Goal: Task Accomplishment & Management: Use online tool/utility

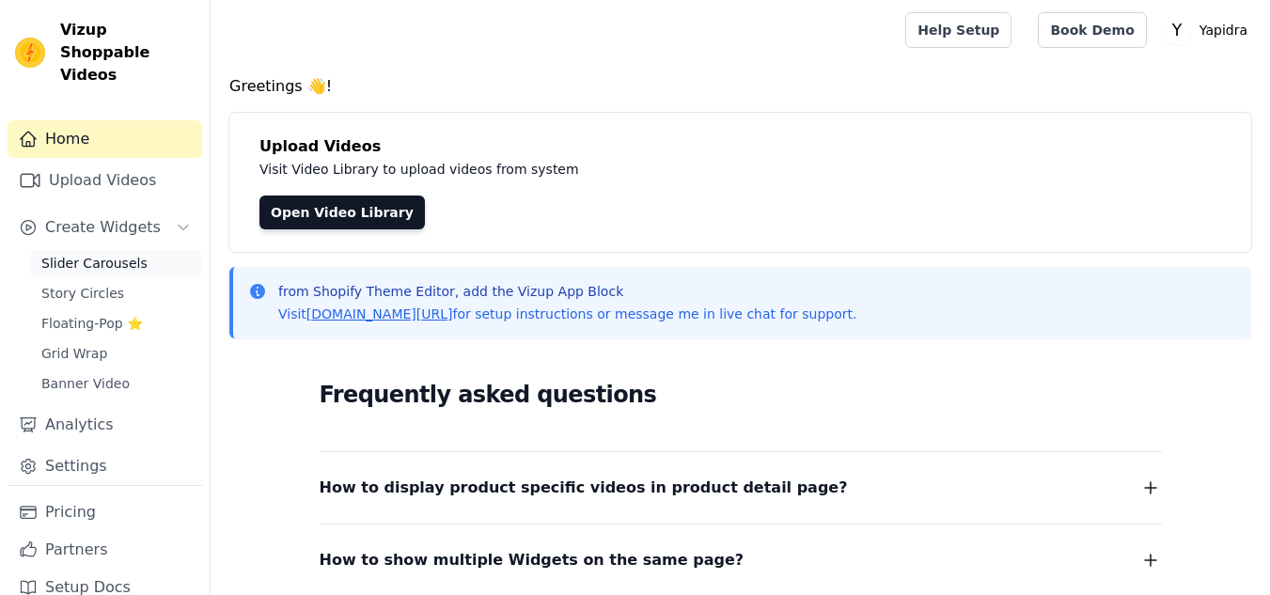
click at [74, 254] on span "Slider Carousels" at bounding box center [94, 263] width 106 height 19
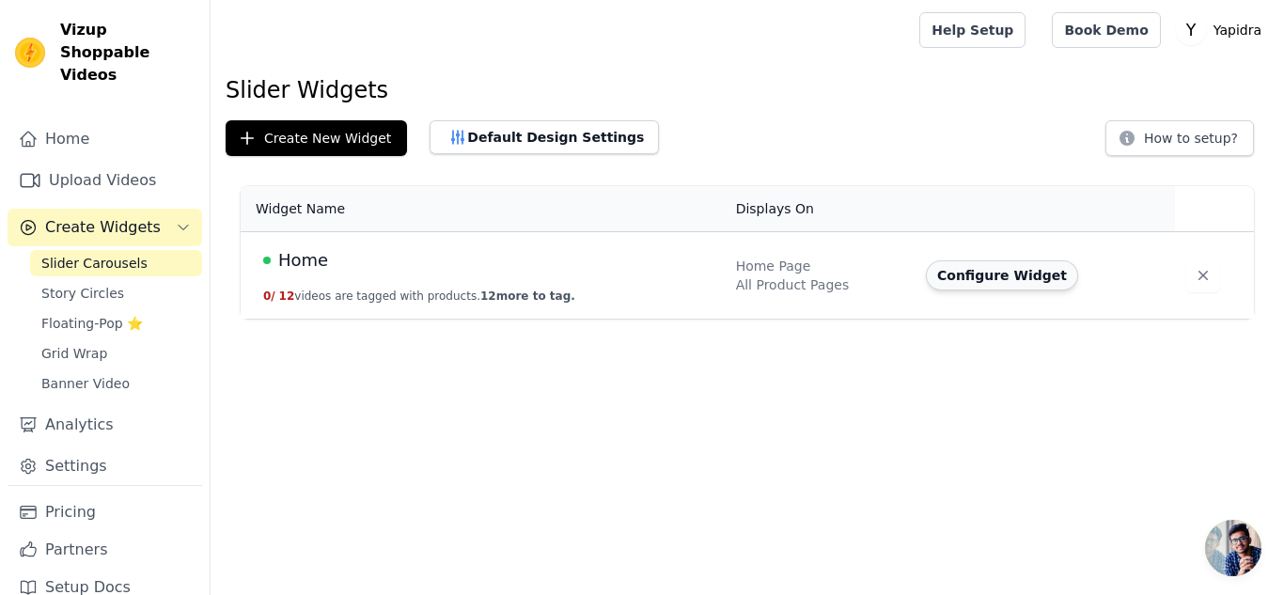
click at [991, 276] on button "Configure Widget" at bounding box center [1002, 275] width 152 height 30
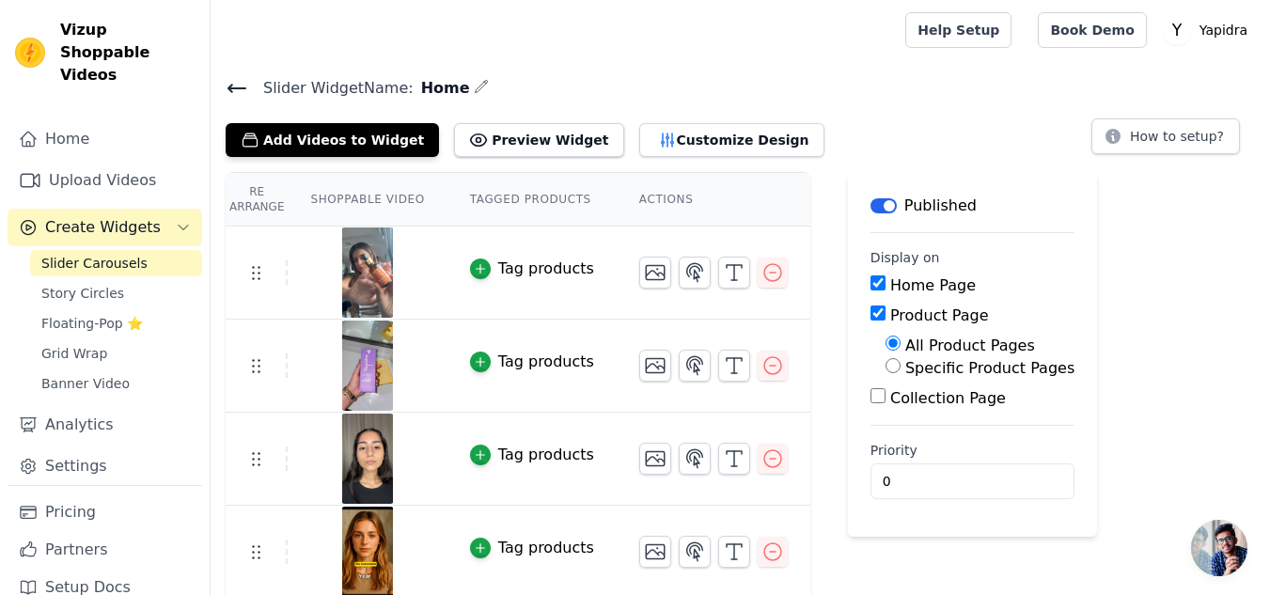
click at [87, 254] on span "Slider Carousels" at bounding box center [94, 263] width 106 height 19
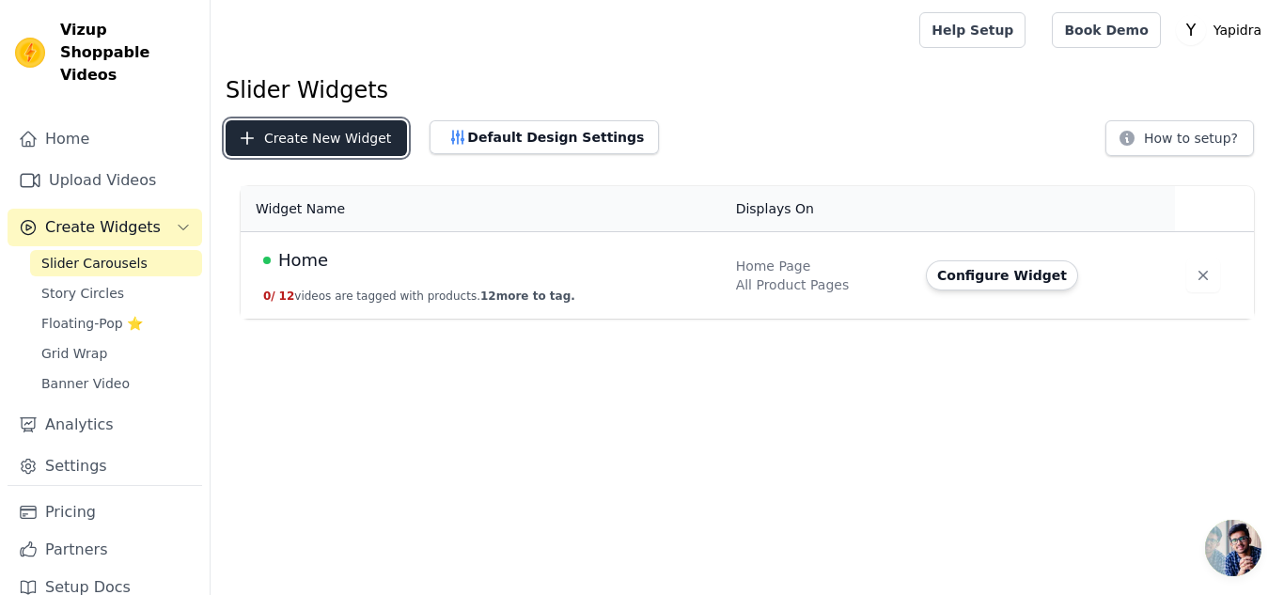
click at [307, 141] on button "Create New Widget" at bounding box center [316, 138] width 181 height 36
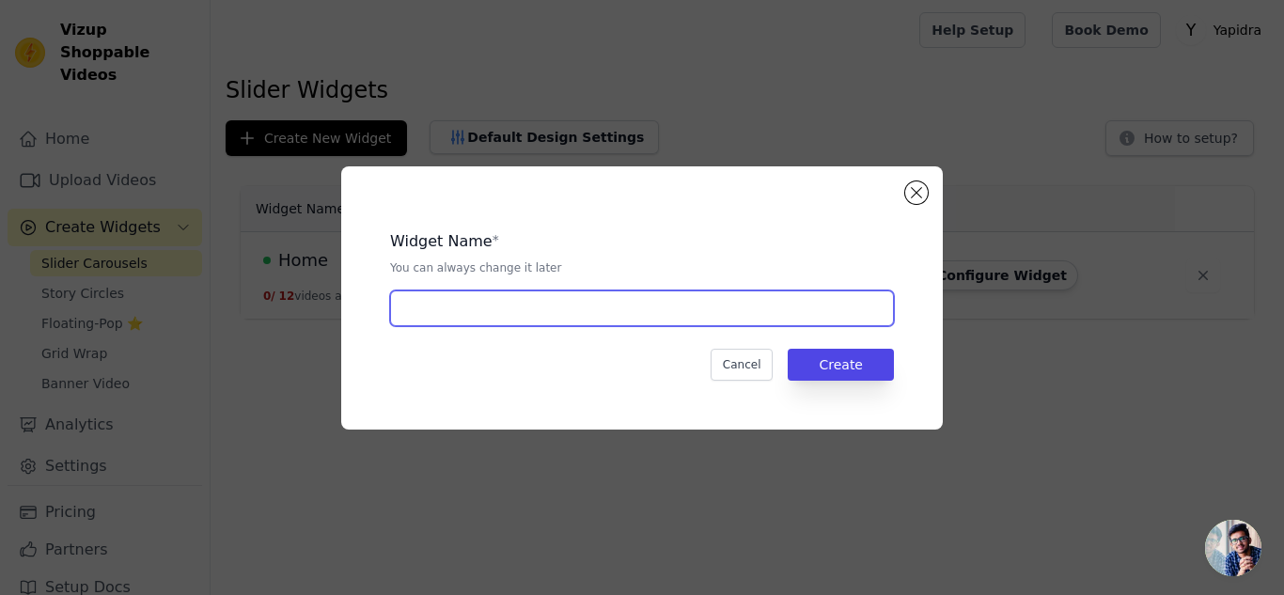
click at [492, 306] on input "text" at bounding box center [642, 308] width 504 height 36
click at [492, 309] on input "Slider" at bounding box center [642, 308] width 504 height 36
type input "Slider"
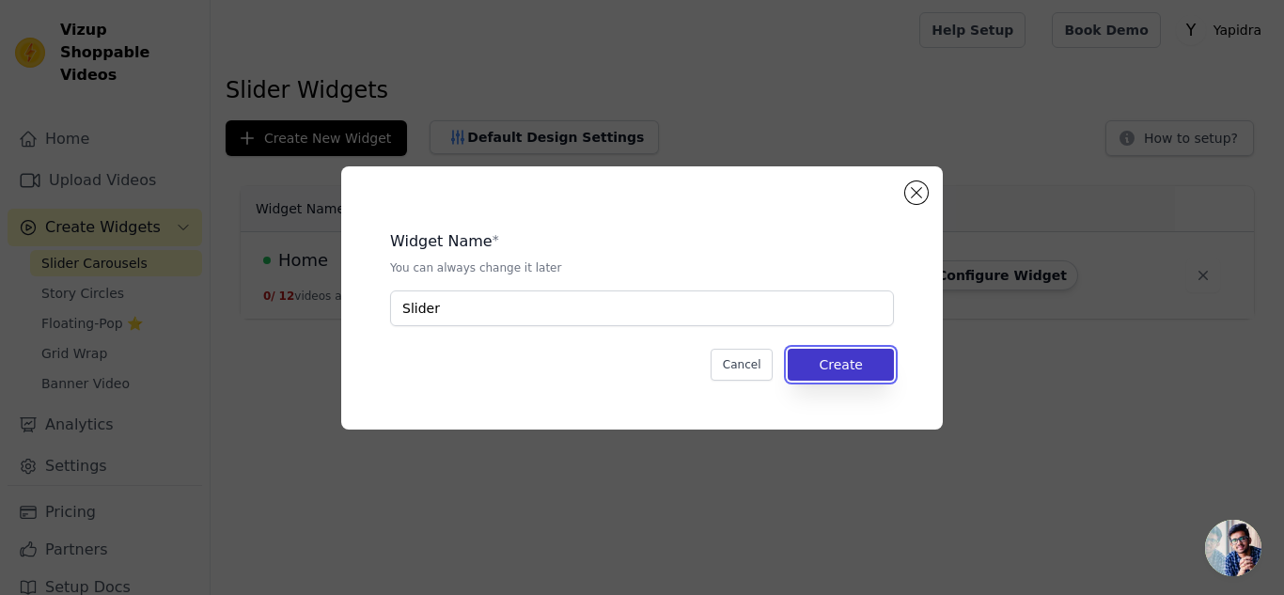
click at [851, 365] on button "Create" at bounding box center [841, 365] width 106 height 32
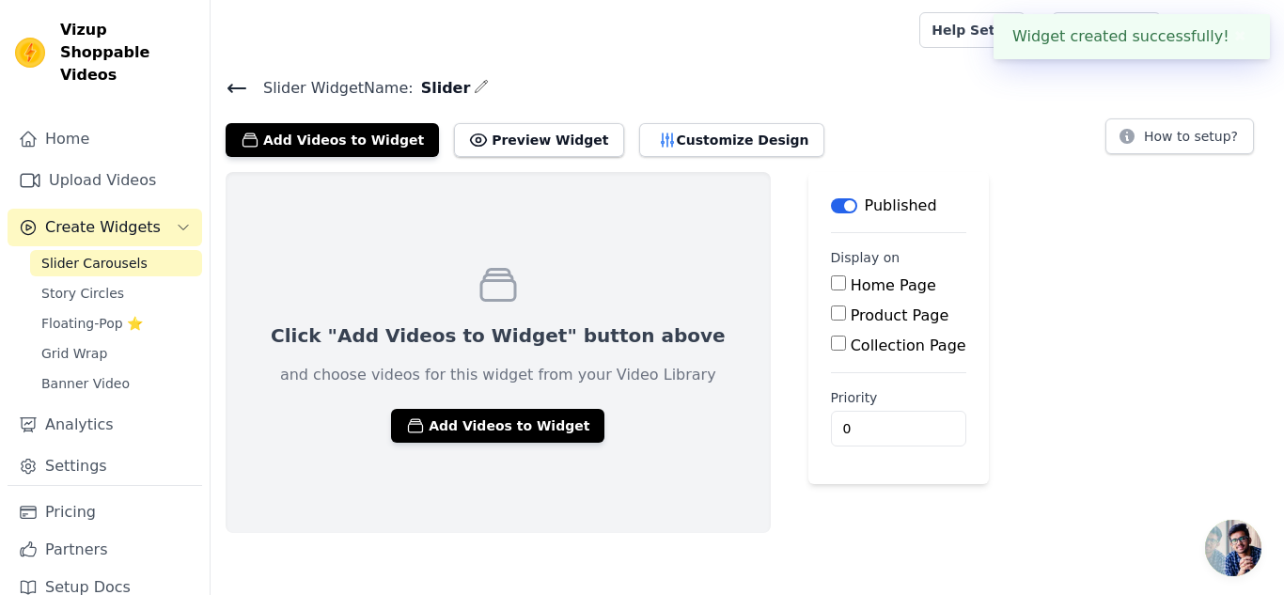
click at [831, 313] on input "Product Page" at bounding box center [838, 312] width 15 height 15
checkbox input "true"
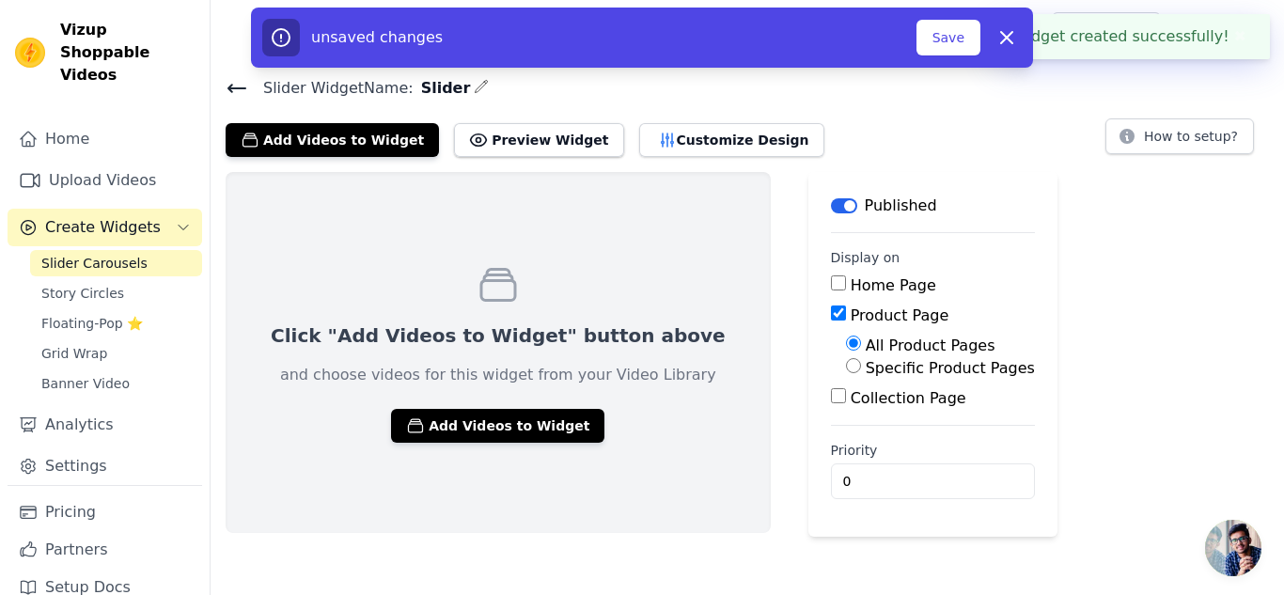
click at [846, 369] on div "Specific Product Pages" at bounding box center [940, 368] width 189 height 23
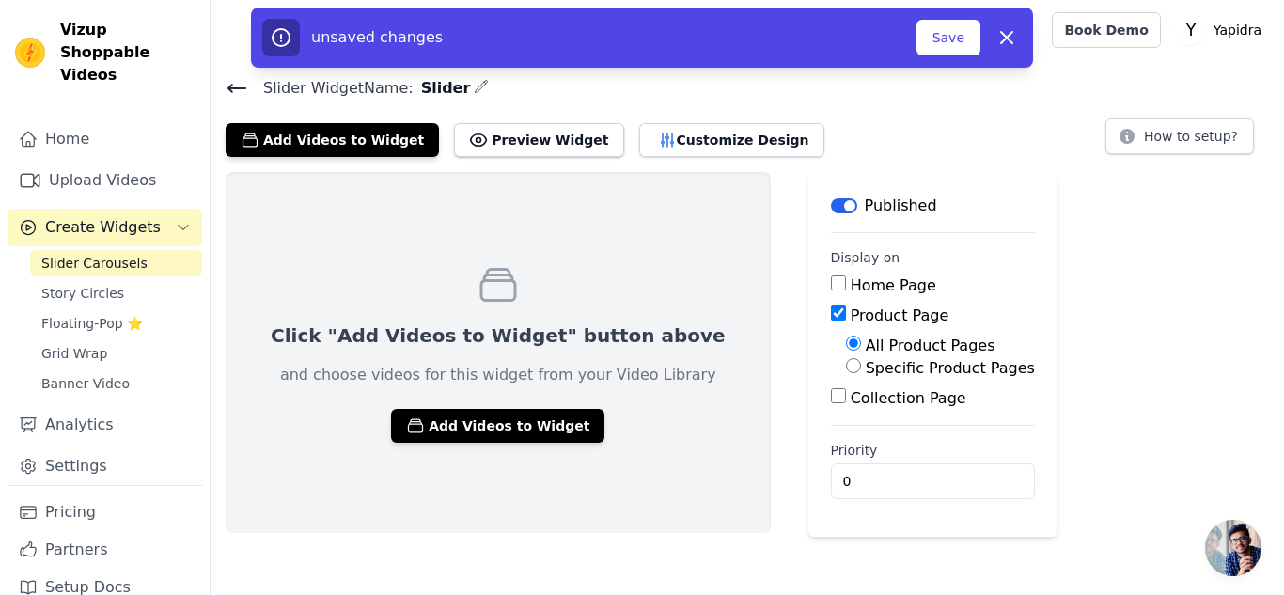
click at [846, 367] on input "Specific Product Pages" at bounding box center [853, 365] width 15 height 15
radio input "true"
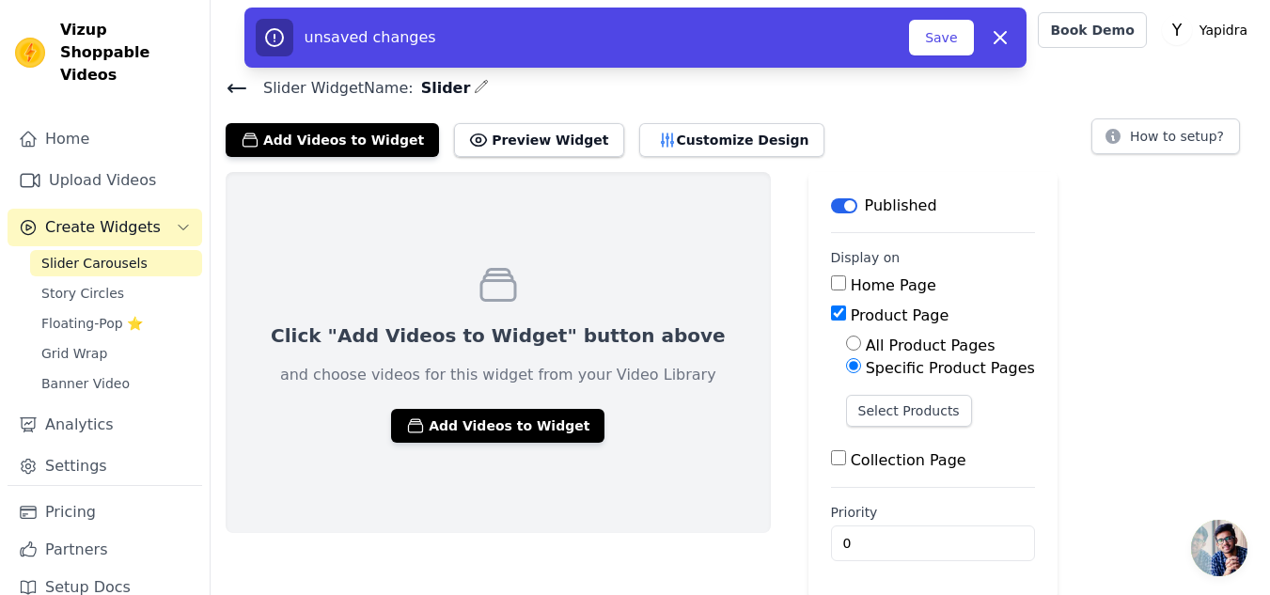
scroll to position [3, 0]
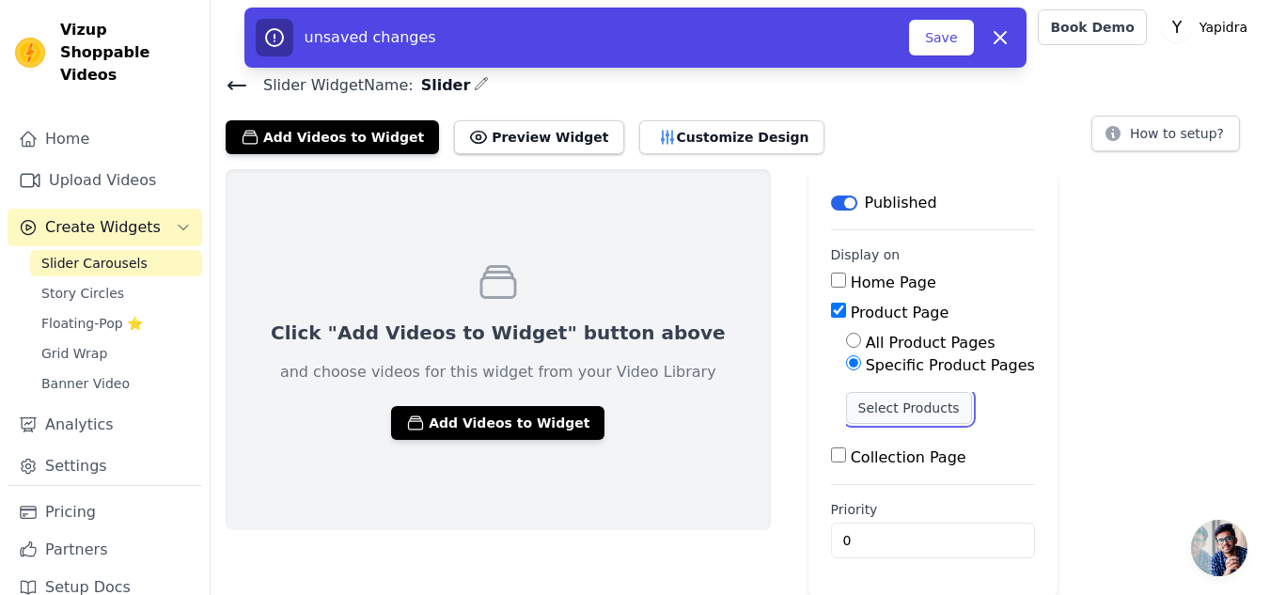
click at [846, 406] on button "Select Products" at bounding box center [909, 408] width 126 height 32
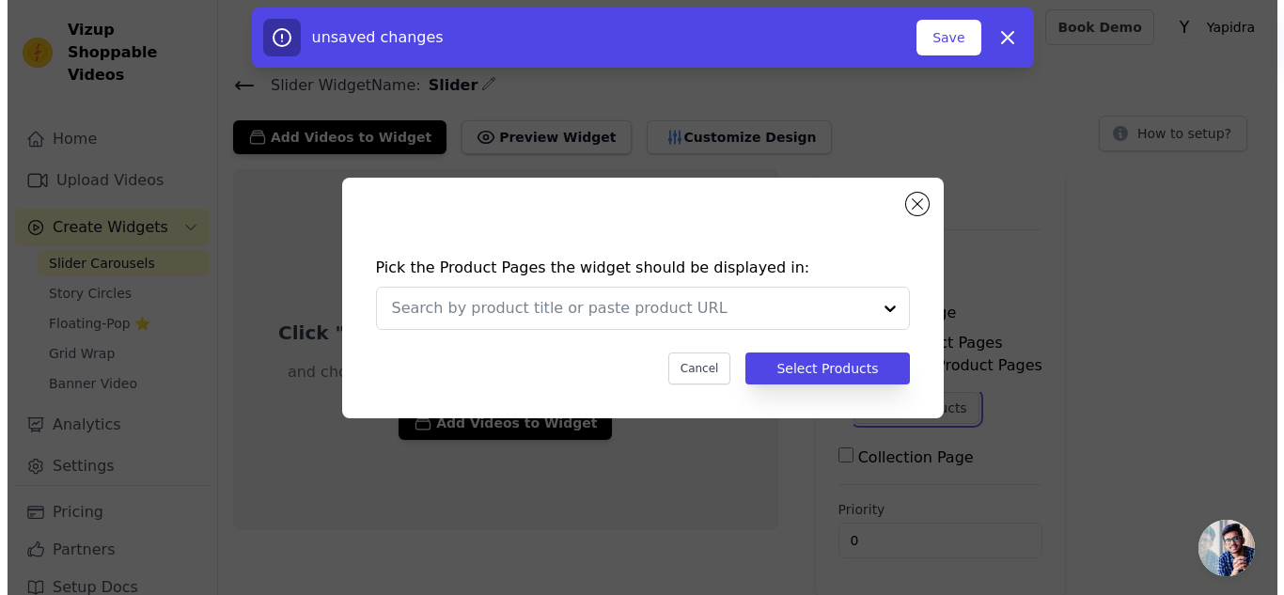
scroll to position [0, 0]
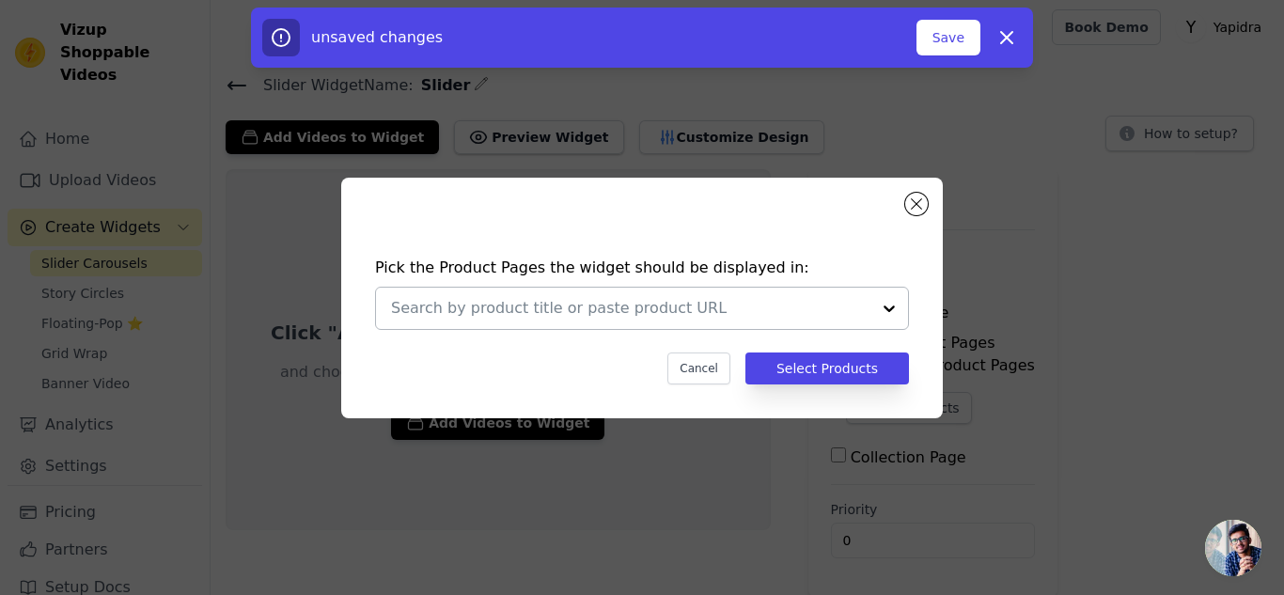
click at [577, 306] on input "text" at bounding box center [630, 308] width 479 height 23
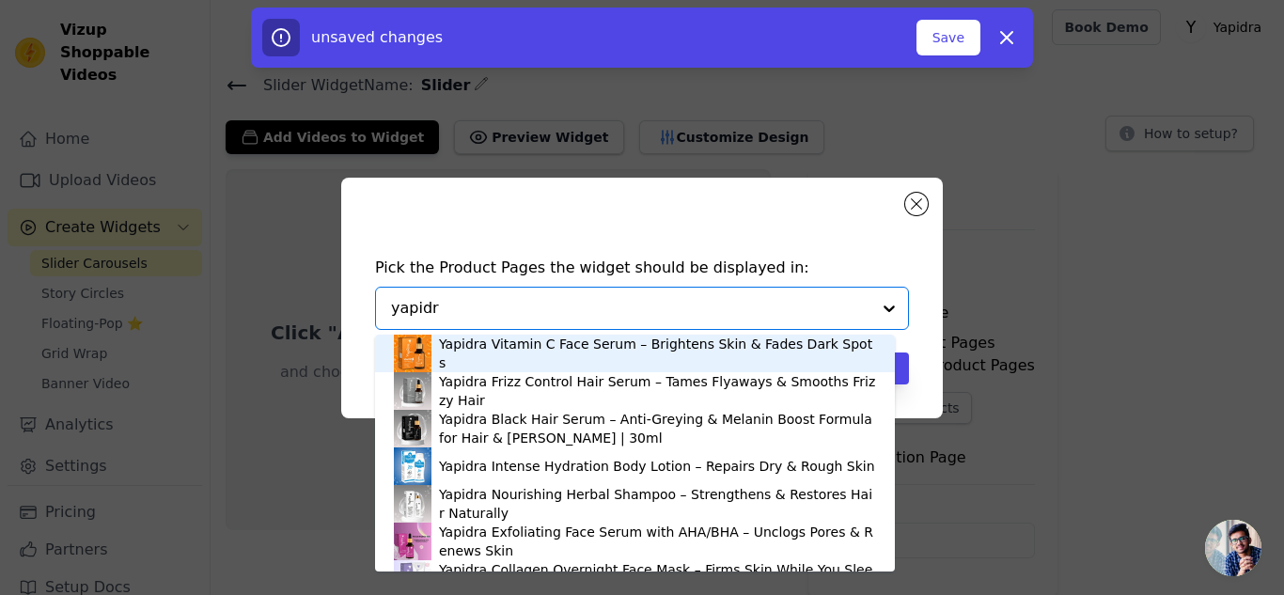
type input "yapidra"
type input "mask"
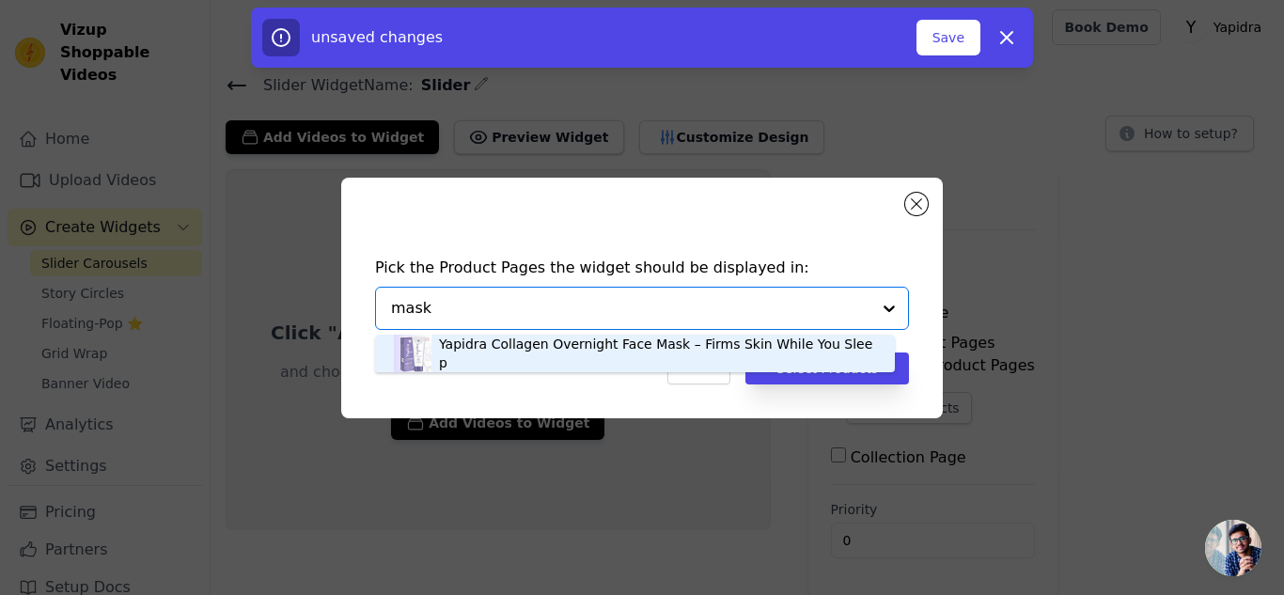
click at [570, 356] on div "Yapidra Collagen Overnight Face Mask – Firms Skin While You Sleep" at bounding box center [657, 354] width 437 height 38
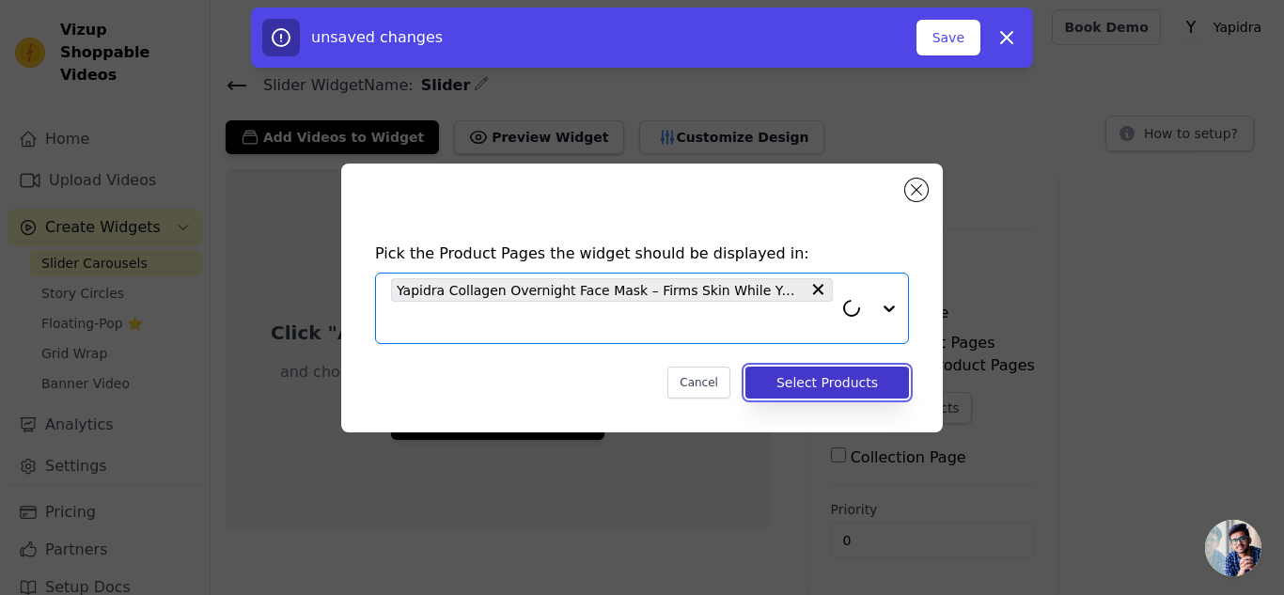
click at [817, 384] on button "Select Products" at bounding box center [827, 383] width 164 height 32
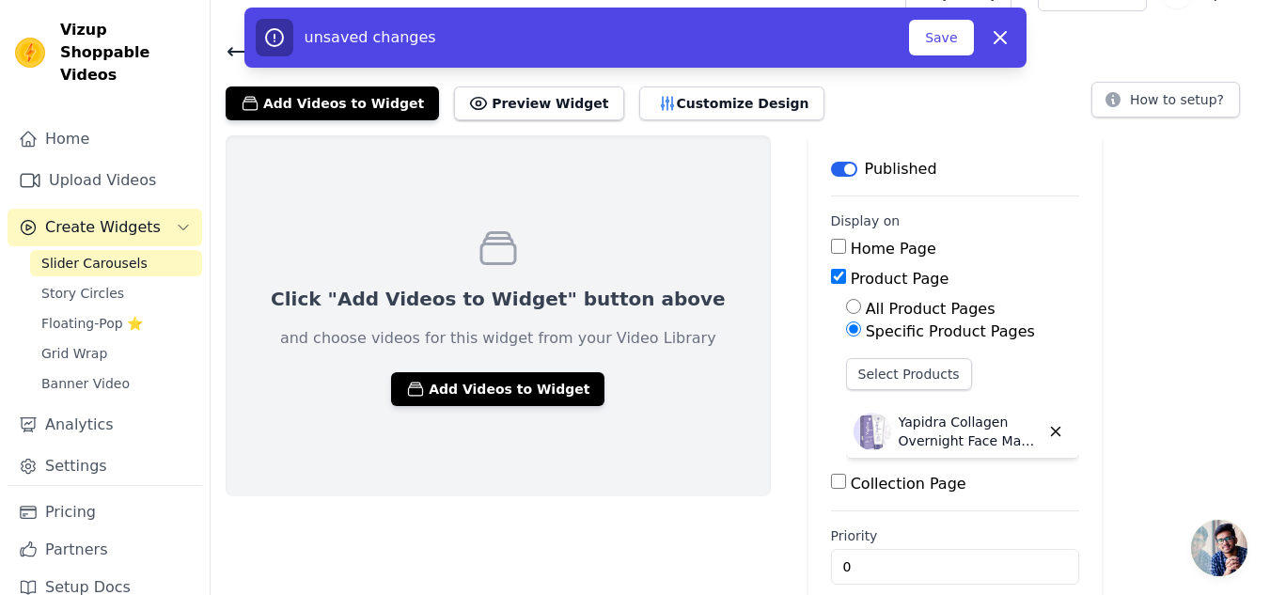
scroll to position [38, 0]
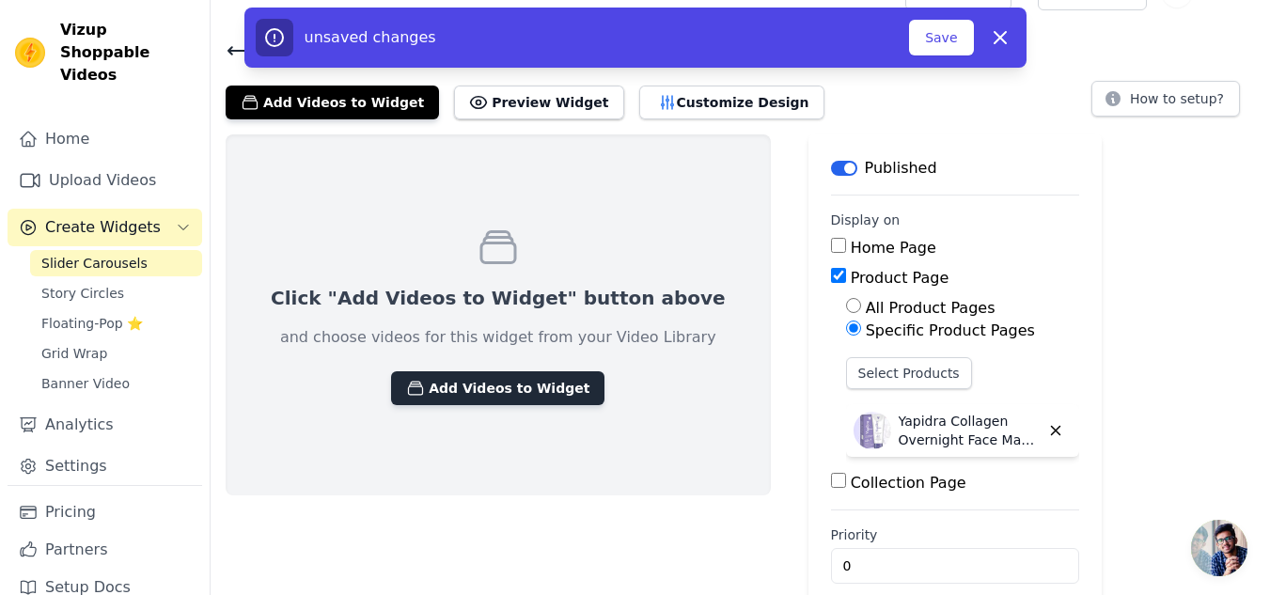
click at [441, 386] on button "Add Videos to Widget" at bounding box center [497, 388] width 213 height 34
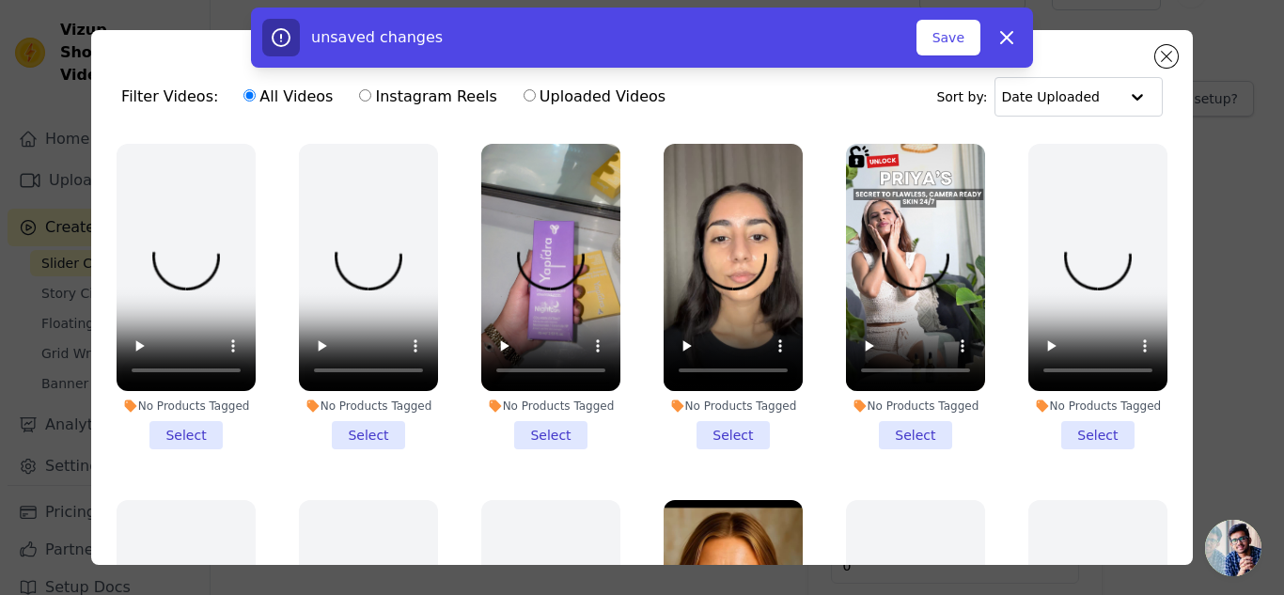
scroll to position [358, 0]
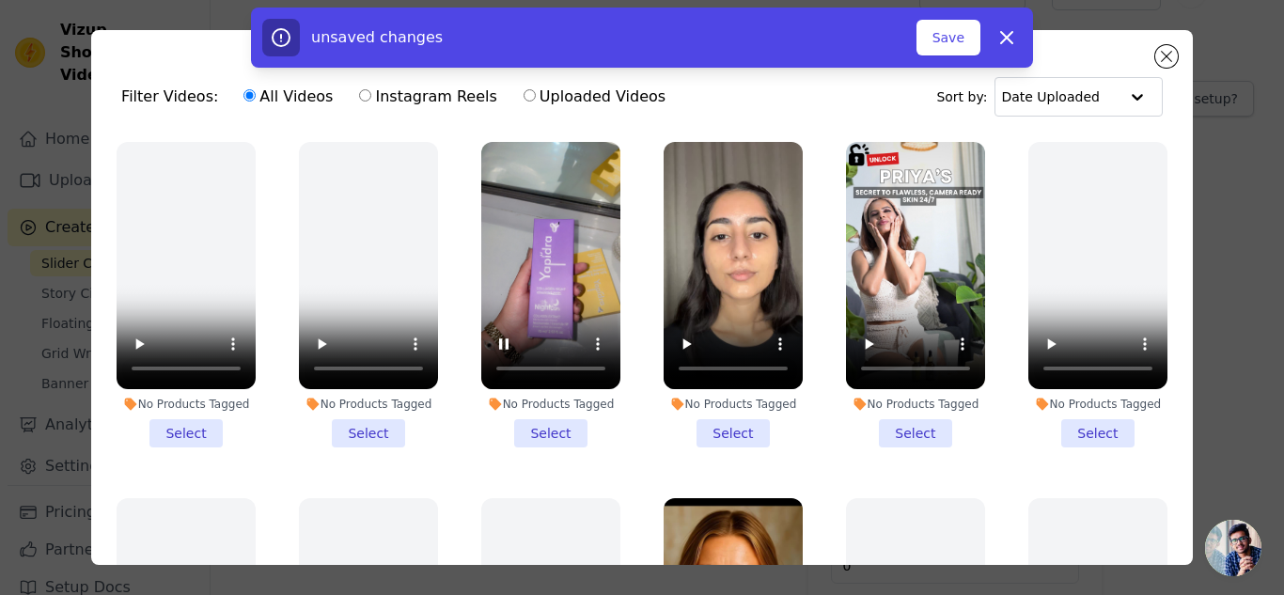
click at [536, 420] on li "No Products Tagged Select" at bounding box center [550, 294] width 139 height 305
click at [0, 0] on input "No Products Tagged Select" at bounding box center [0, 0] width 0 height 0
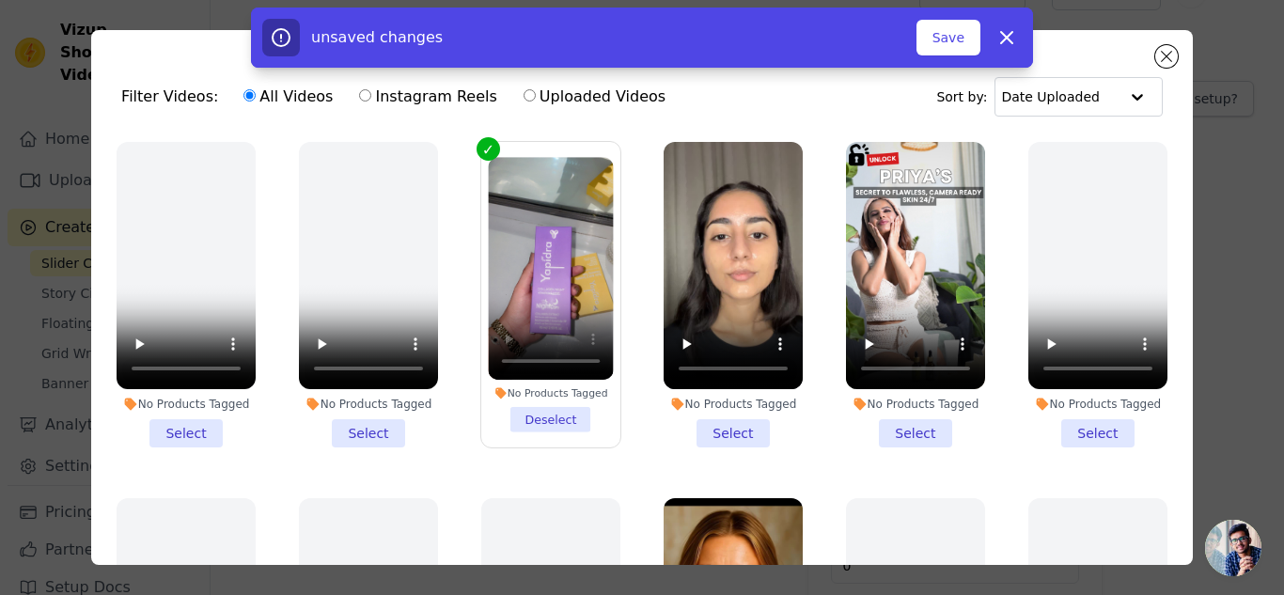
click at [719, 414] on li "No Products Tagged Select" at bounding box center [733, 294] width 139 height 305
click at [0, 0] on input "No Products Tagged Select" at bounding box center [0, 0] width 0 height 0
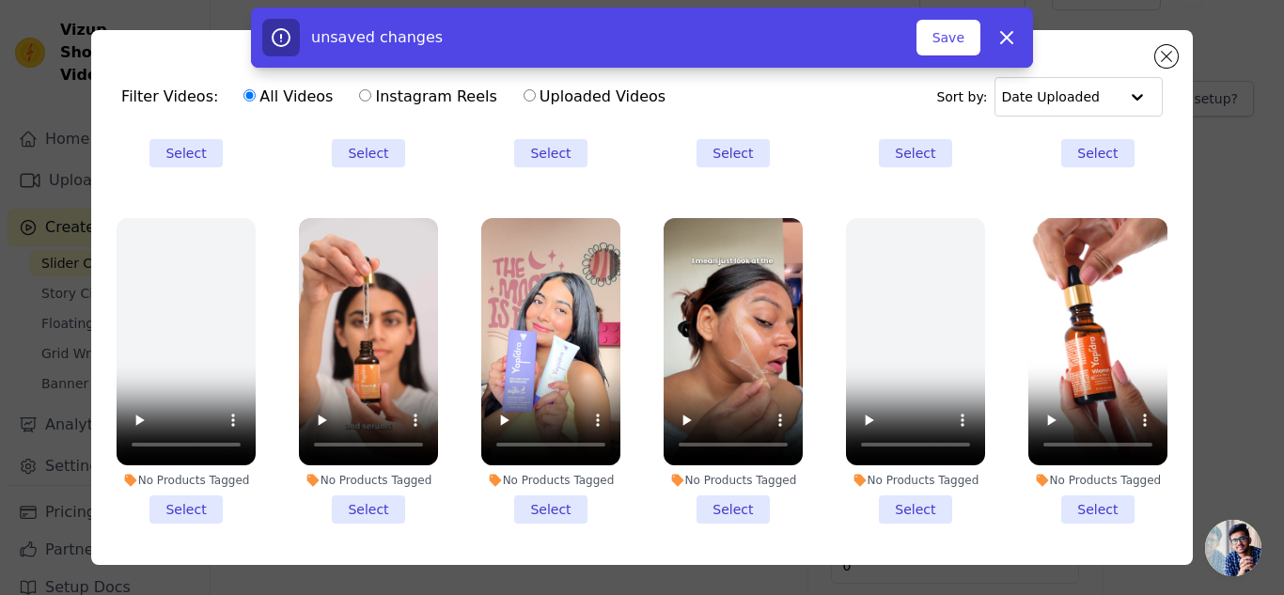
scroll to position [1002, 0]
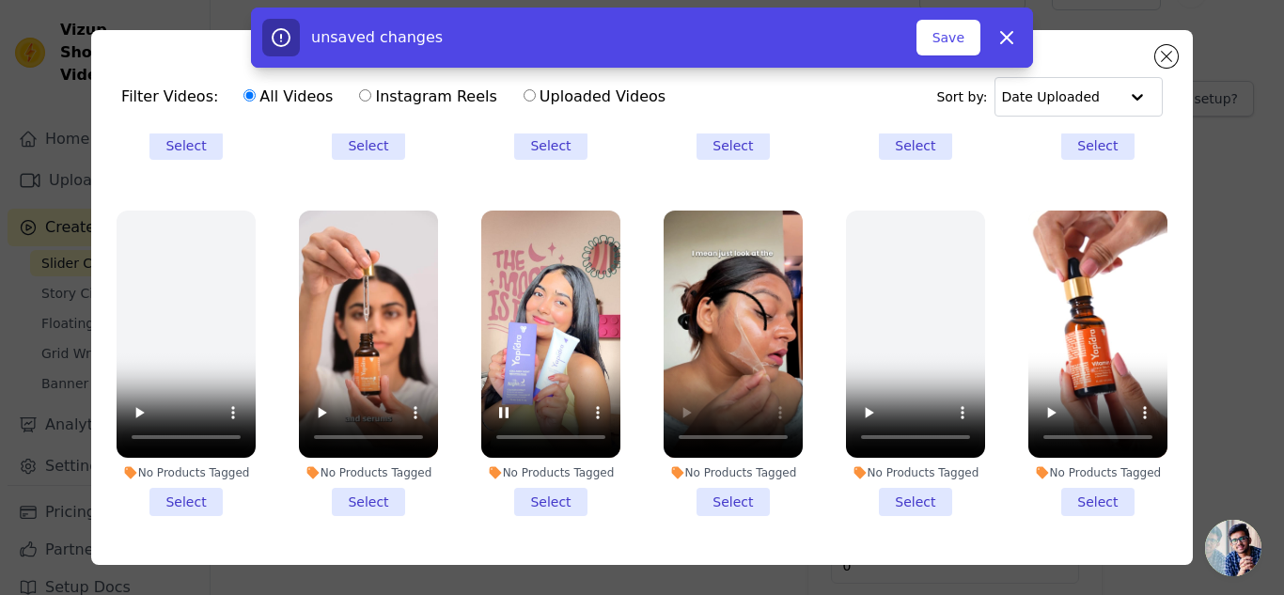
click at [554, 472] on li "No Products Tagged Select" at bounding box center [550, 363] width 139 height 305
click at [0, 0] on input "No Products Tagged Select" at bounding box center [0, 0] width 0 height 0
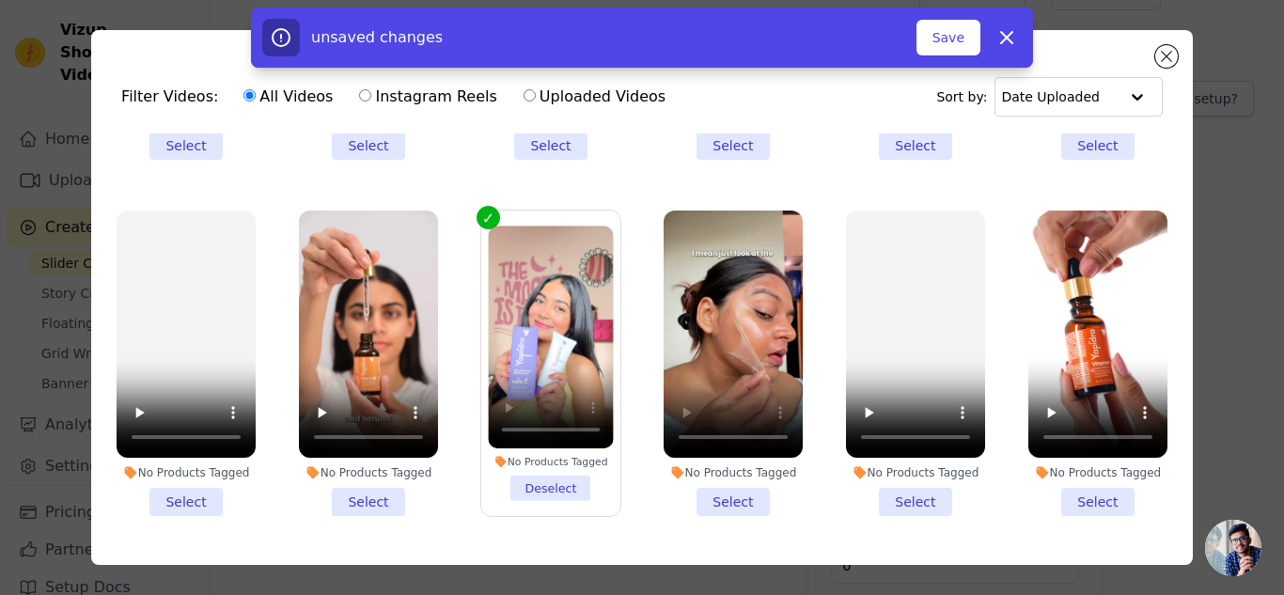
click at [727, 472] on li "No Products Tagged Select" at bounding box center [733, 363] width 139 height 305
click at [0, 0] on input "No Products Tagged Select" at bounding box center [0, 0] width 0 height 0
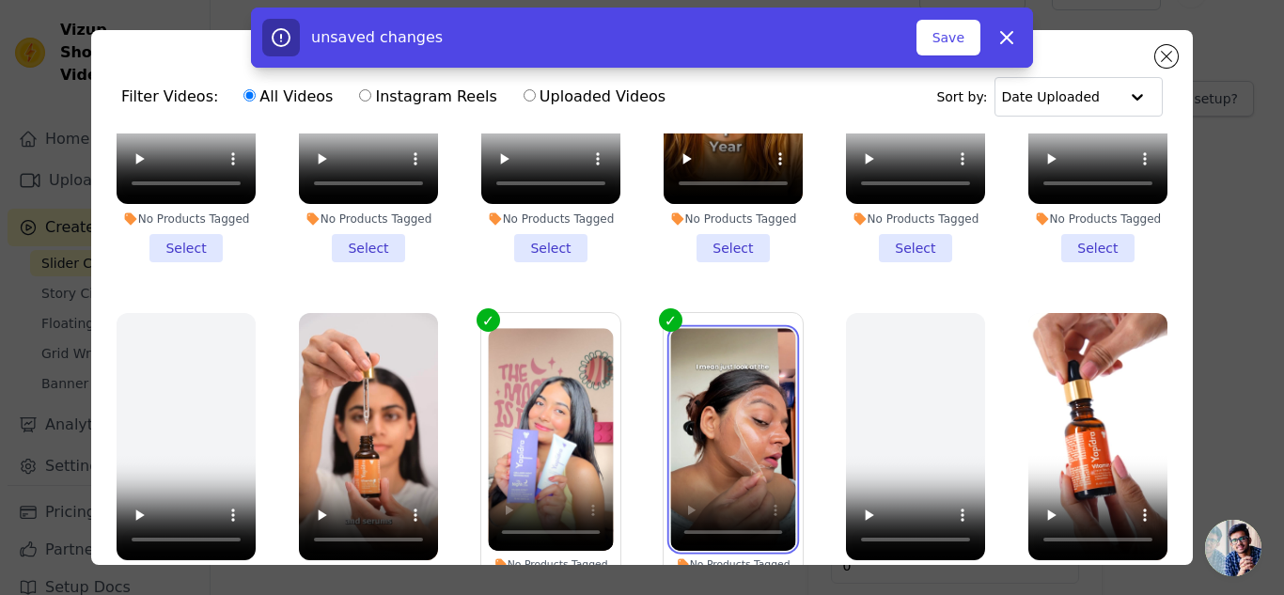
scroll to position [898, 0]
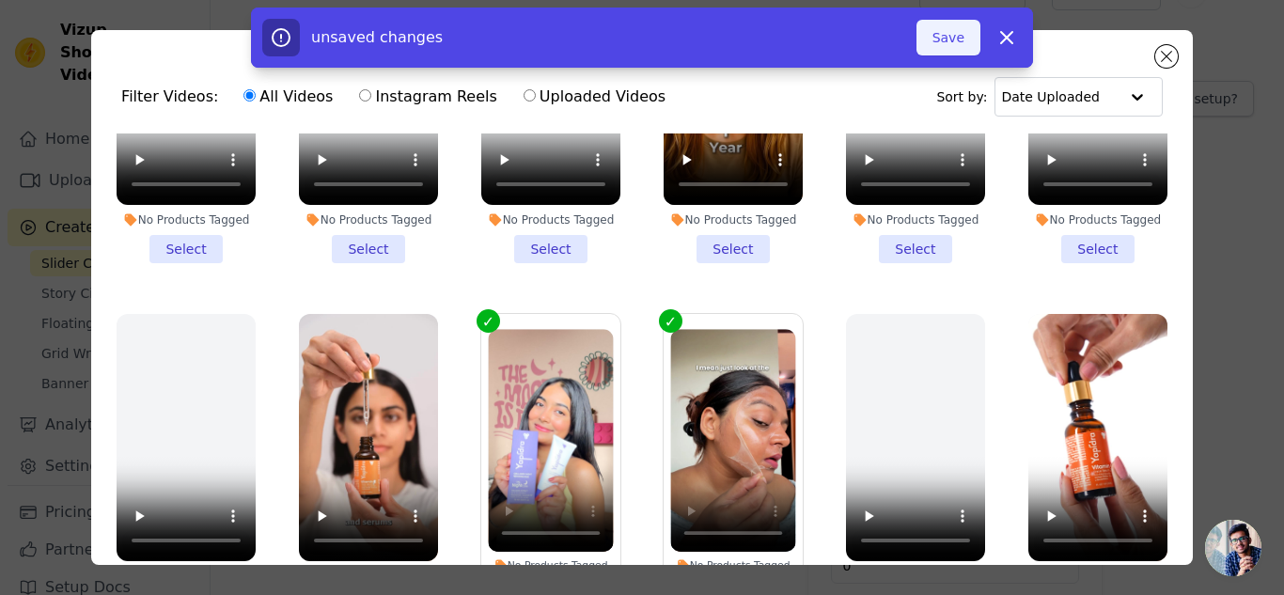
click at [944, 40] on button "Save" at bounding box center [948, 38] width 64 height 36
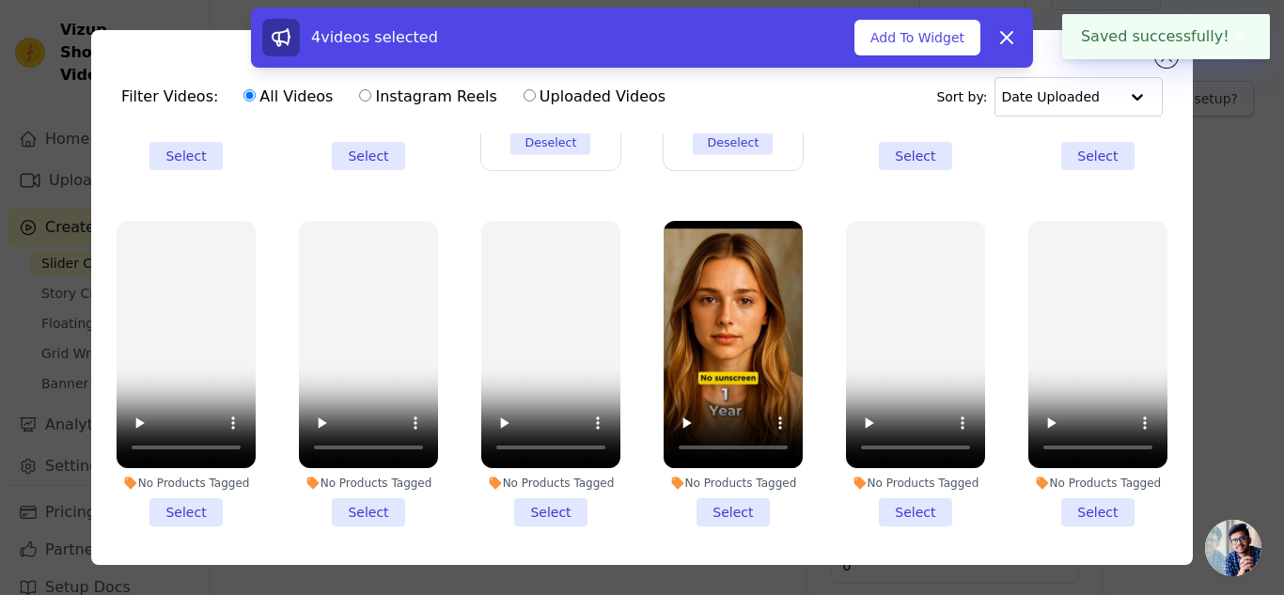
scroll to position [634, 0]
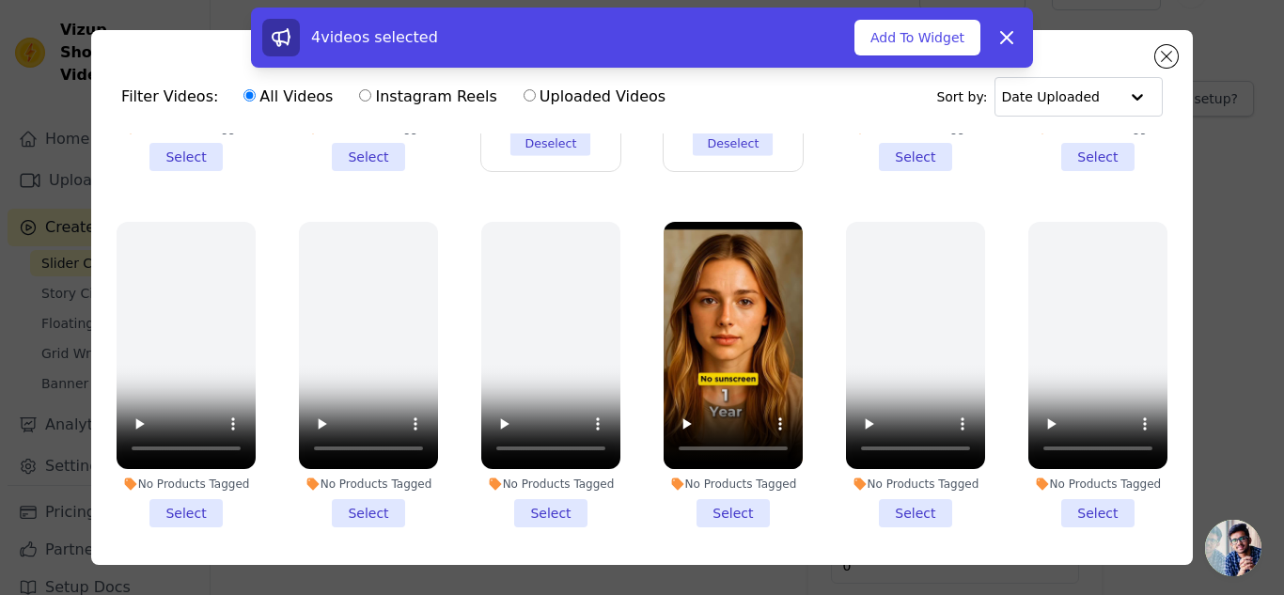
click at [1167, 68] on div "4 videos selected Add To Widget Dismiss" at bounding box center [642, 42] width 1284 height 68
click at [1165, 53] on div "4 videos selected Add To Widget Dismiss" at bounding box center [642, 42] width 1284 height 68
click at [909, 46] on button "Add To Widget" at bounding box center [917, 38] width 126 height 36
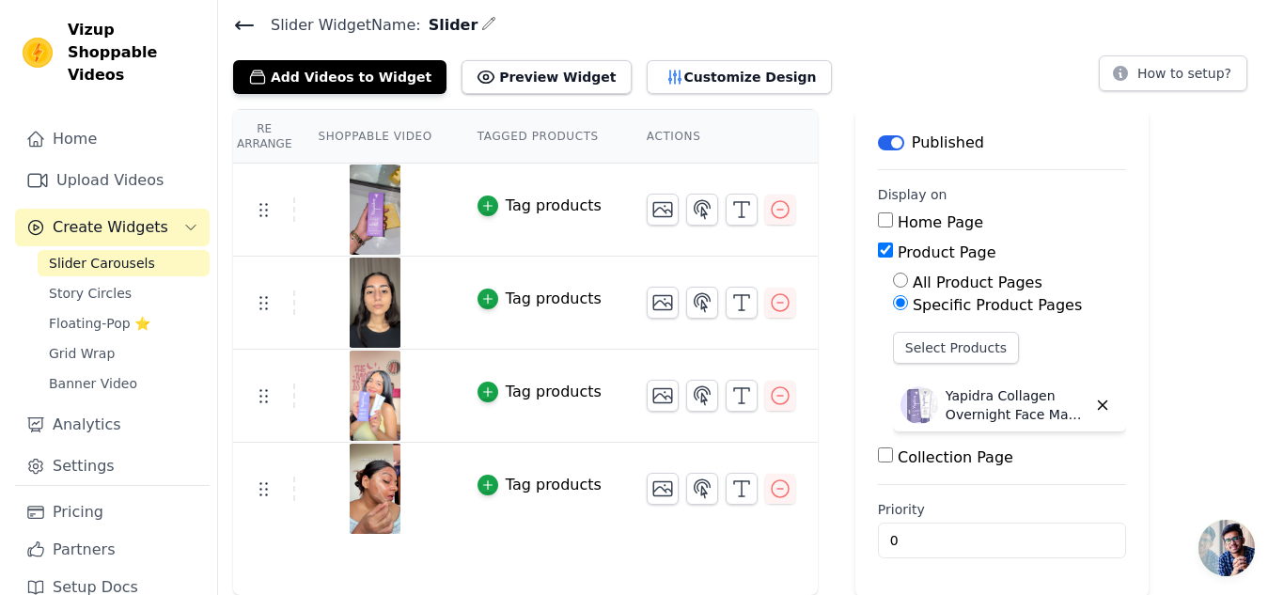
scroll to position [0, 0]
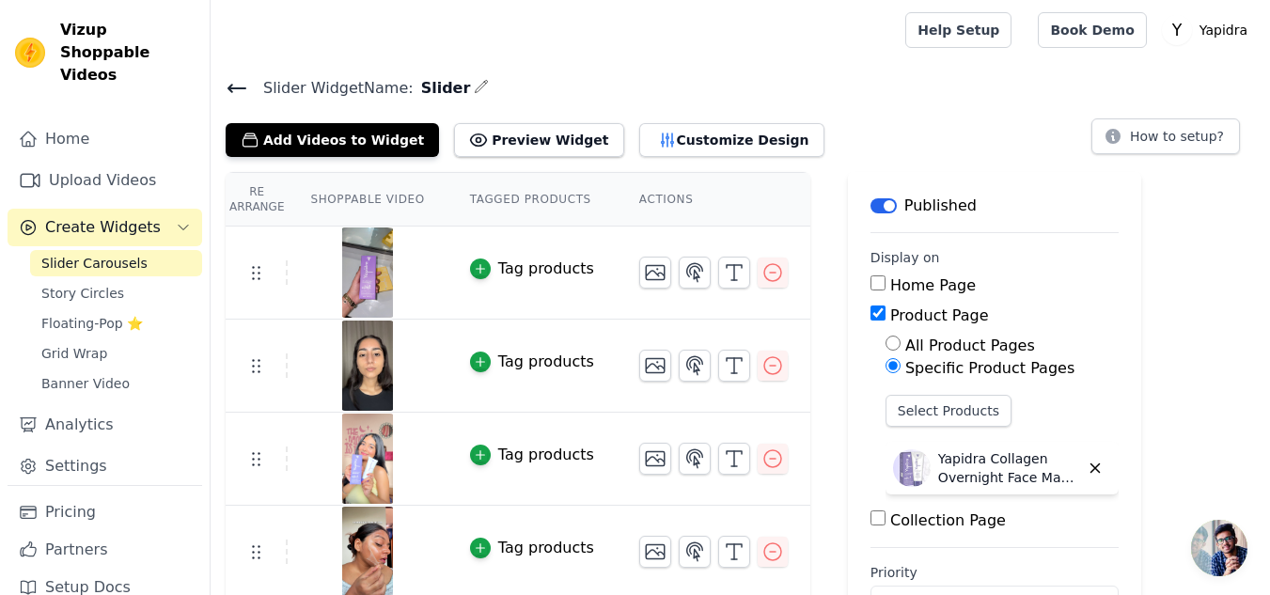
click at [67, 254] on span "Slider Carousels" at bounding box center [94, 263] width 106 height 19
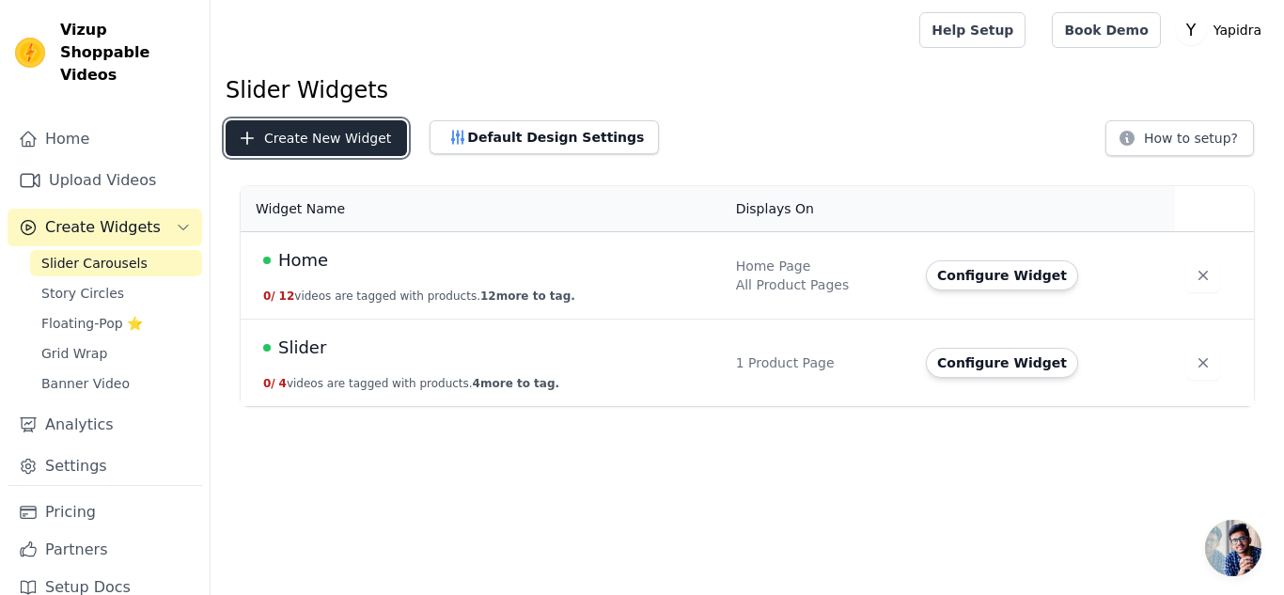
click at [341, 139] on button "Create New Widget" at bounding box center [316, 138] width 181 height 36
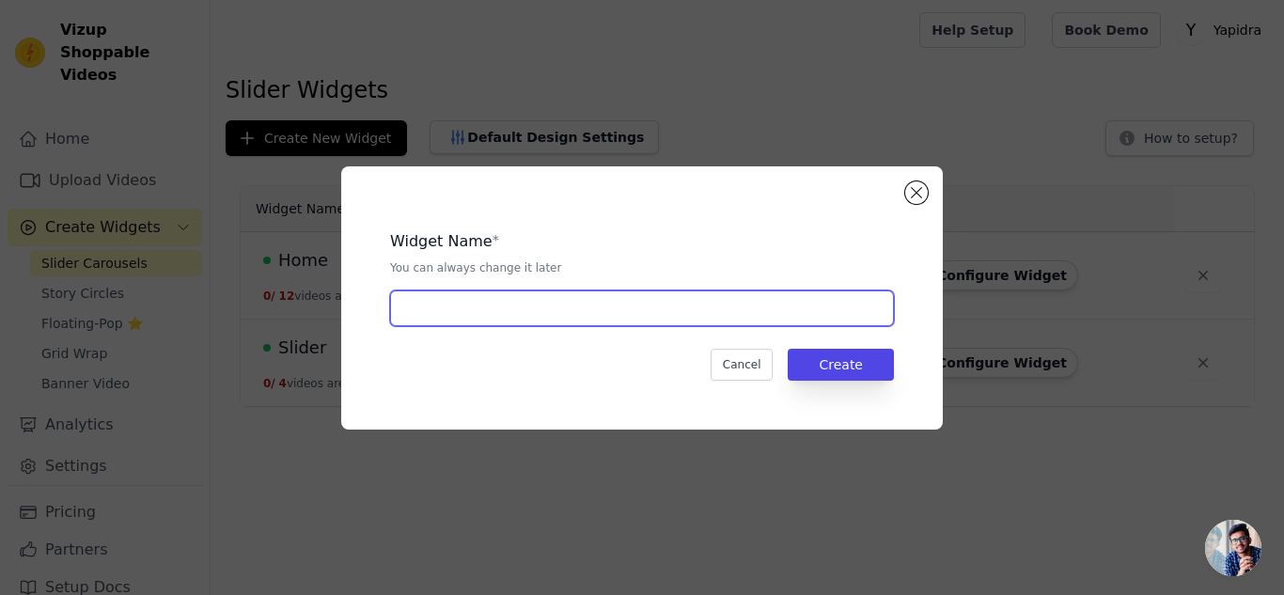
click at [475, 314] on input "text" at bounding box center [642, 308] width 504 height 36
type input "slider2"
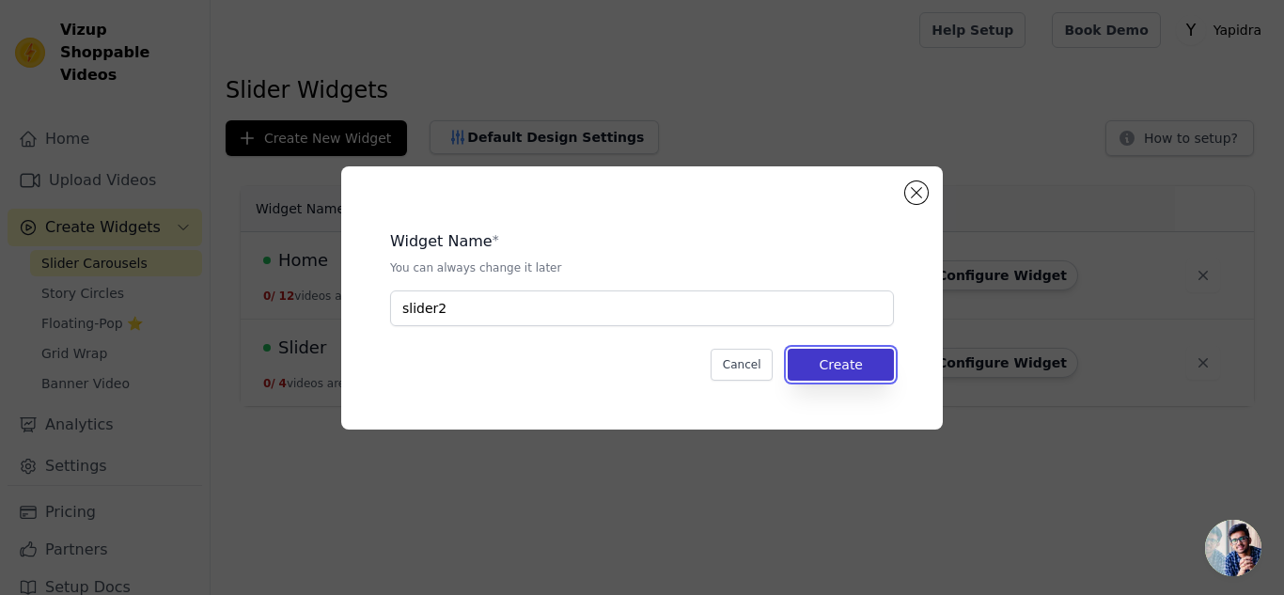
click at [827, 367] on button "Create" at bounding box center [841, 365] width 106 height 32
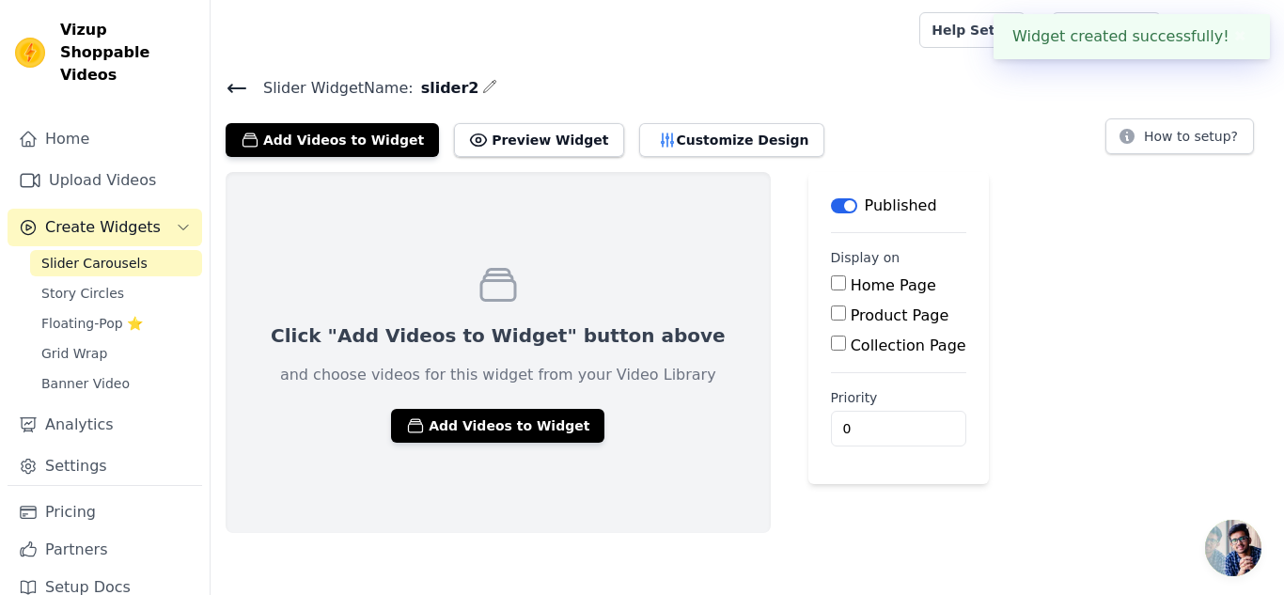
click at [831, 308] on div "Product Page" at bounding box center [898, 315] width 135 height 23
click at [831, 313] on input "Product Page" at bounding box center [838, 312] width 15 height 15
checkbox input "true"
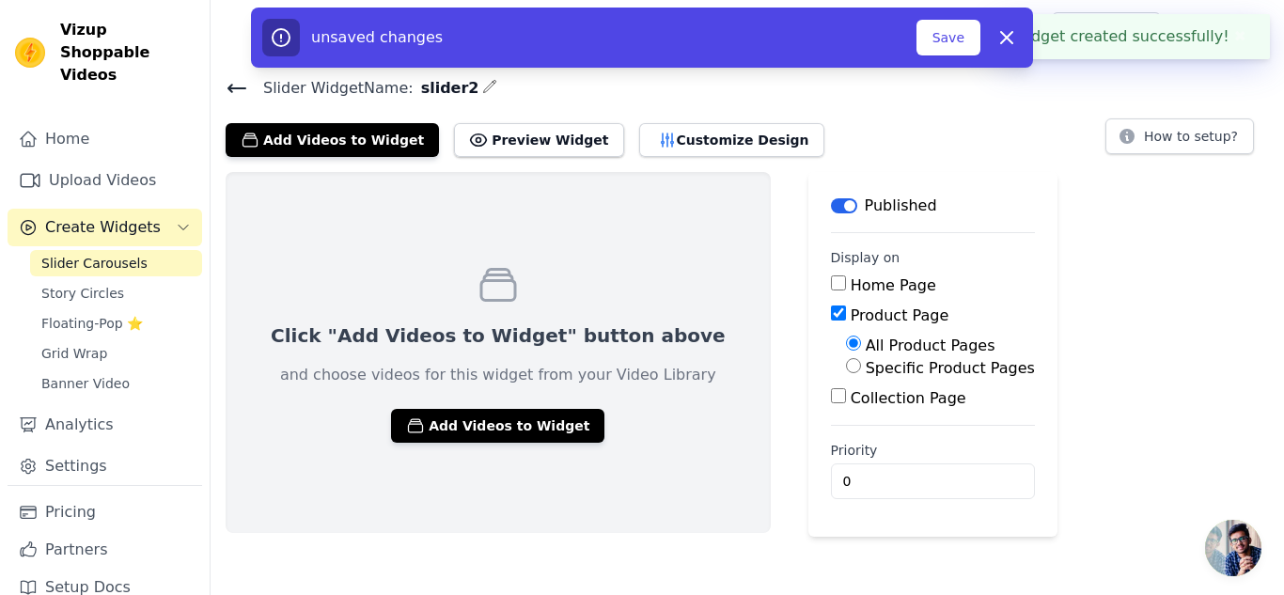
click at [866, 368] on label "Specific Product Pages" at bounding box center [950, 368] width 169 height 18
click at [846, 368] on input "Specific Product Pages" at bounding box center [853, 365] width 15 height 15
radio input "true"
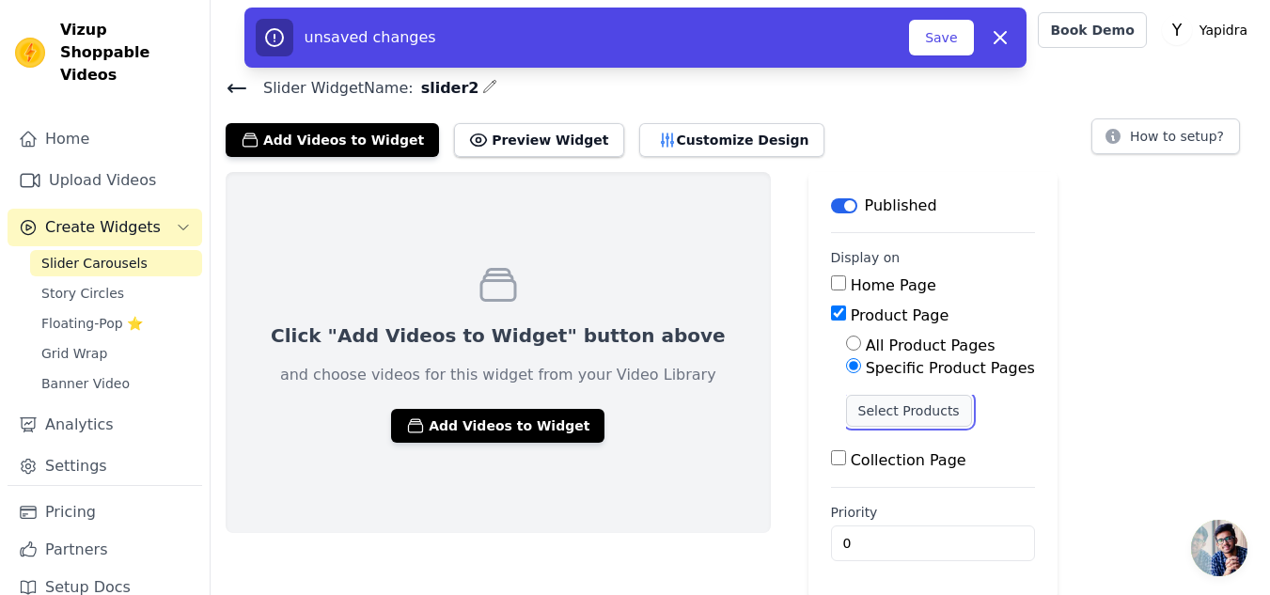
click at [846, 409] on button "Select Products" at bounding box center [909, 411] width 126 height 32
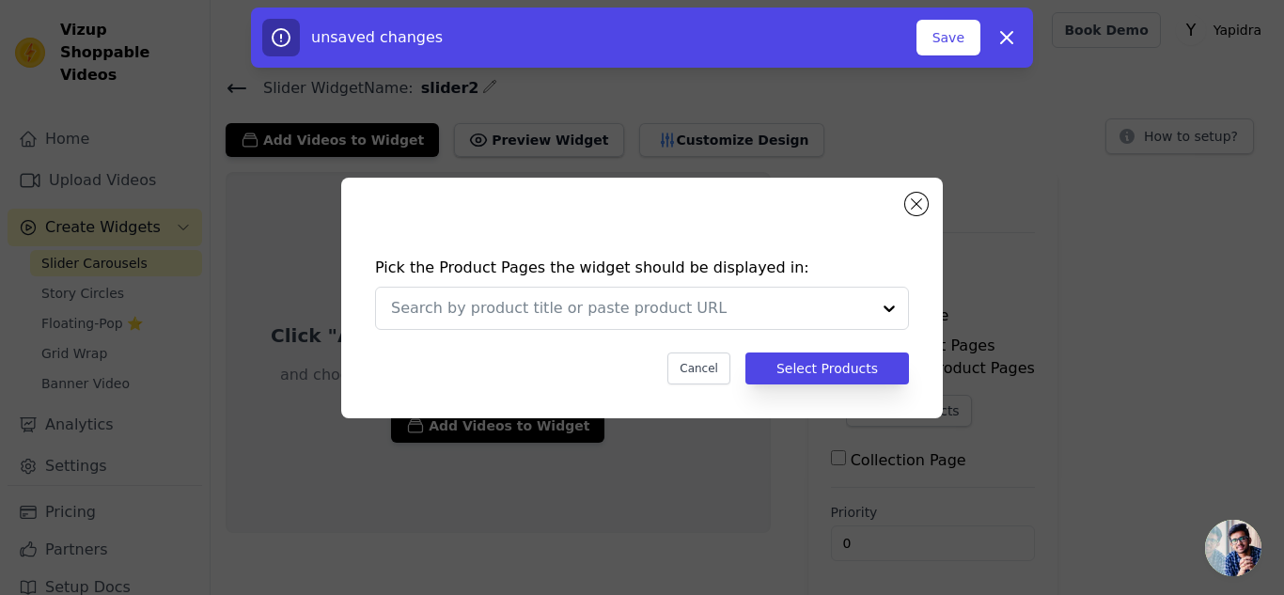
click at [540, 331] on div "Pick the Product Pages the widget should be displayed in: Cancel Select Products" at bounding box center [641, 320] width 571 height 165
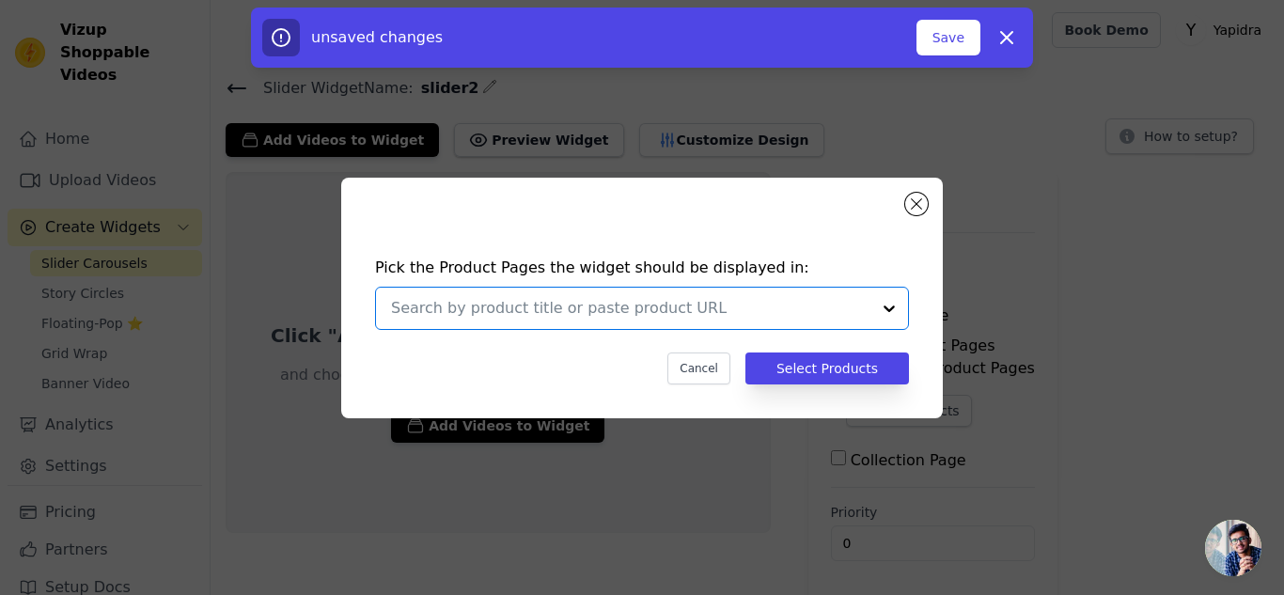
click at [553, 319] on input "text" at bounding box center [630, 308] width 479 height 23
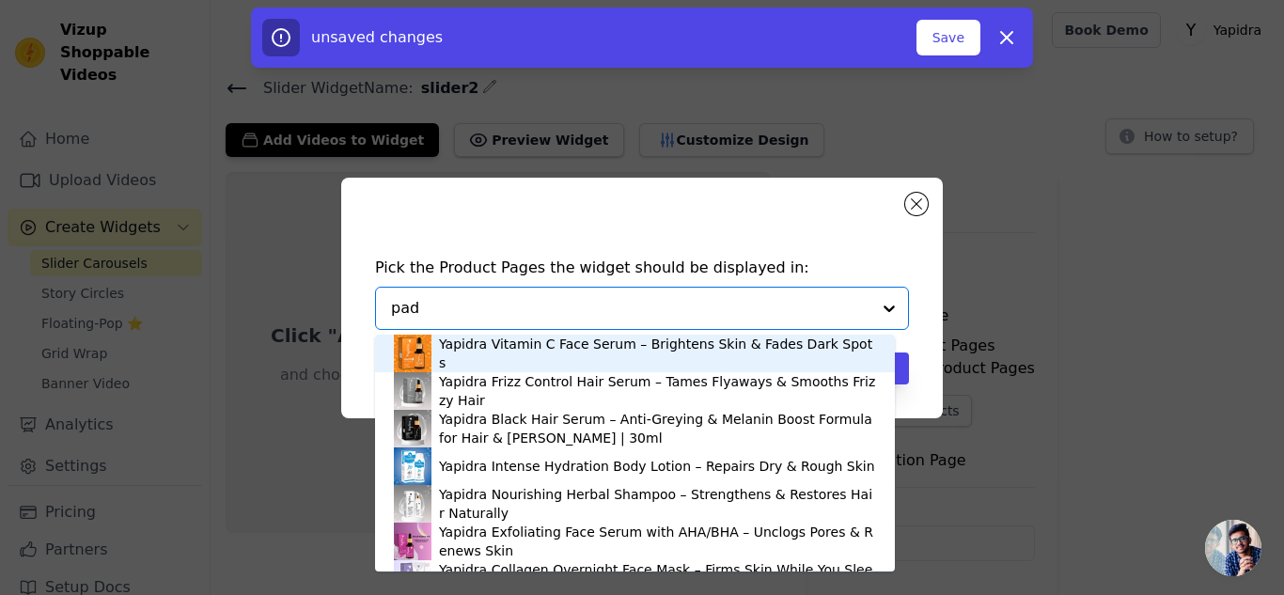
type input "pads"
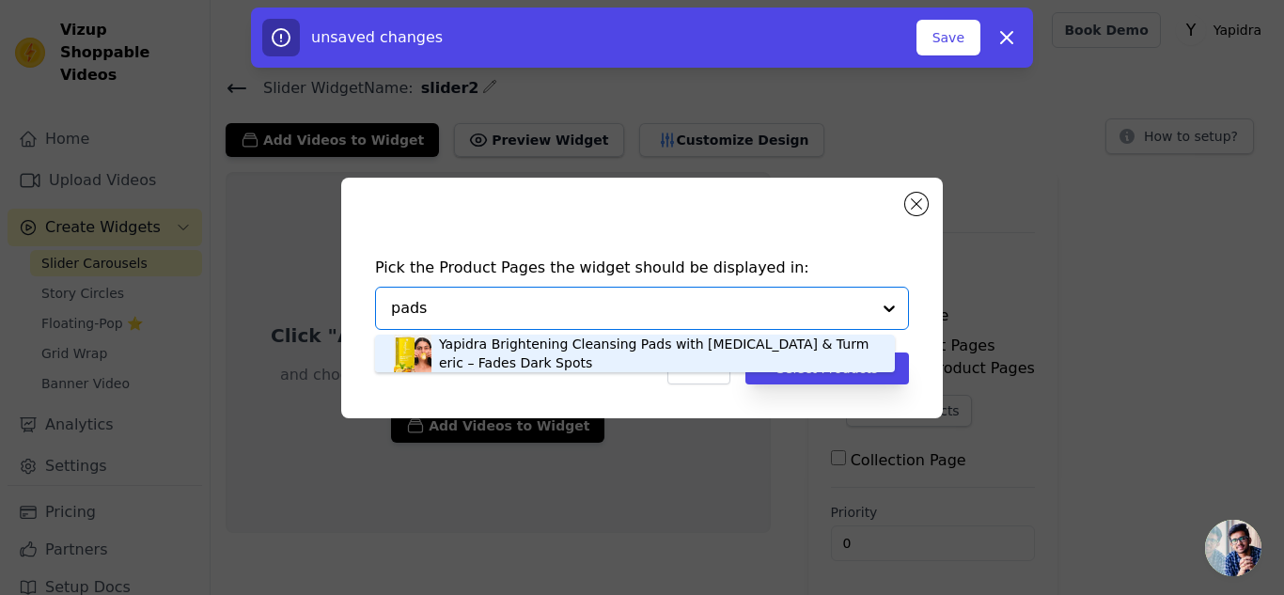
click at [570, 355] on div "Yapidra Brightening Cleansing Pads with Kojic Acid & Turmeric – Fades Dark Spots" at bounding box center [657, 354] width 437 height 38
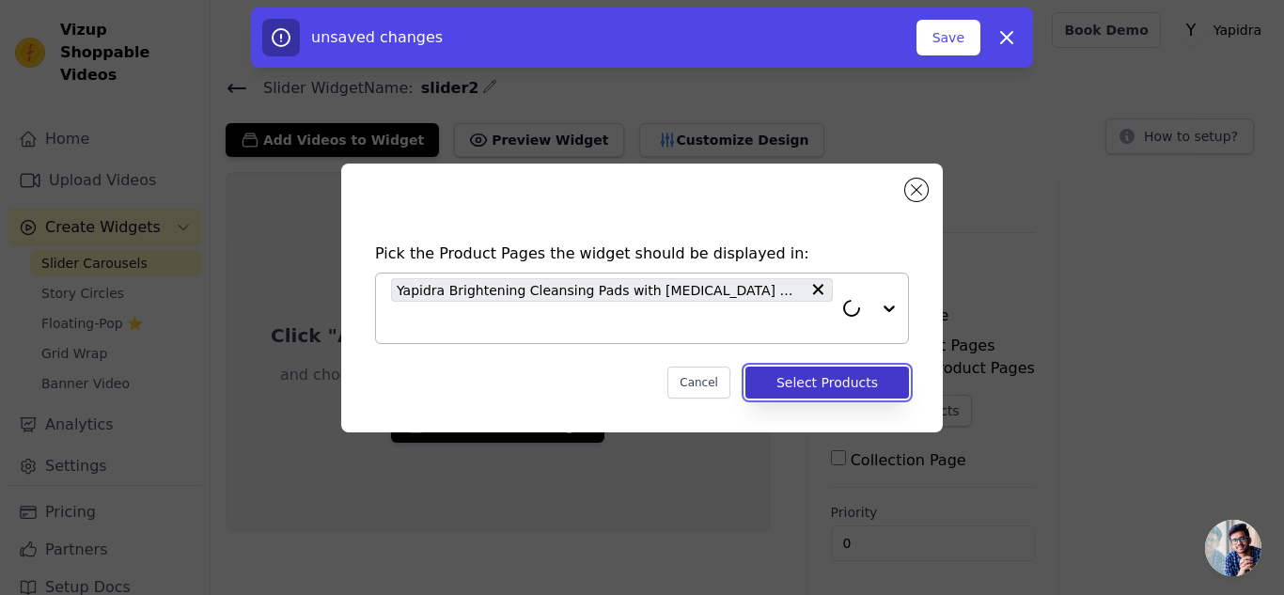
click at [804, 383] on button "Select Products" at bounding box center [827, 383] width 164 height 32
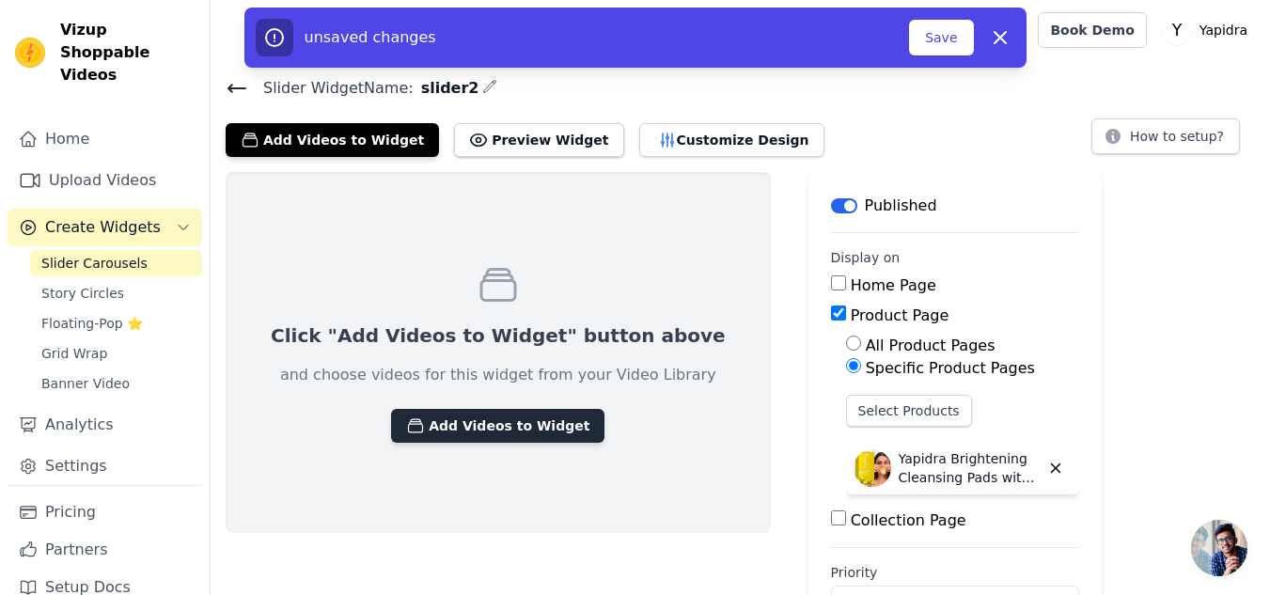
click at [476, 427] on button "Add Videos to Widget" at bounding box center [497, 426] width 213 height 34
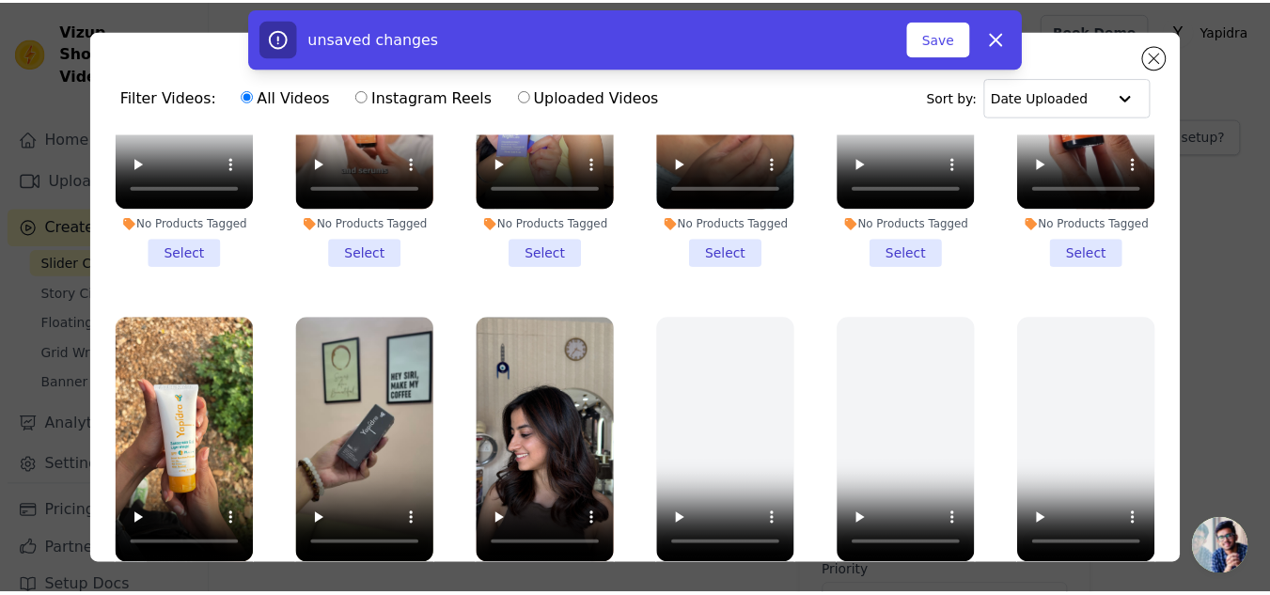
scroll to position [164, 0]
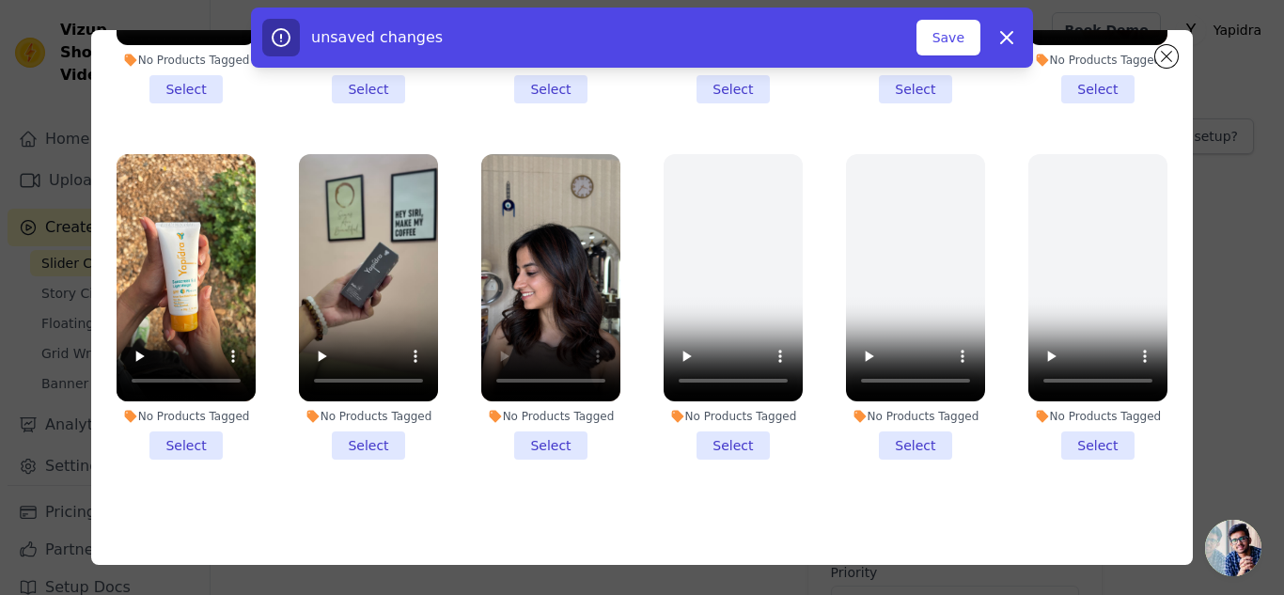
click at [1157, 59] on div "unsaved changes Save Dismiss" at bounding box center [642, 38] width 1284 height 60
click at [1010, 41] on icon "button" at bounding box center [1006, 37] width 11 height 11
checkbox input "false"
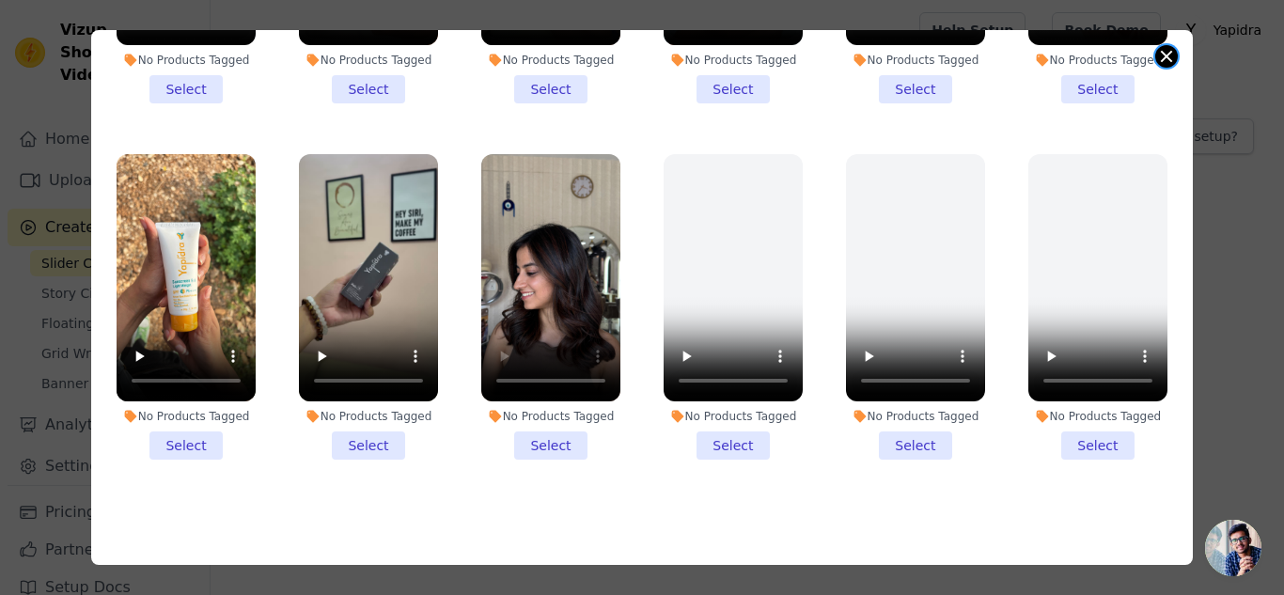
click at [1168, 60] on button "Close modal" at bounding box center [1166, 56] width 23 height 23
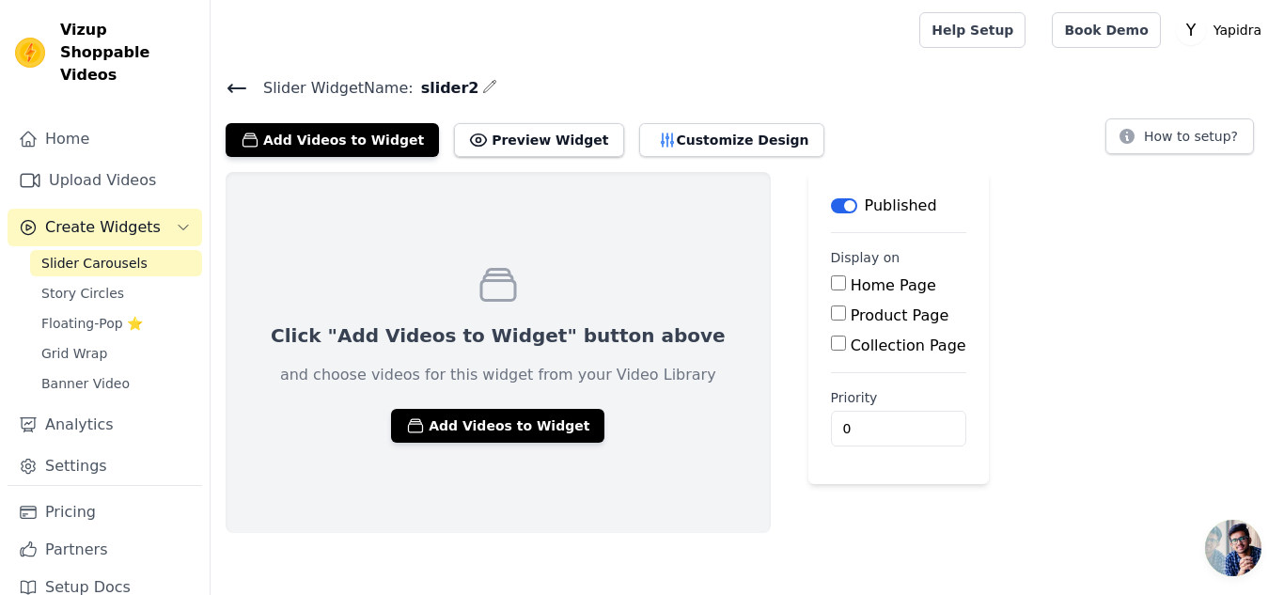
click at [69, 254] on span "Slider Carousels" at bounding box center [94, 263] width 106 height 19
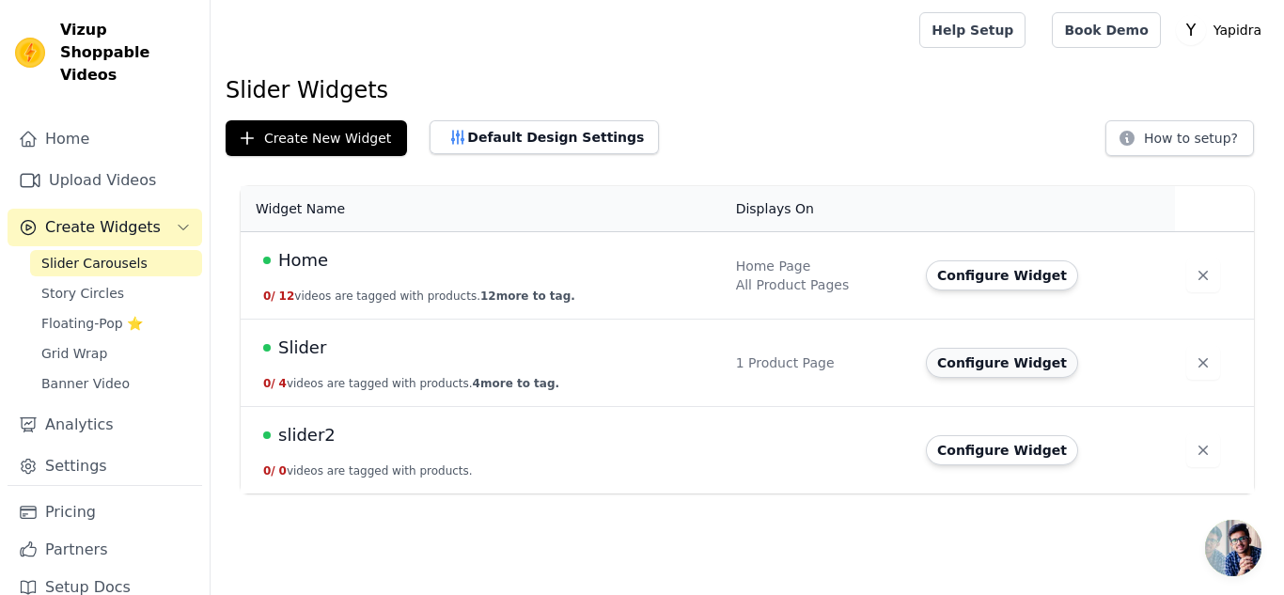
click at [1013, 368] on button "Configure Widget" at bounding box center [1002, 363] width 152 height 30
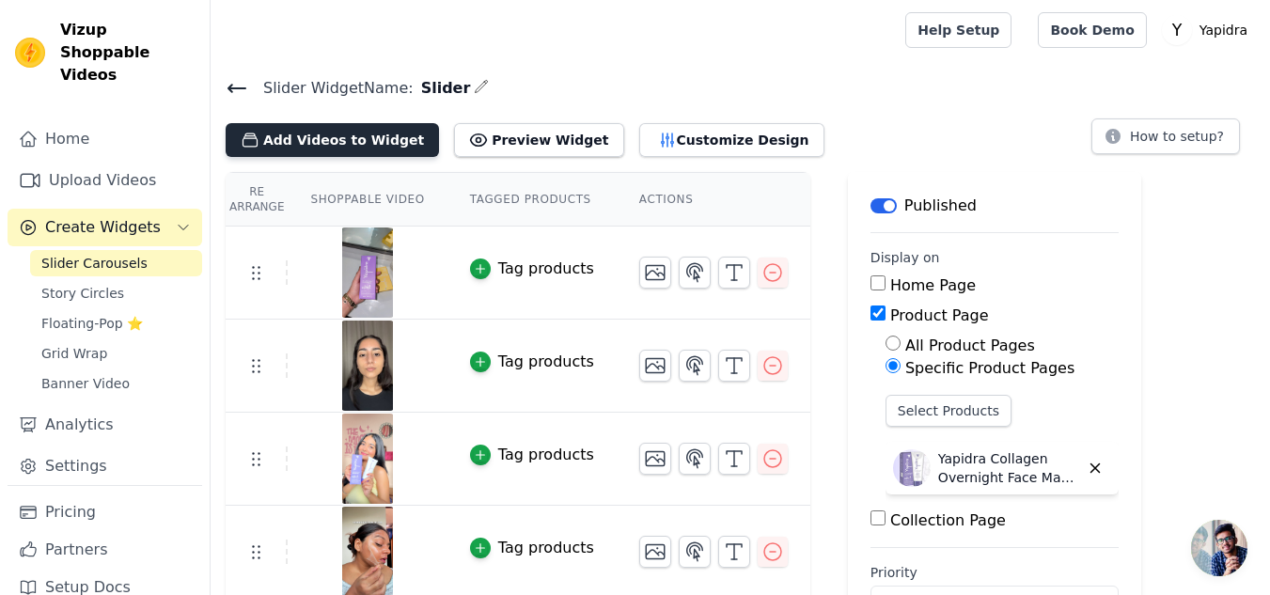
click at [351, 146] on button "Add Videos to Widget" at bounding box center [332, 140] width 213 height 34
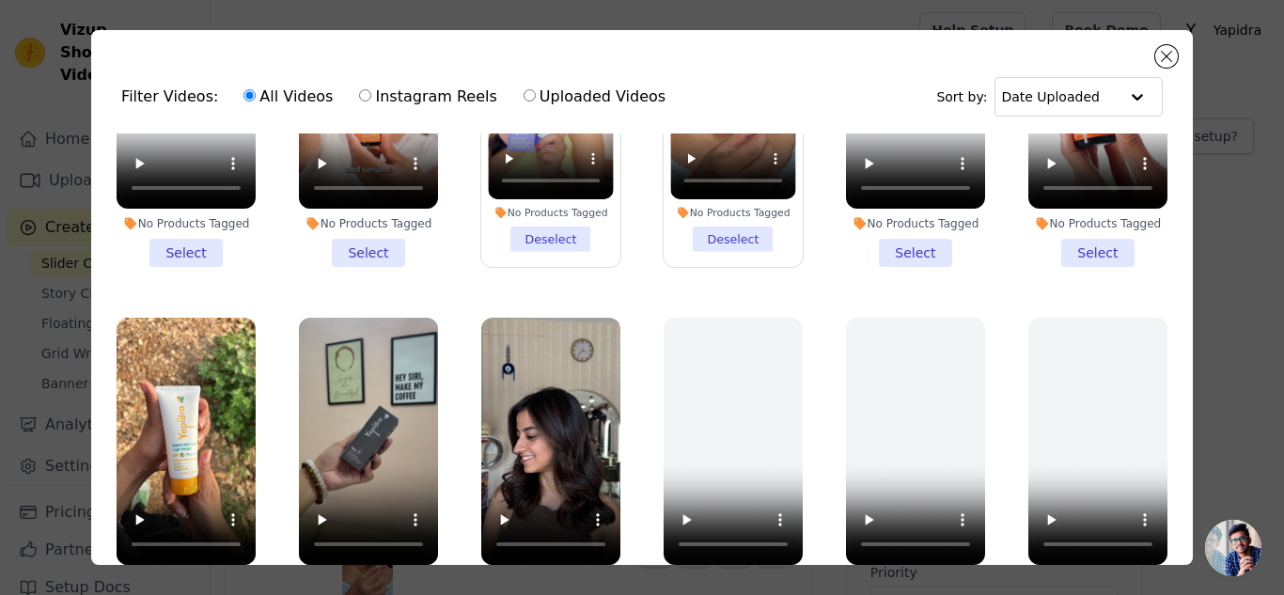
scroll to position [164, 0]
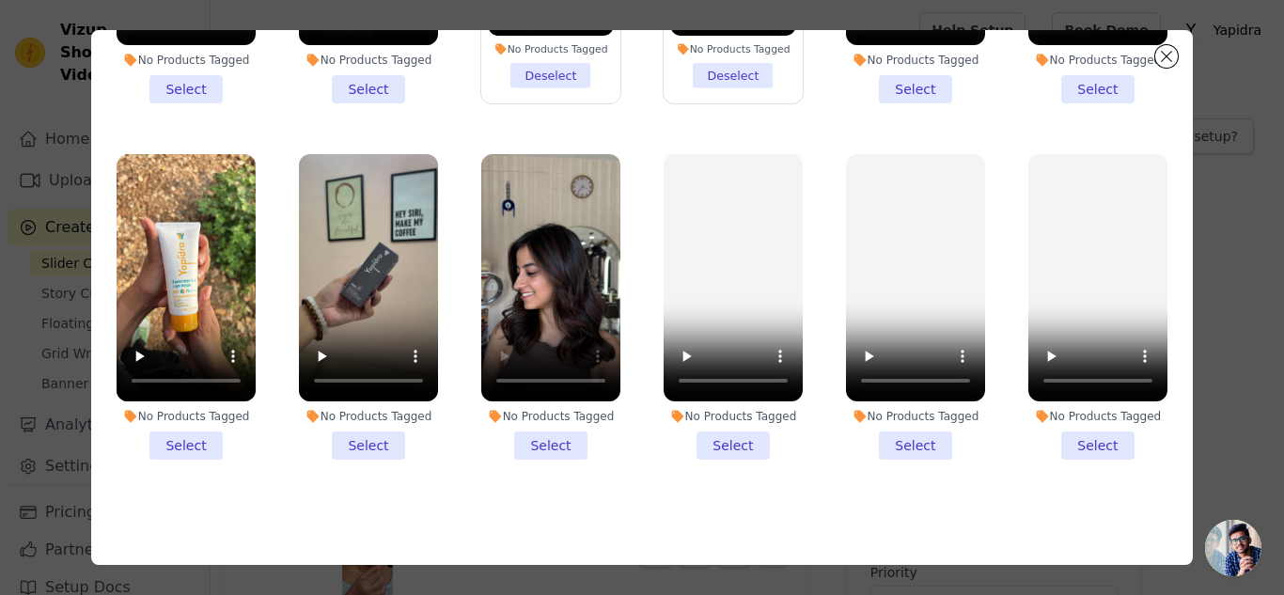
click at [540, 411] on li "No Products Tagged Select" at bounding box center [550, 306] width 139 height 305
click at [0, 0] on input "No Products Tagged Select" at bounding box center [0, 0] width 0 height 0
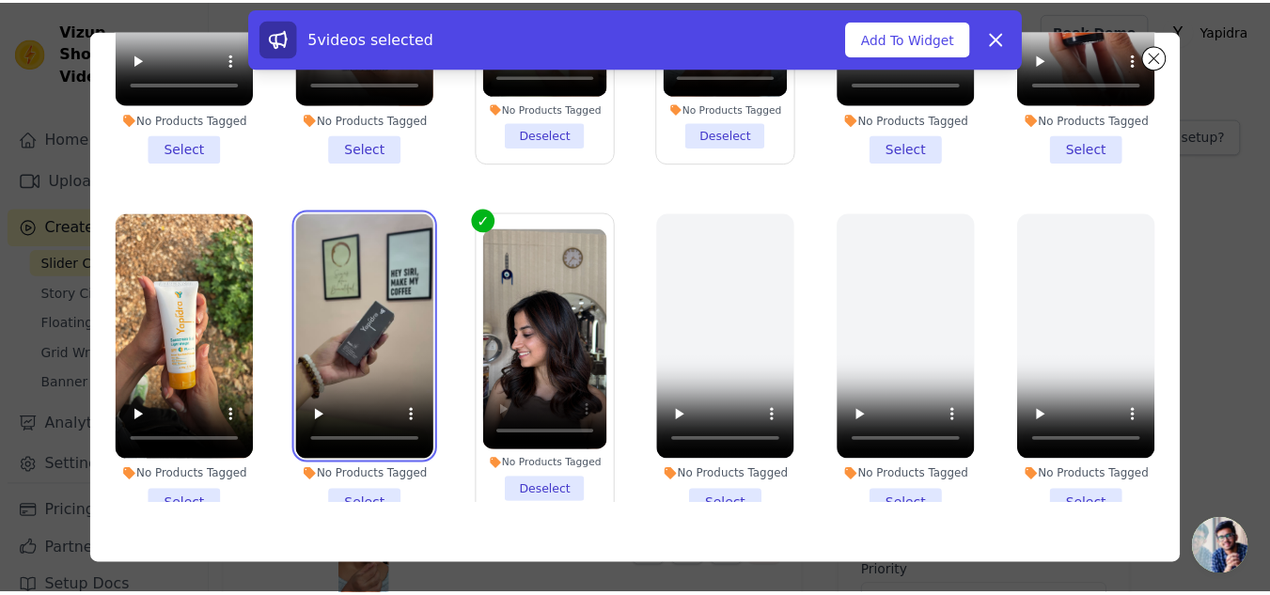
scroll to position [1190, 0]
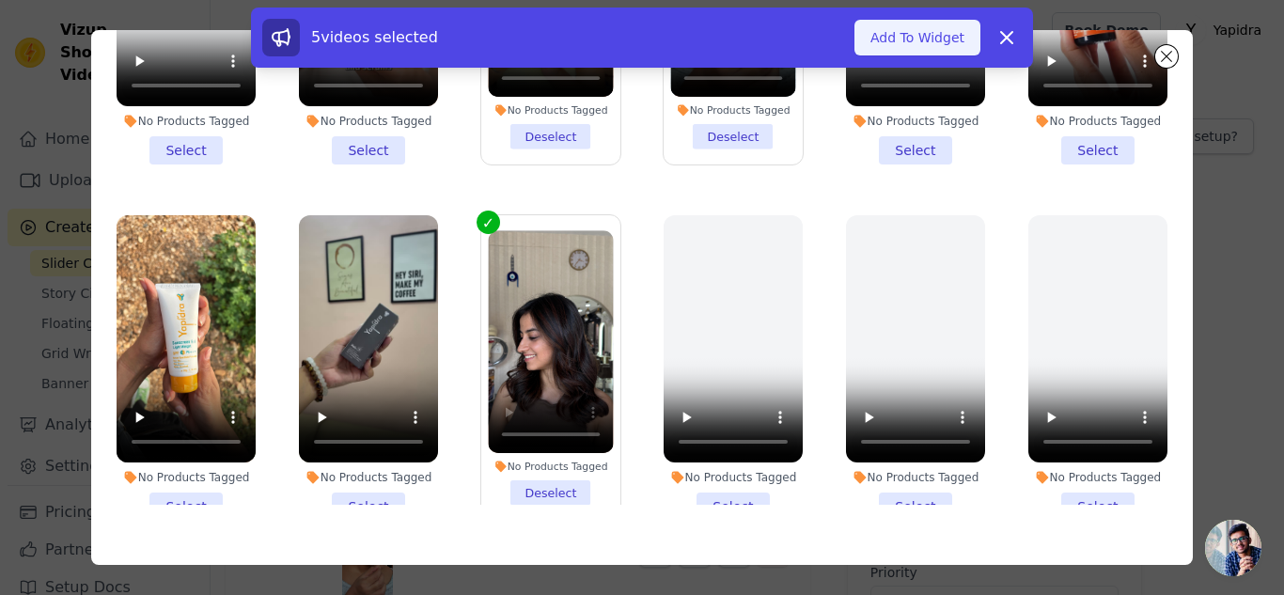
click at [928, 28] on button "Add To Widget" at bounding box center [917, 38] width 126 height 36
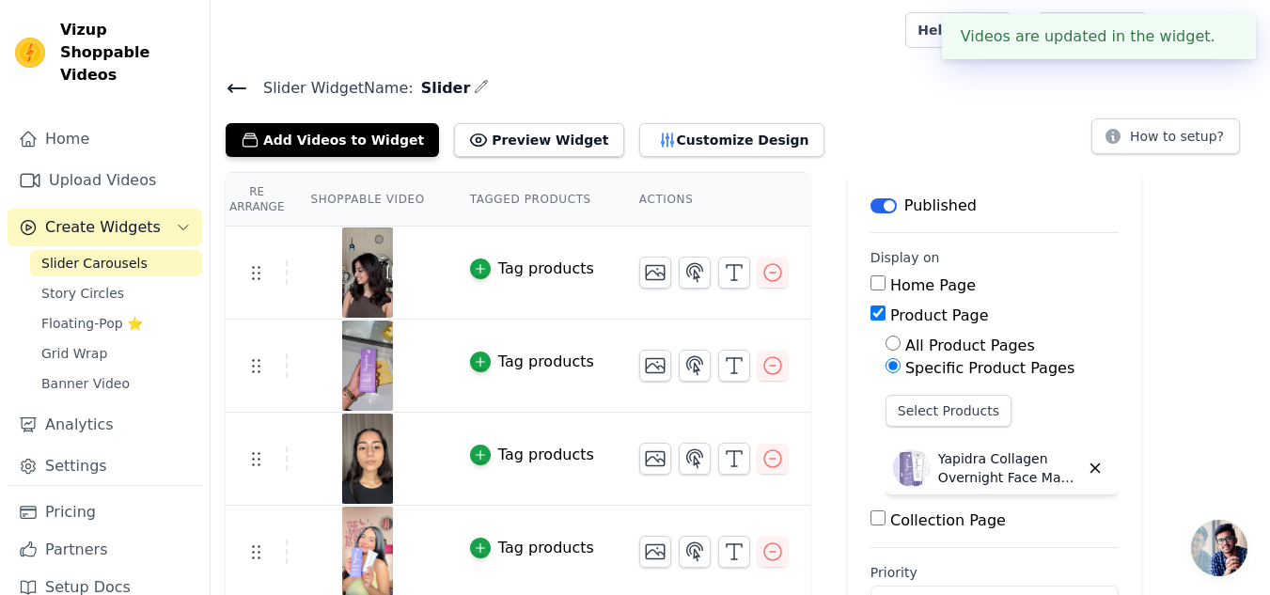
click at [108, 254] on span "Slider Carousels" at bounding box center [94, 263] width 106 height 19
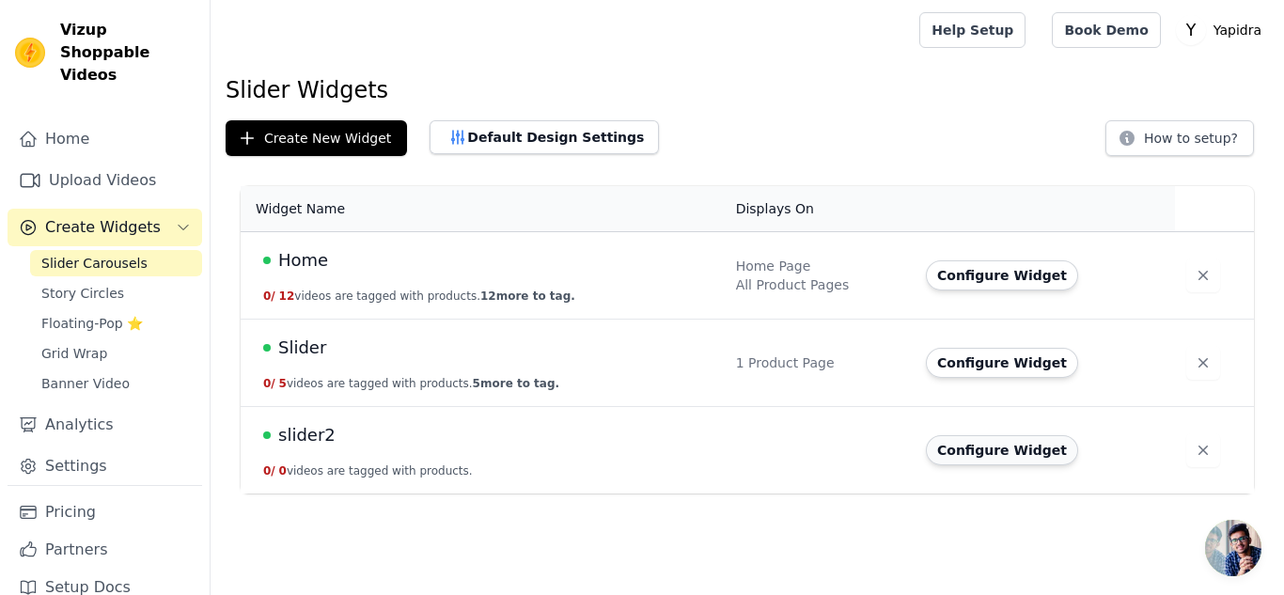
click at [999, 452] on button "Configure Widget" at bounding box center [1002, 450] width 152 height 30
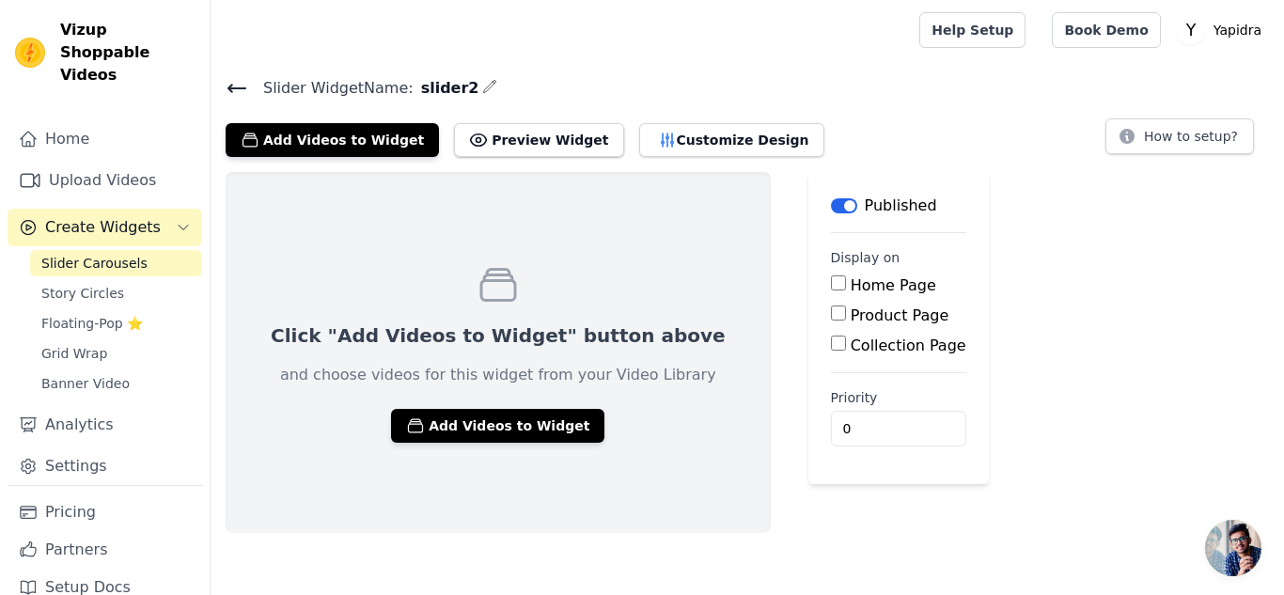
click at [831, 319] on input "Product Page" at bounding box center [838, 312] width 15 height 15
checkbox input "true"
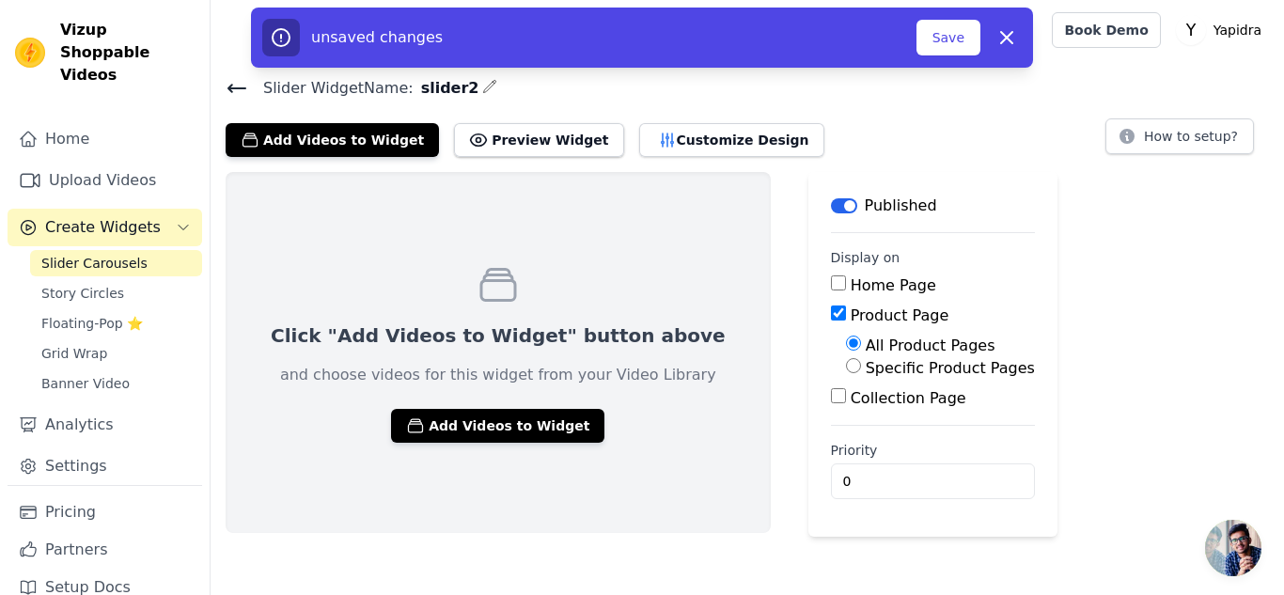
click at [866, 366] on label "Specific Product Pages" at bounding box center [950, 368] width 169 height 18
click at [846, 366] on input "Specific Product Pages" at bounding box center [853, 365] width 15 height 15
radio input "true"
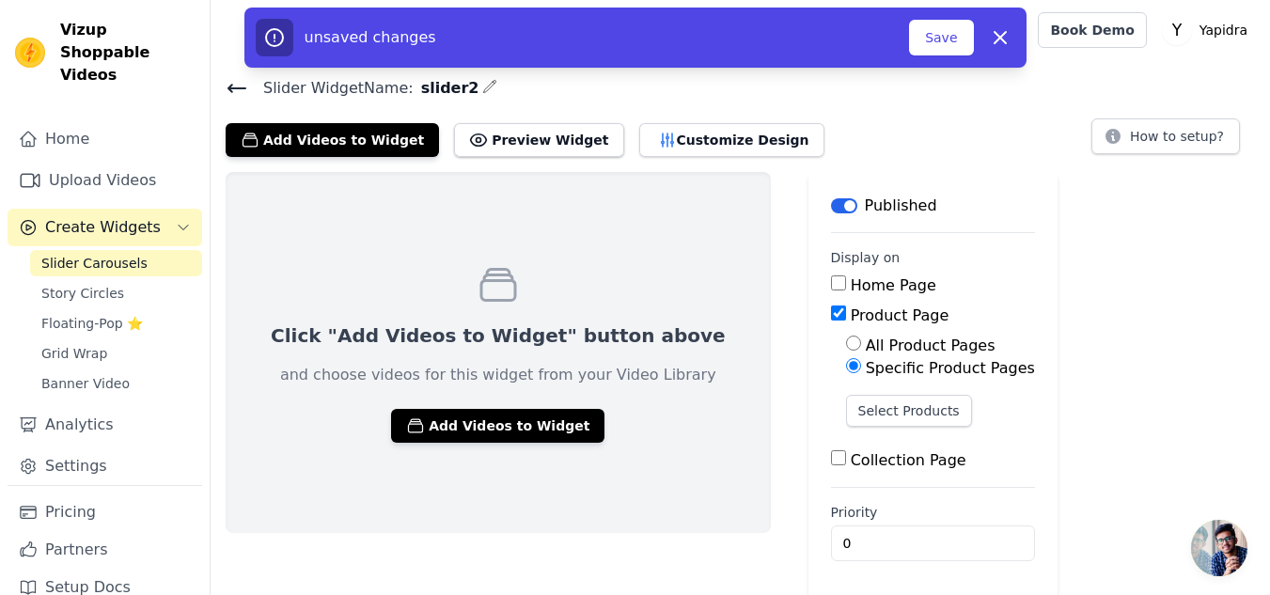
scroll to position [3, 0]
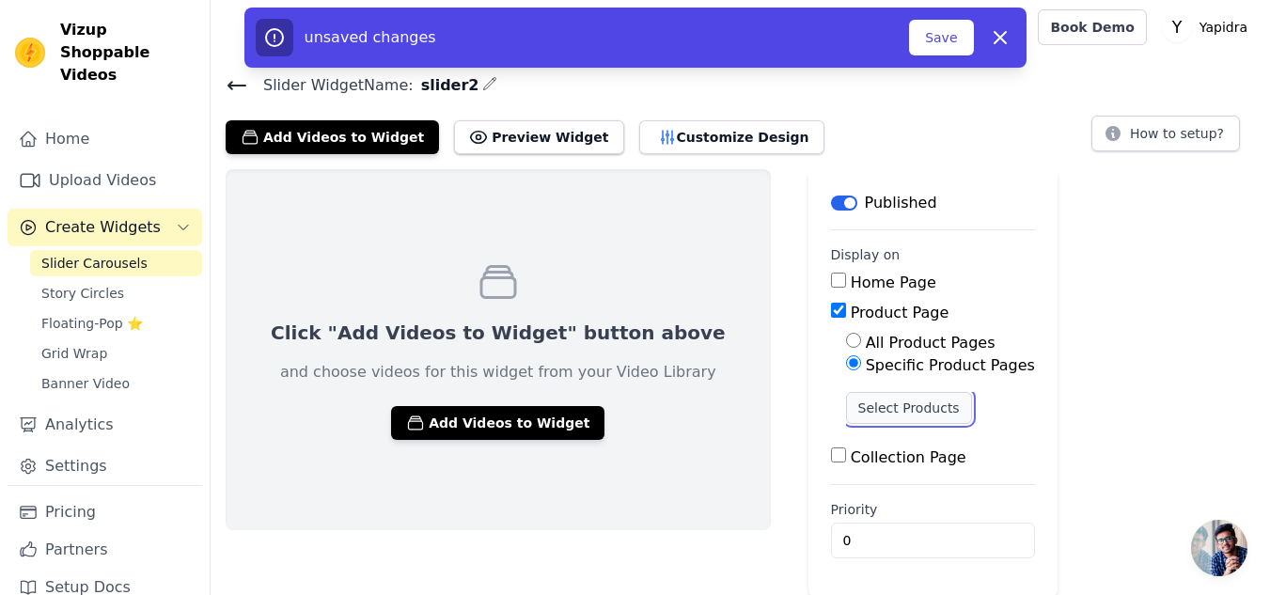
click at [846, 407] on button "Select Products" at bounding box center [909, 408] width 126 height 32
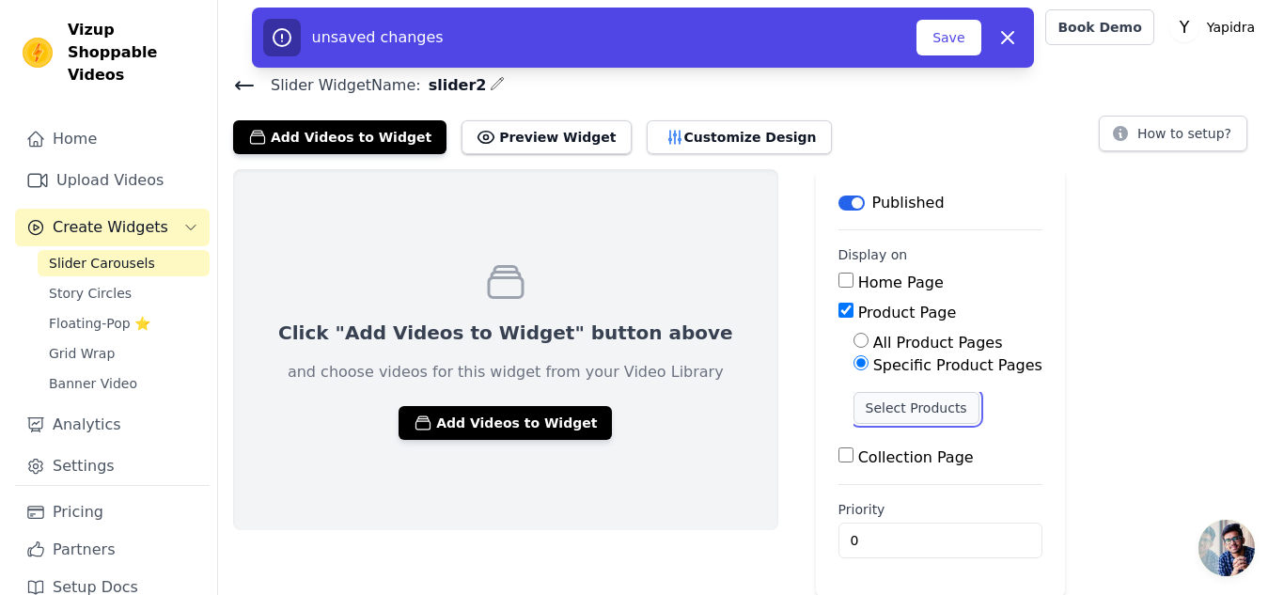
scroll to position [0, 0]
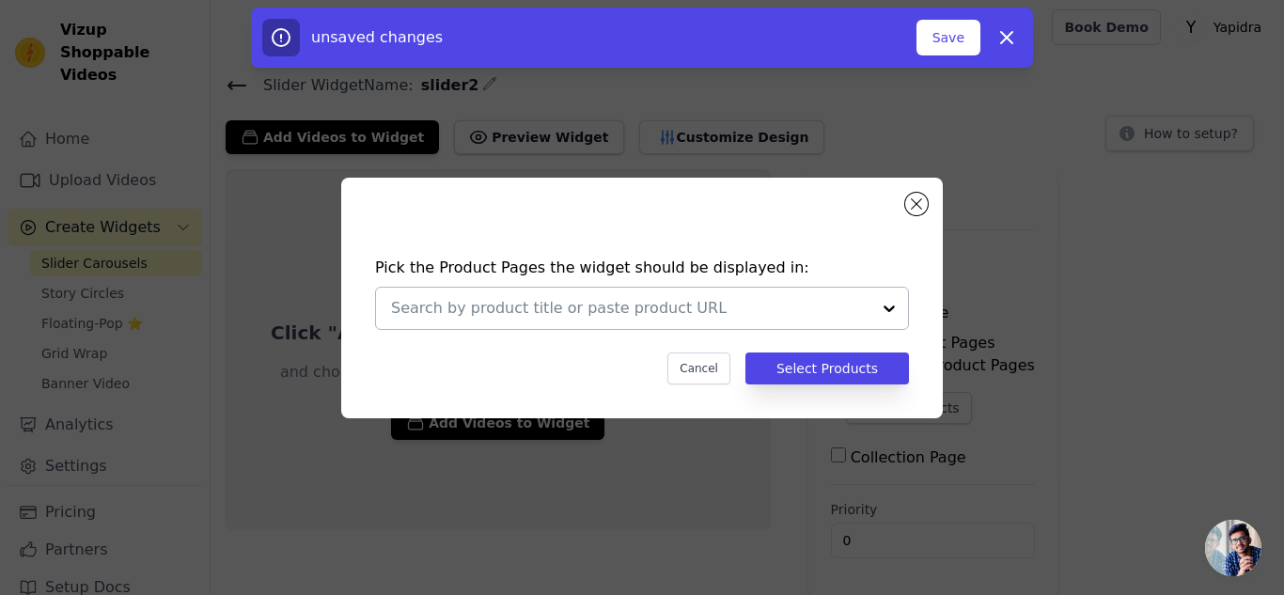
click at [493, 317] on input "text" at bounding box center [630, 308] width 479 height 23
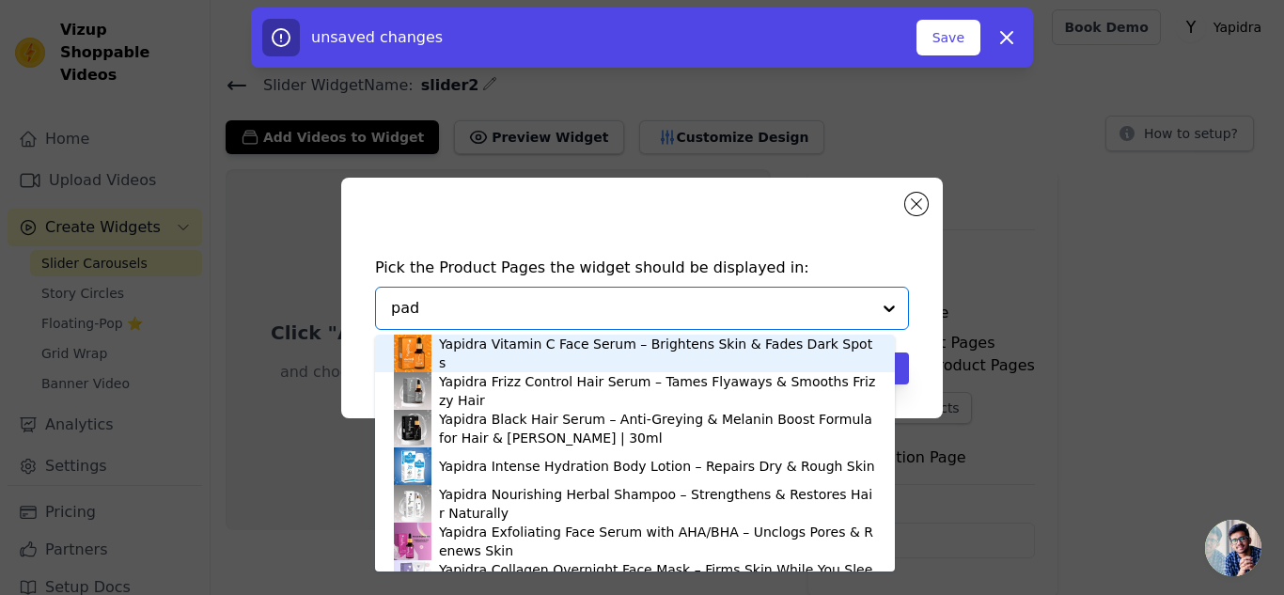
type input "pads"
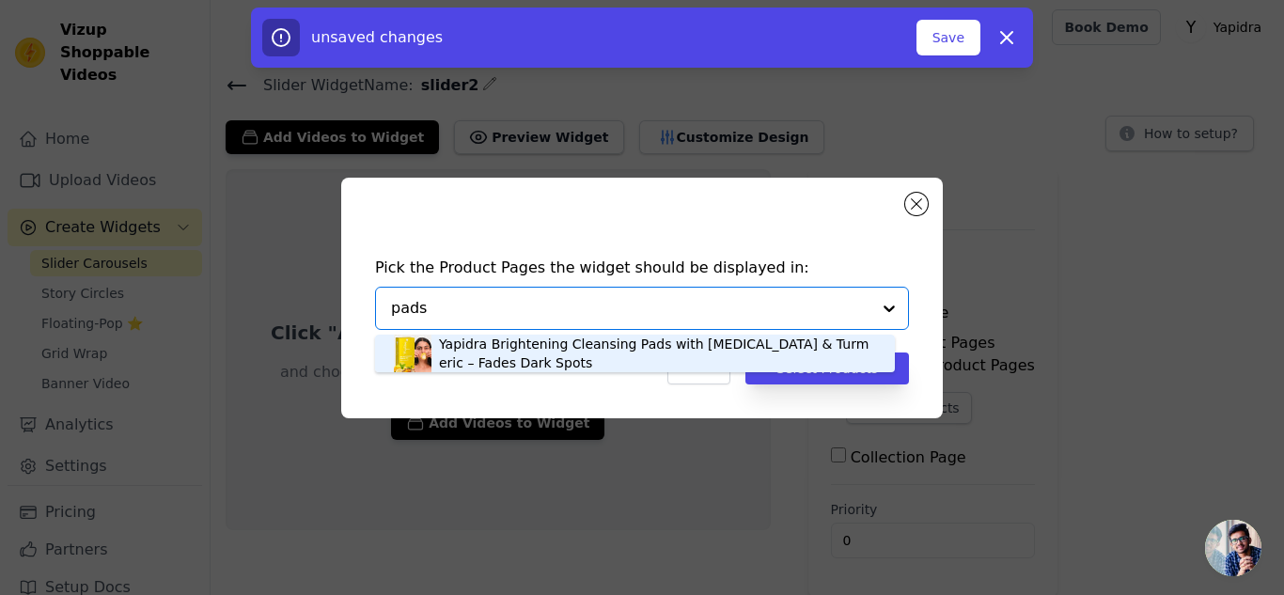
click at [498, 351] on div "Yapidra Brightening Cleansing Pads with Kojic Acid & Turmeric – Fades Dark Spots" at bounding box center [657, 354] width 437 height 38
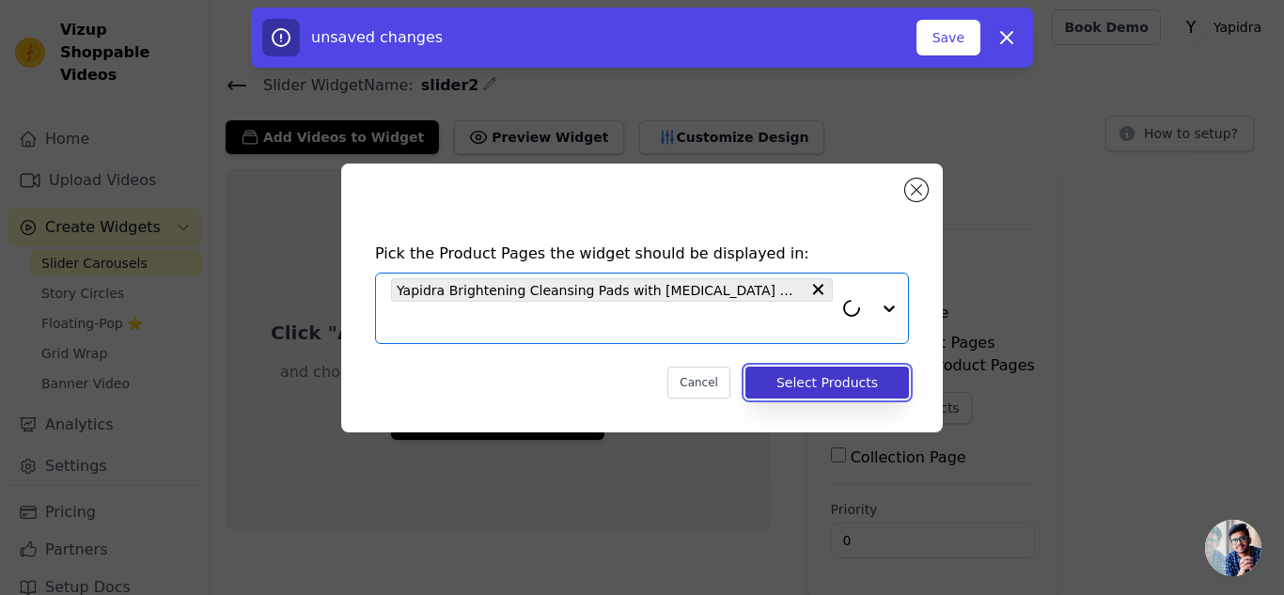
click at [807, 386] on button "Select Products" at bounding box center [827, 383] width 164 height 32
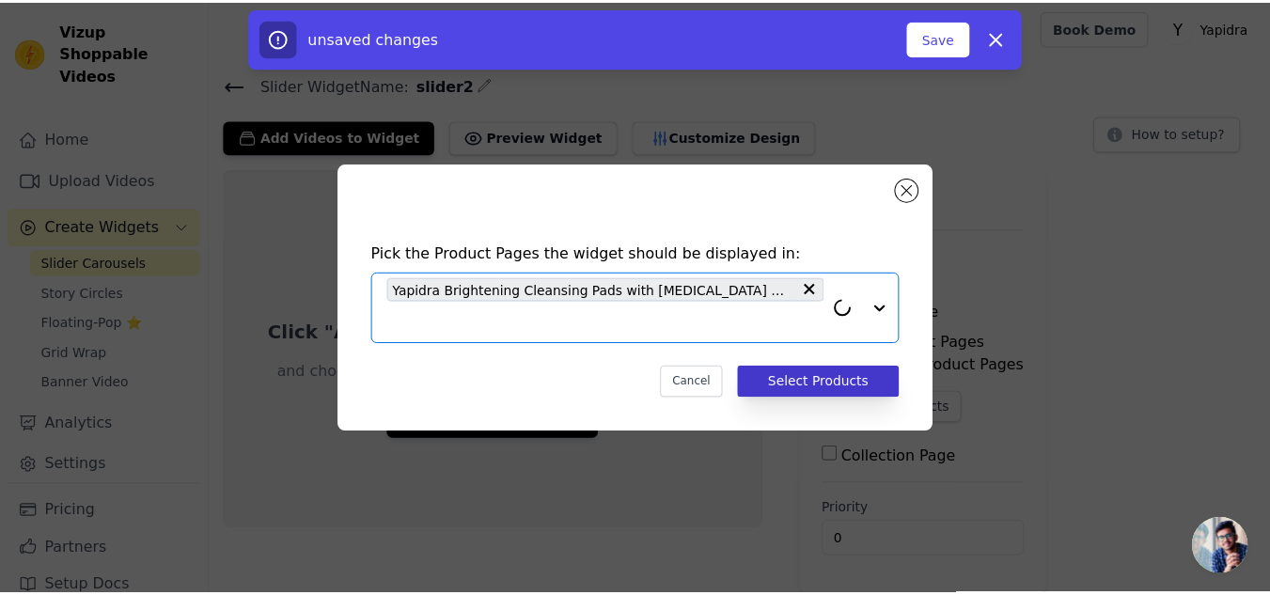
scroll to position [3, 0]
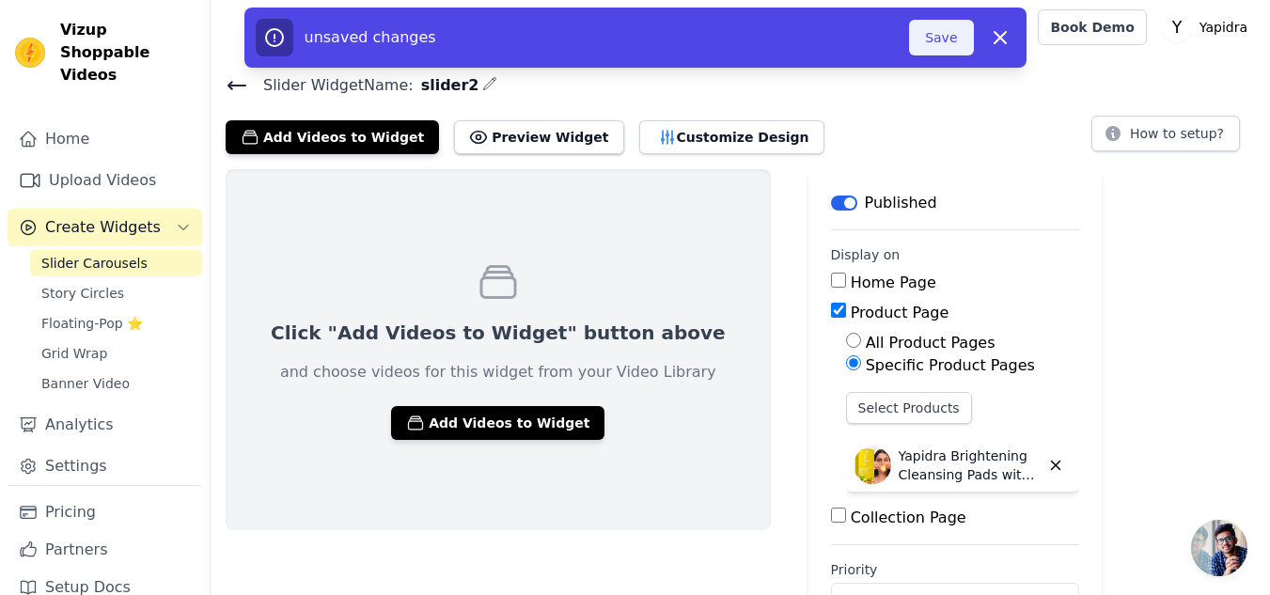
click at [953, 35] on button "Save" at bounding box center [941, 38] width 64 height 36
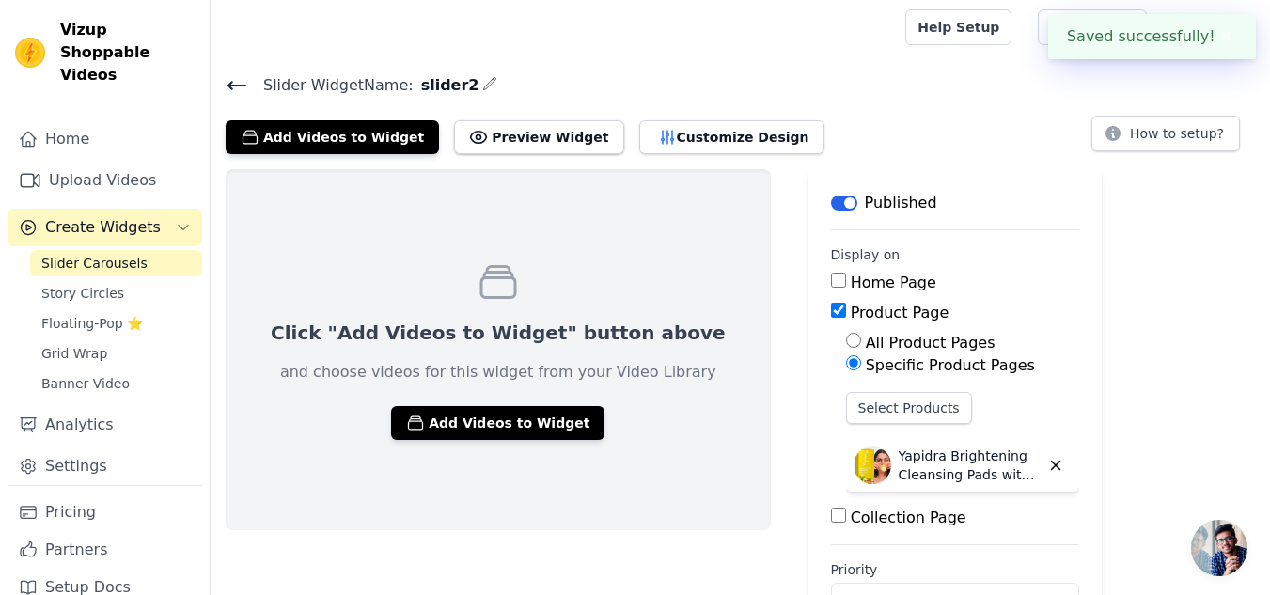
scroll to position [63, 0]
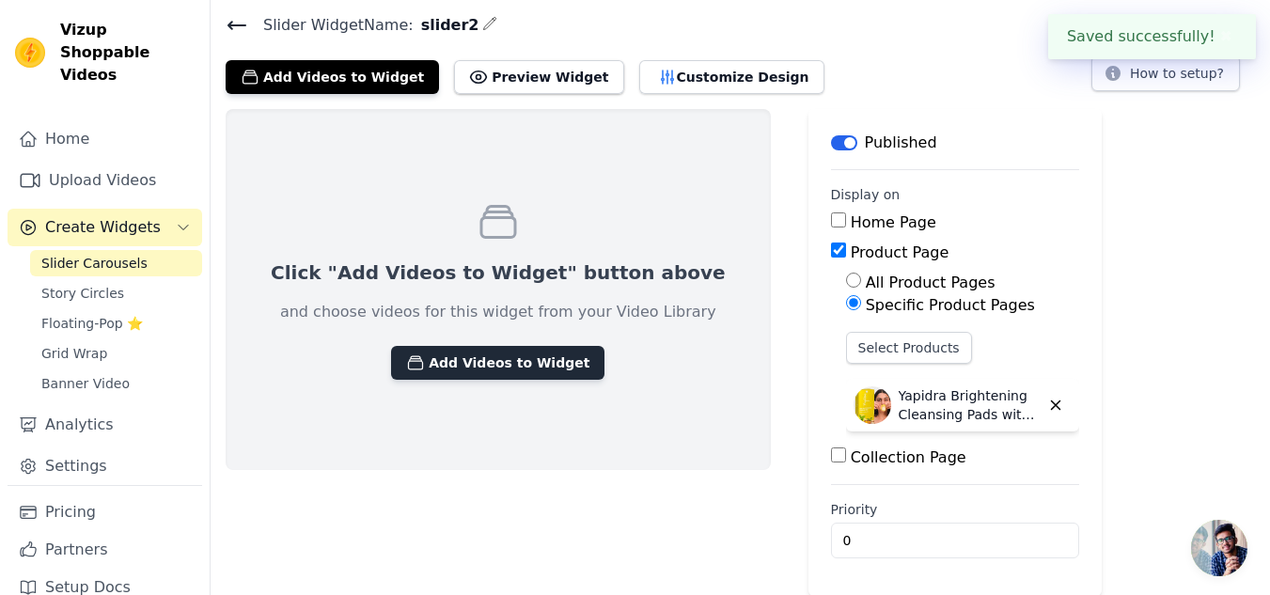
click at [440, 366] on button "Add Videos to Widget" at bounding box center [497, 363] width 213 height 34
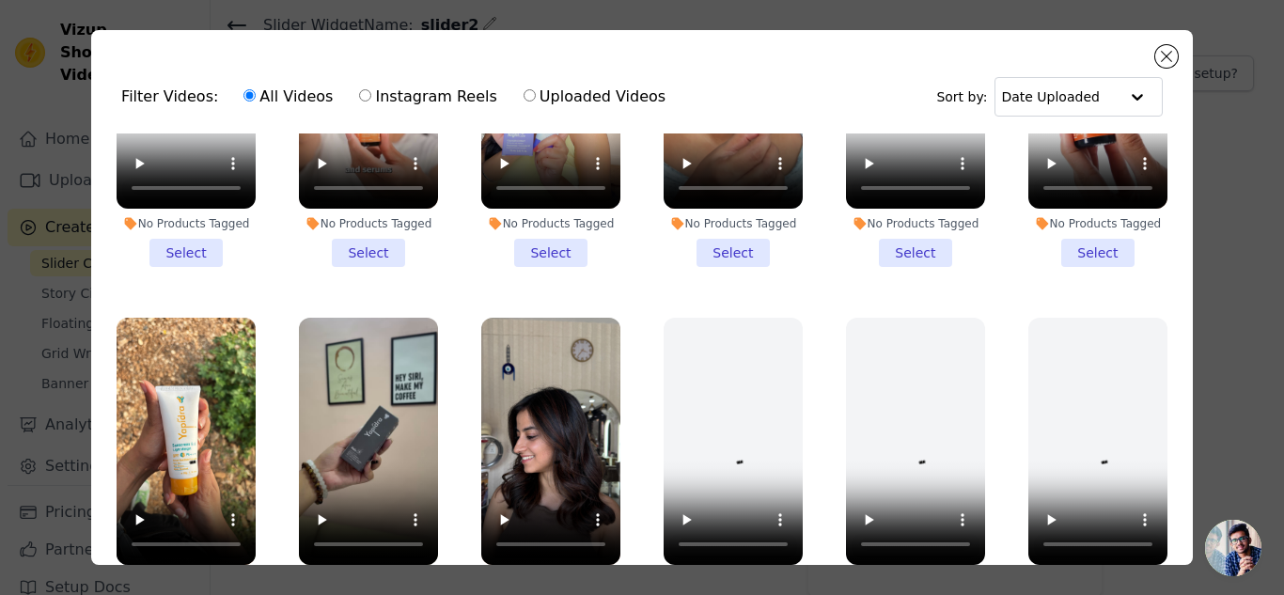
scroll to position [164, 0]
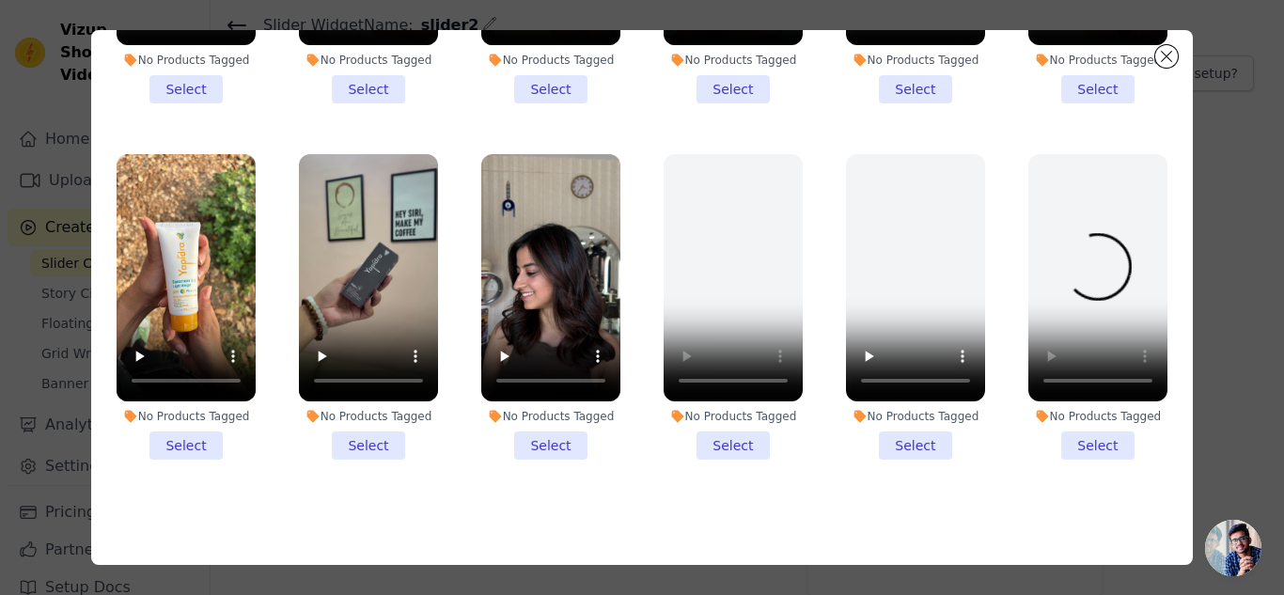
click at [961, 457] on ul "No Products Tagged Select No Products Tagged Select No Products Tagged Select N…" at bounding box center [641, 237] width 1071 height 535
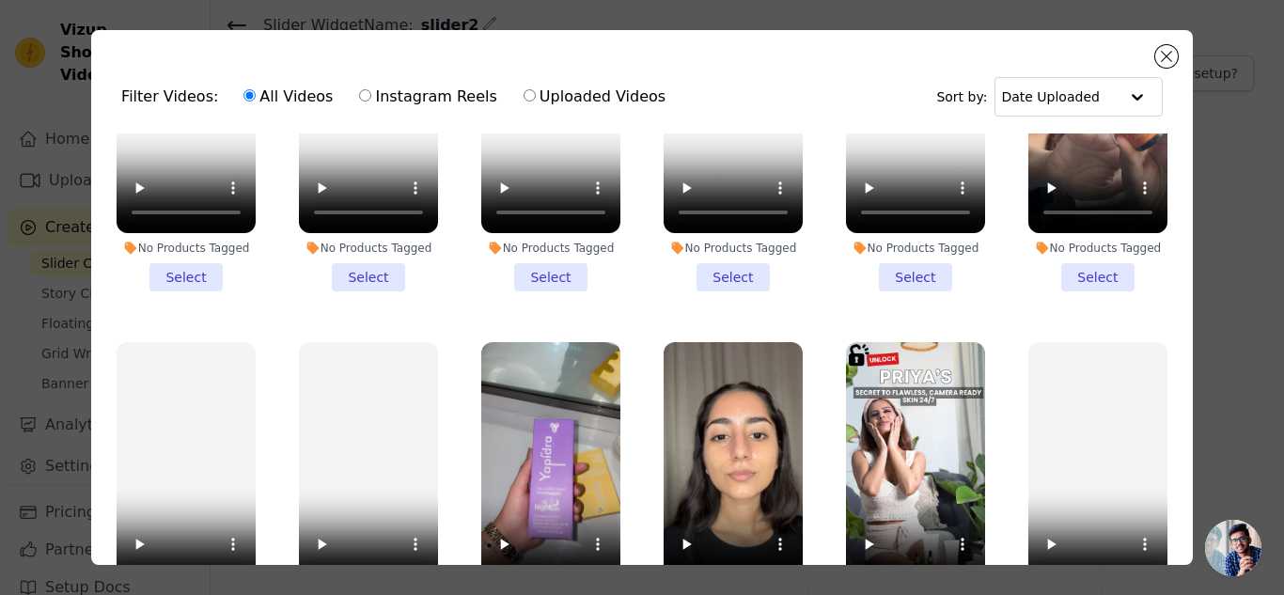
scroll to position [0, 0]
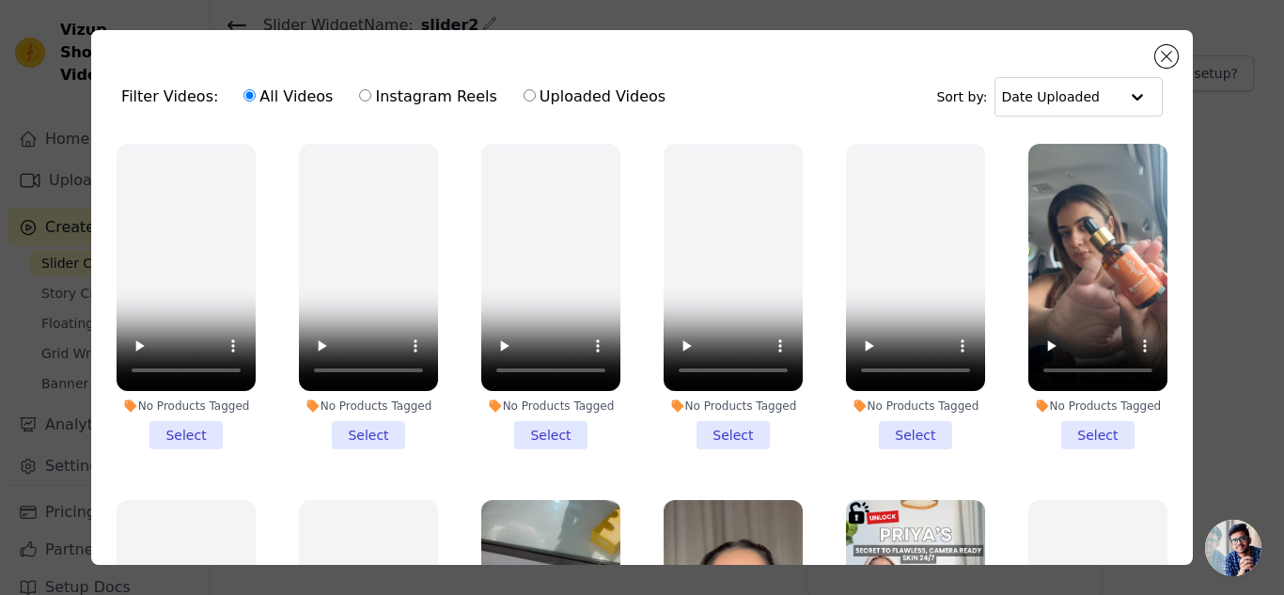
click at [414, 92] on label "Instagram Reels" at bounding box center [427, 97] width 139 height 24
click at [371, 92] on input "Instagram Reels" at bounding box center [365, 95] width 12 height 12
radio input "true"
click at [1074, 105] on input "text" at bounding box center [1059, 97] width 117 height 38
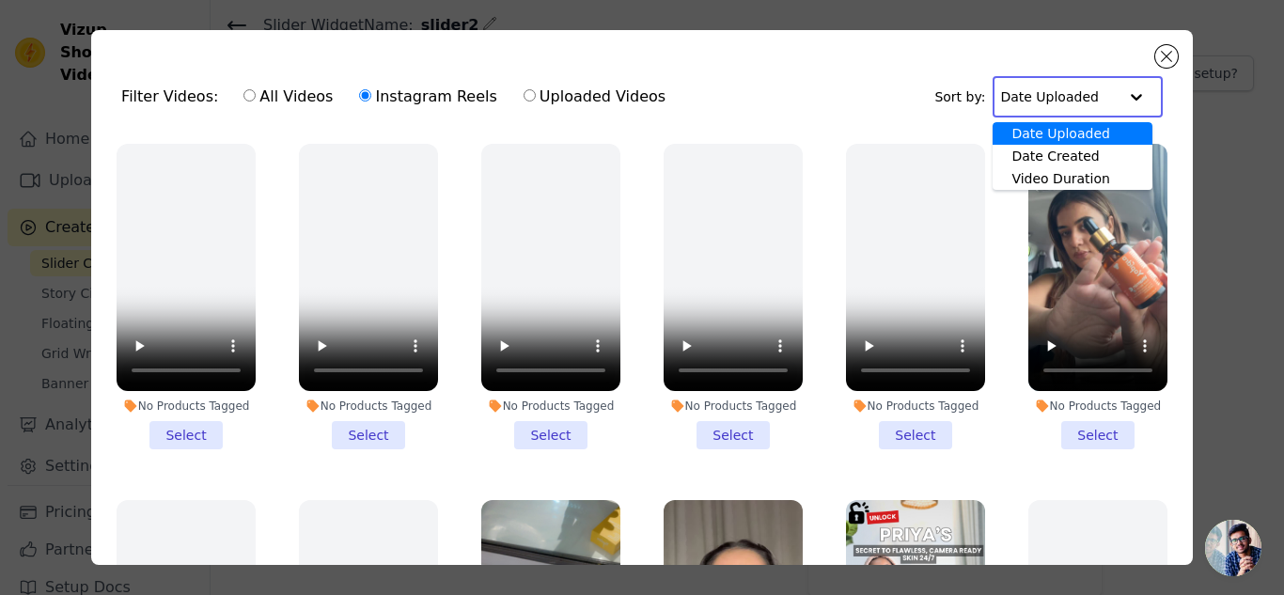
click at [1074, 105] on input "text" at bounding box center [1058, 97] width 117 height 38
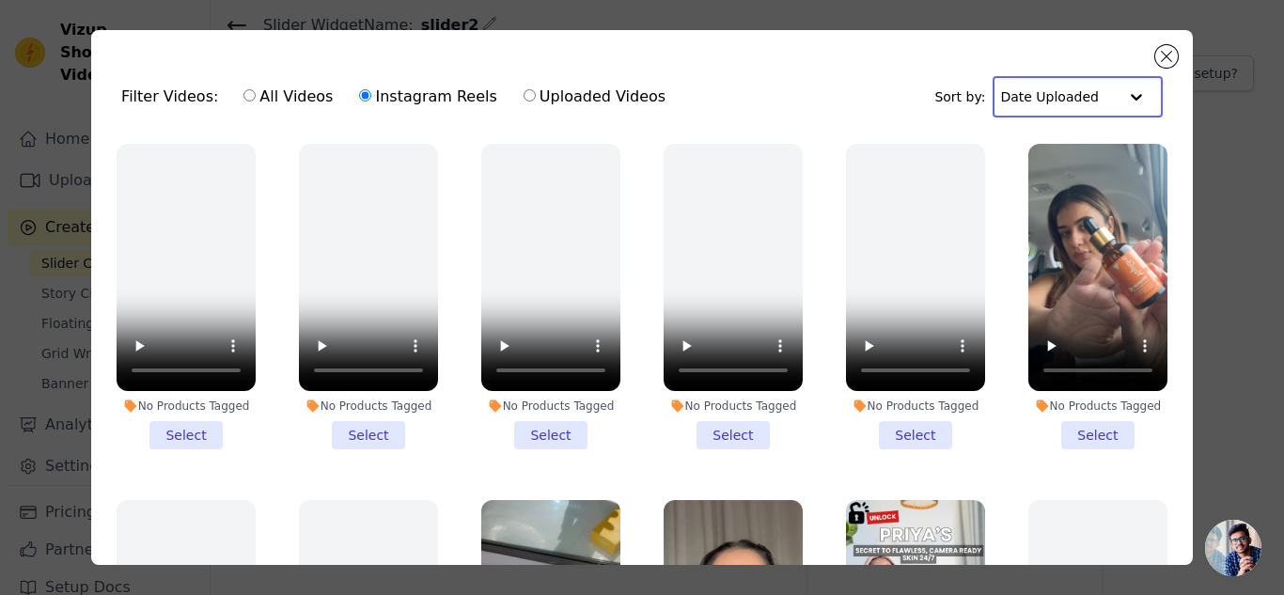
click at [268, 92] on label "All Videos" at bounding box center [287, 97] width 91 height 24
click at [256, 92] on input "All Videos" at bounding box center [249, 95] width 12 height 12
radio input "true"
click at [584, 99] on label "Uploaded Videos" at bounding box center [595, 97] width 144 height 24
click at [536, 99] on input "Uploaded Videos" at bounding box center [529, 95] width 12 height 12
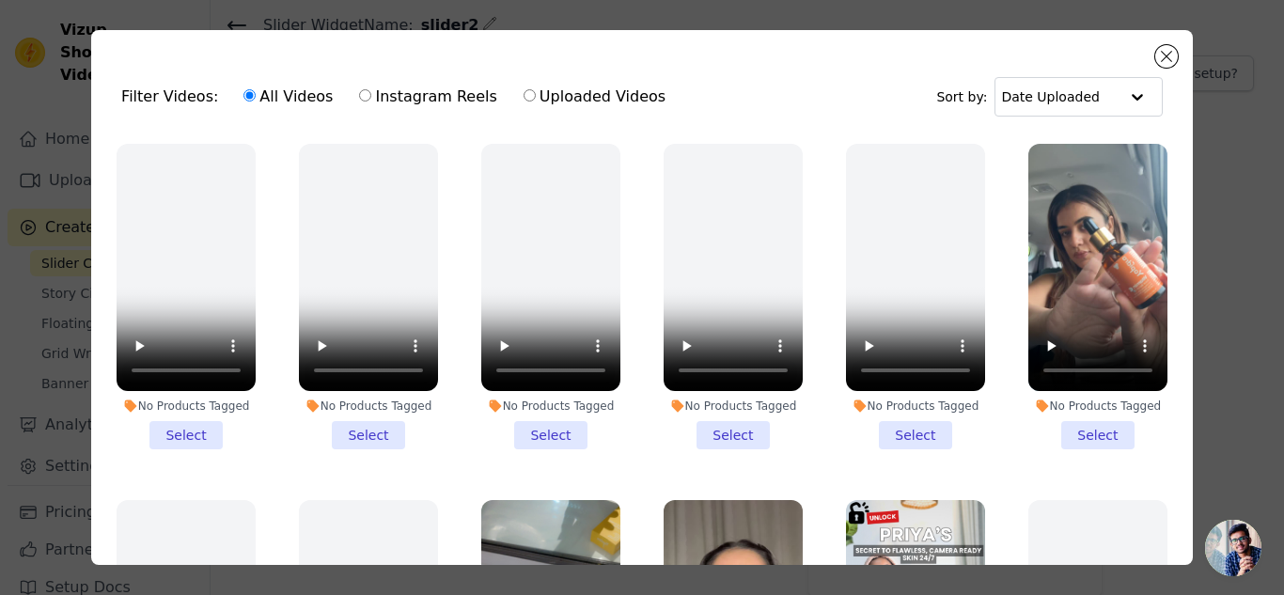
radio input "true"
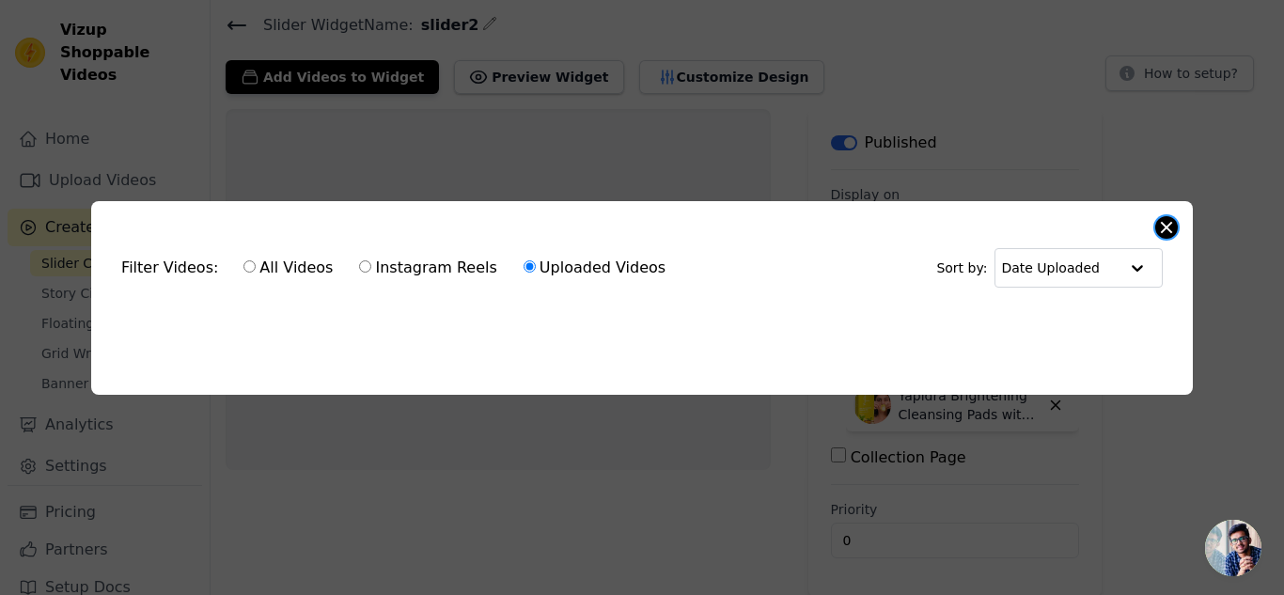
click at [1164, 223] on button "Close modal" at bounding box center [1166, 227] width 23 height 23
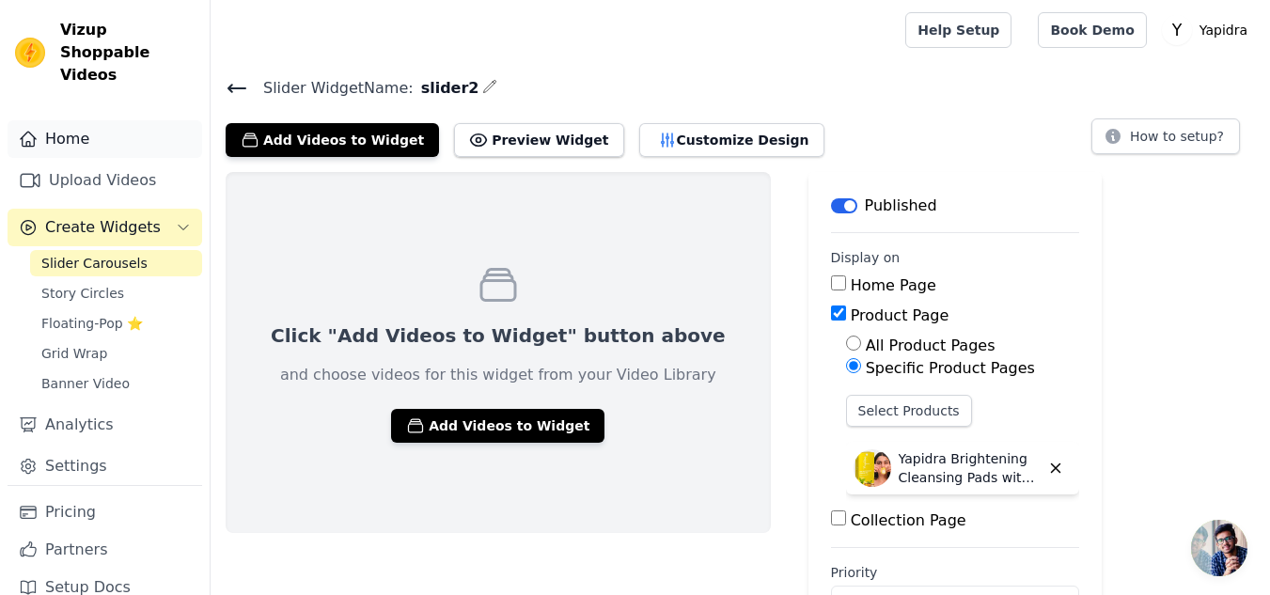
click at [62, 120] on link "Home" at bounding box center [105, 139] width 195 height 38
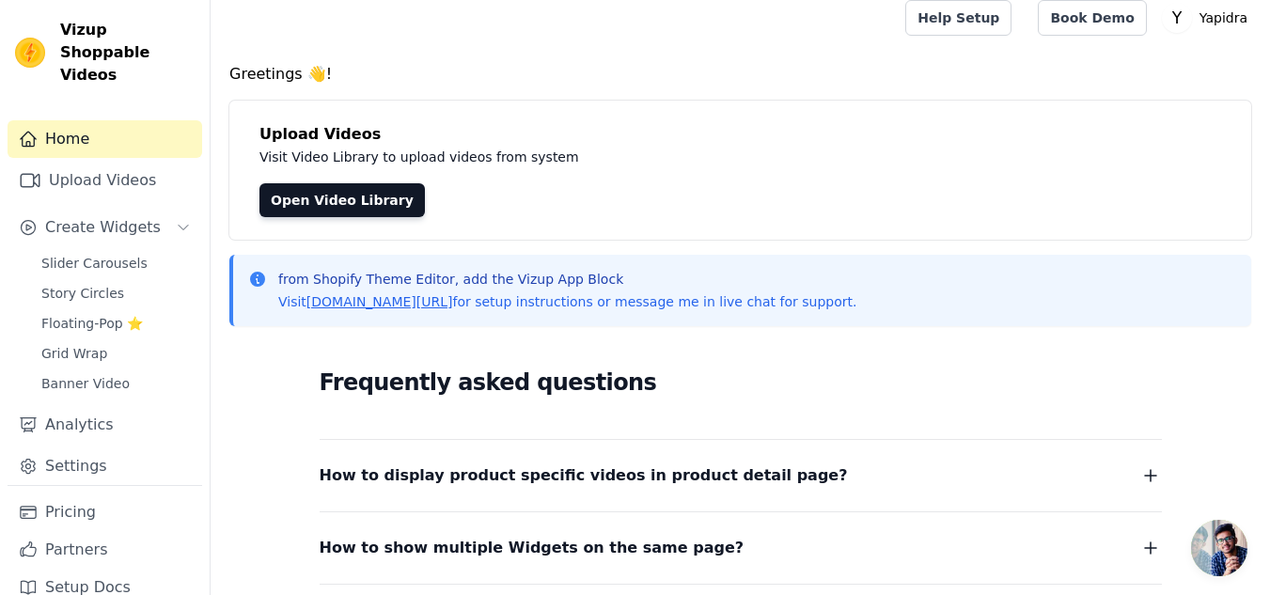
scroll to position [3, 0]
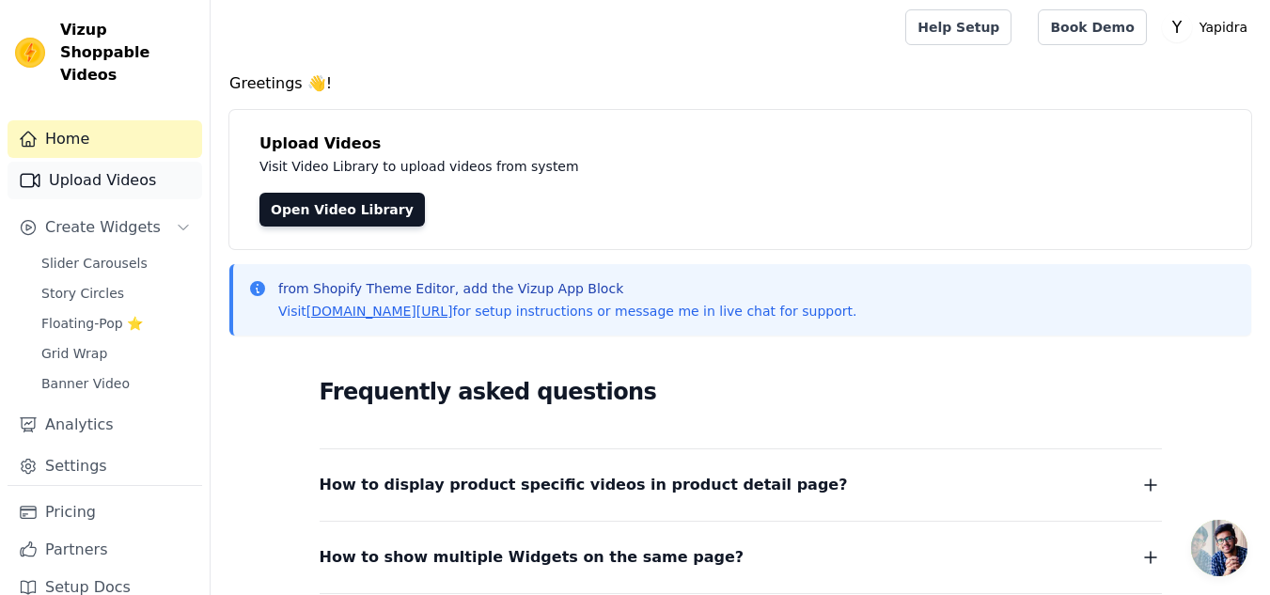
click at [86, 162] on link "Upload Videos" at bounding box center [105, 181] width 195 height 38
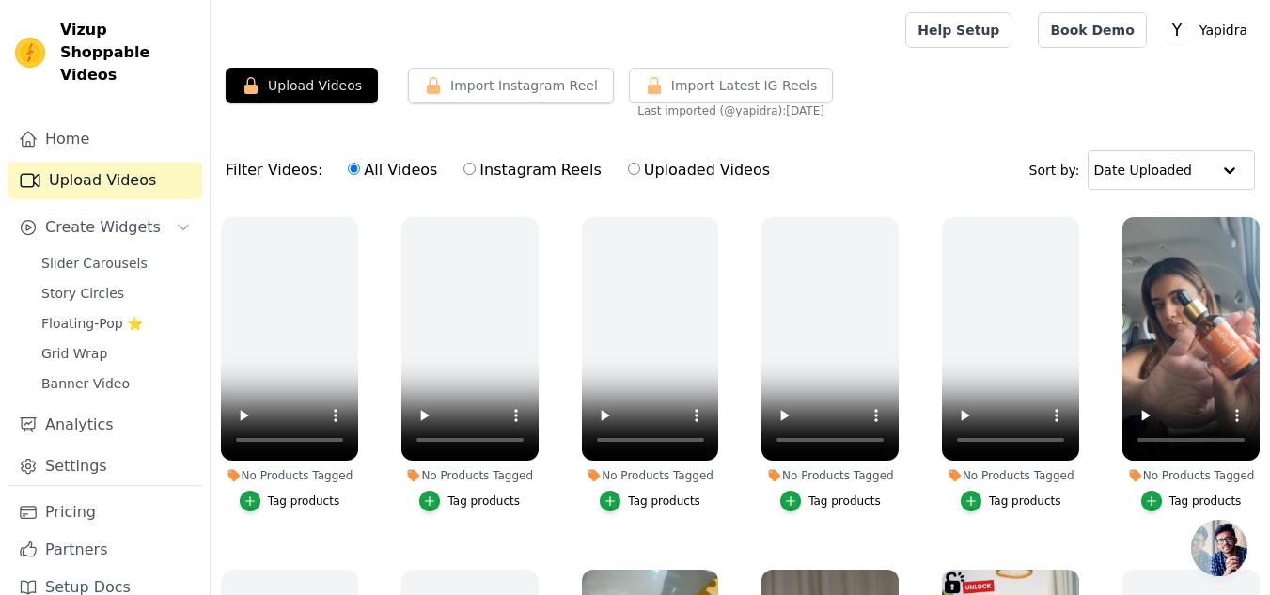
click at [475, 169] on label "Instagram Reels" at bounding box center [531, 170] width 139 height 24
click at [475, 169] on input "Instagram Reels" at bounding box center [469, 169] width 12 height 12
radio input "true"
click at [95, 254] on span "Slider Carousels" at bounding box center [94, 263] width 106 height 19
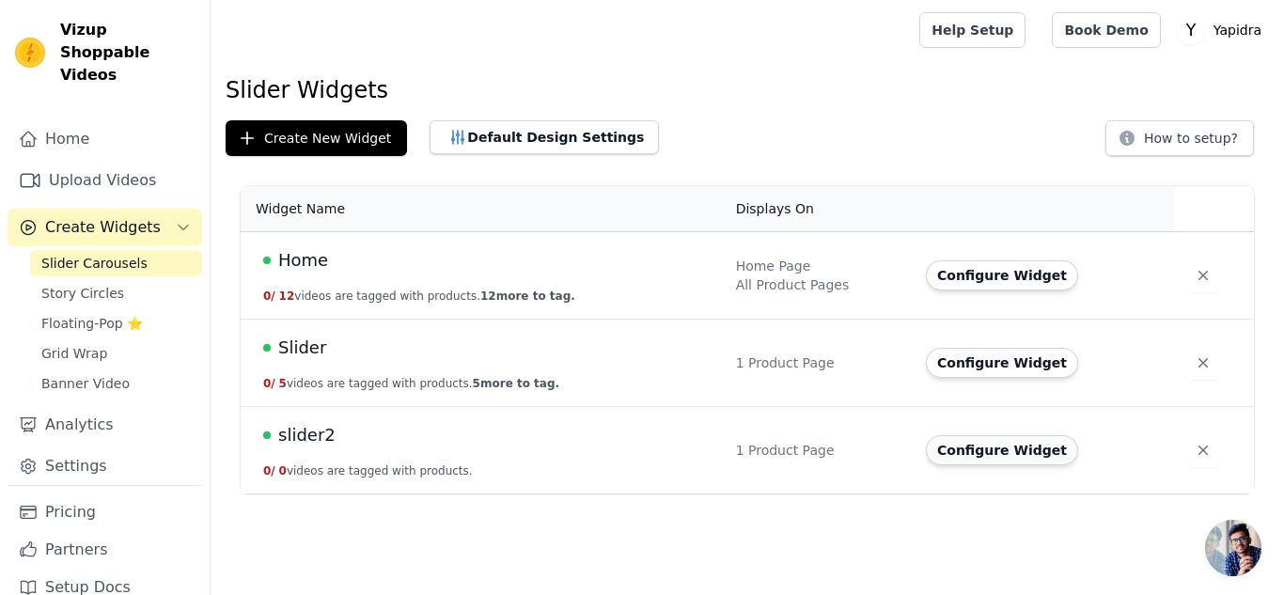
click at [988, 460] on button "Configure Widget" at bounding box center [1002, 450] width 152 height 30
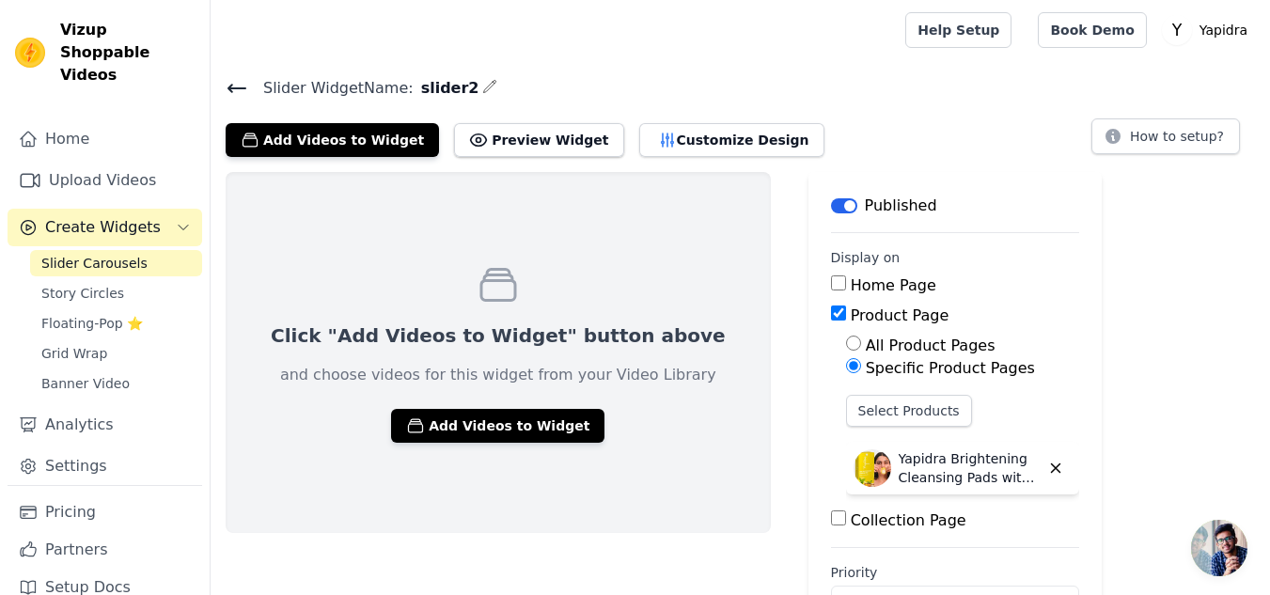
scroll to position [63, 0]
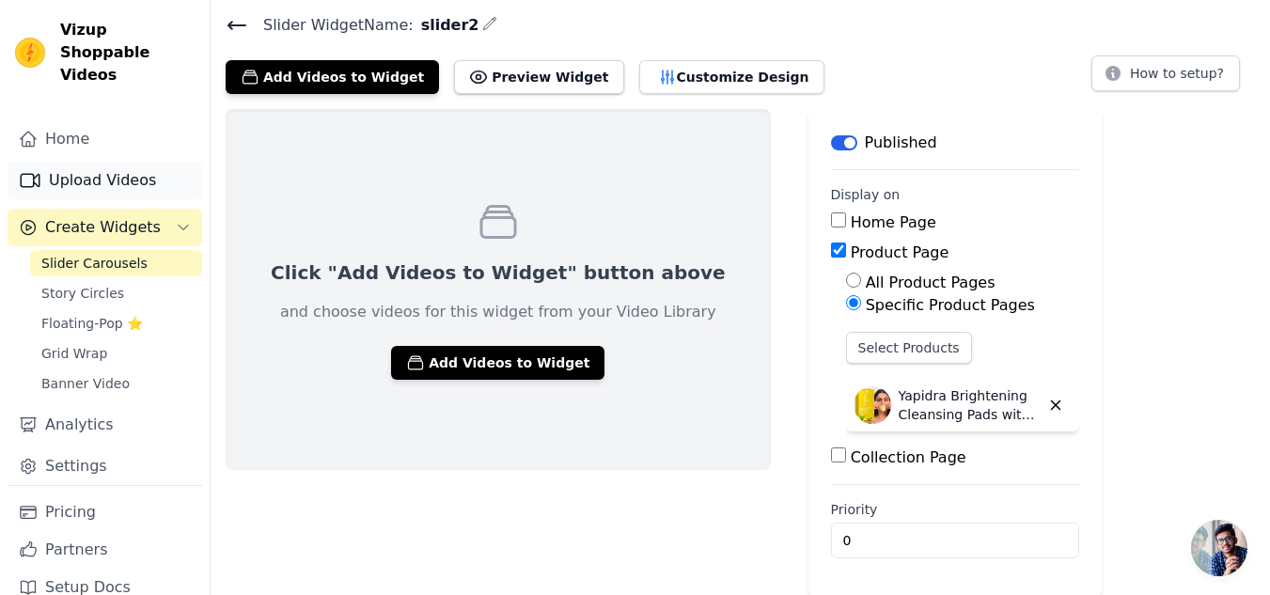
click at [86, 162] on link "Upload Videos" at bounding box center [105, 181] width 195 height 38
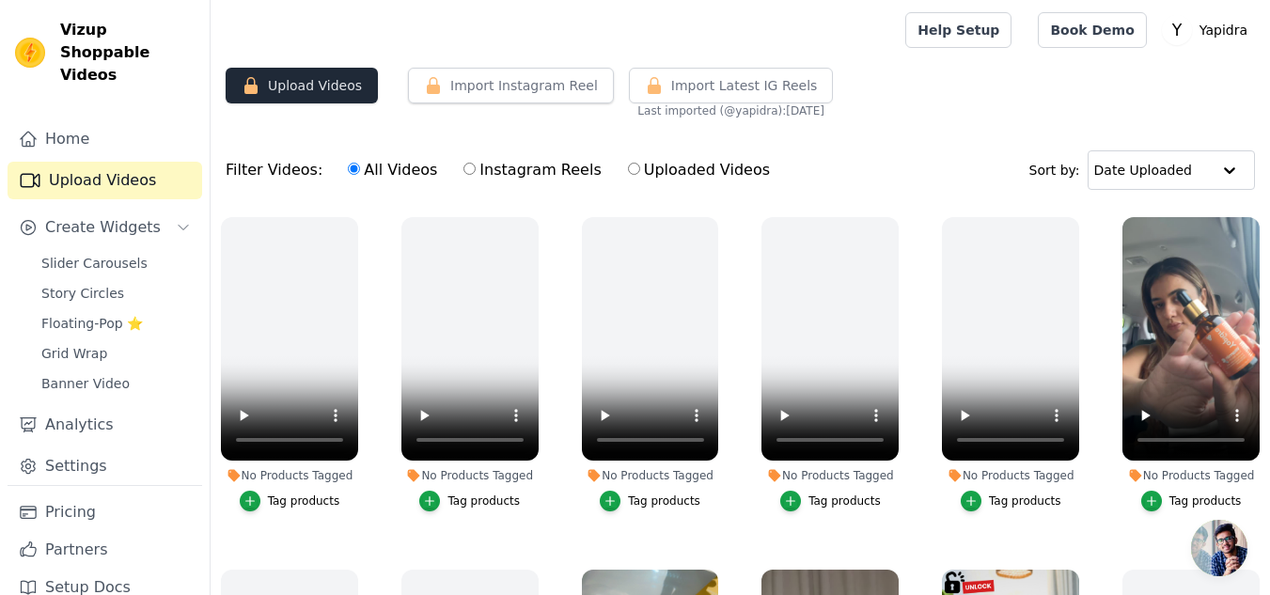
click at [309, 84] on button "Upload Videos" at bounding box center [302, 86] width 152 height 36
click at [300, 93] on button "Upload Videos" at bounding box center [302, 86] width 152 height 36
click at [693, 168] on label "Uploaded Videos" at bounding box center [699, 170] width 144 height 24
click at [640, 168] on input "Uploaded Videos" at bounding box center [634, 169] width 12 height 12
radio input "true"
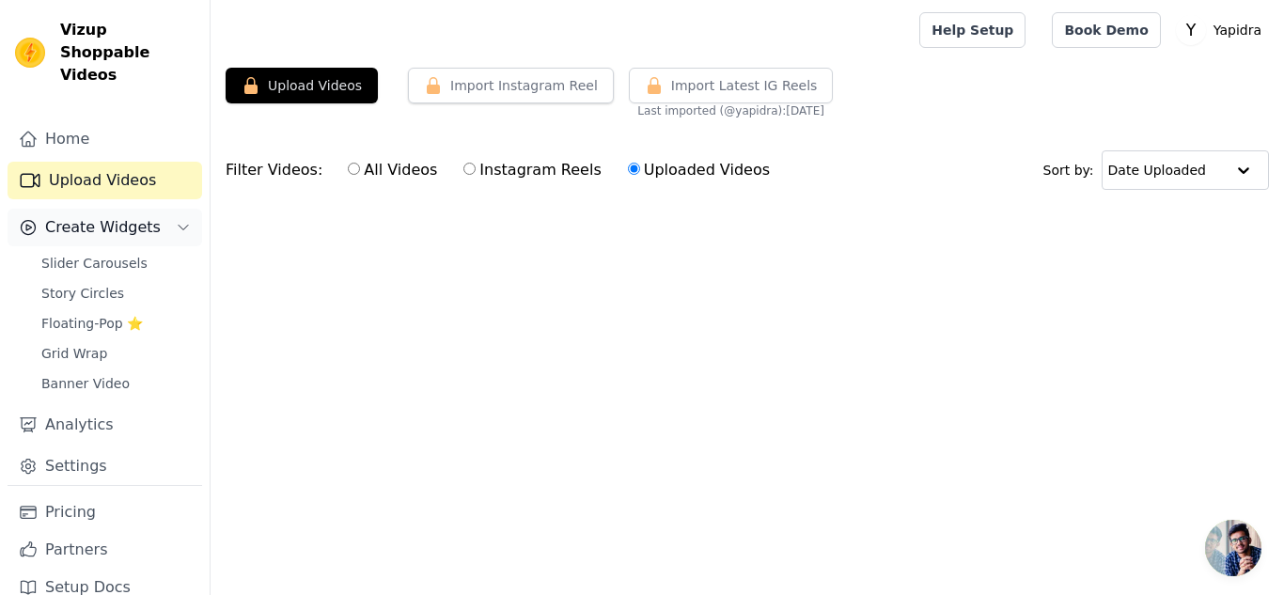
scroll to position [4, 0]
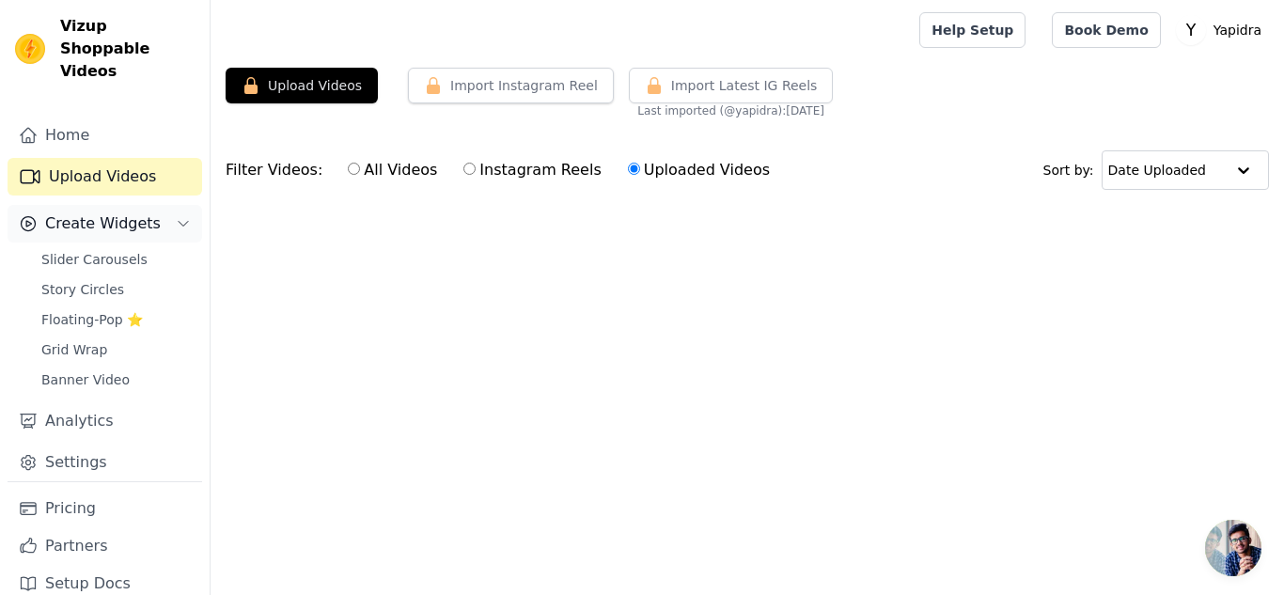
click at [117, 212] on span "Create Widgets" at bounding box center [103, 223] width 116 height 23
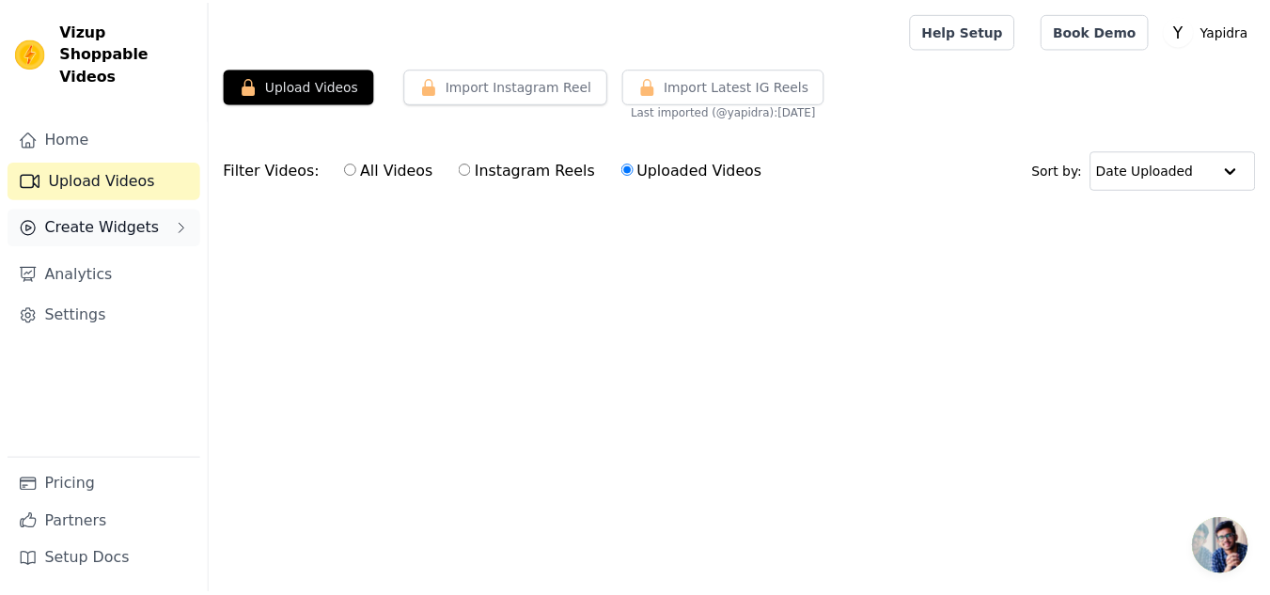
scroll to position [0, 0]
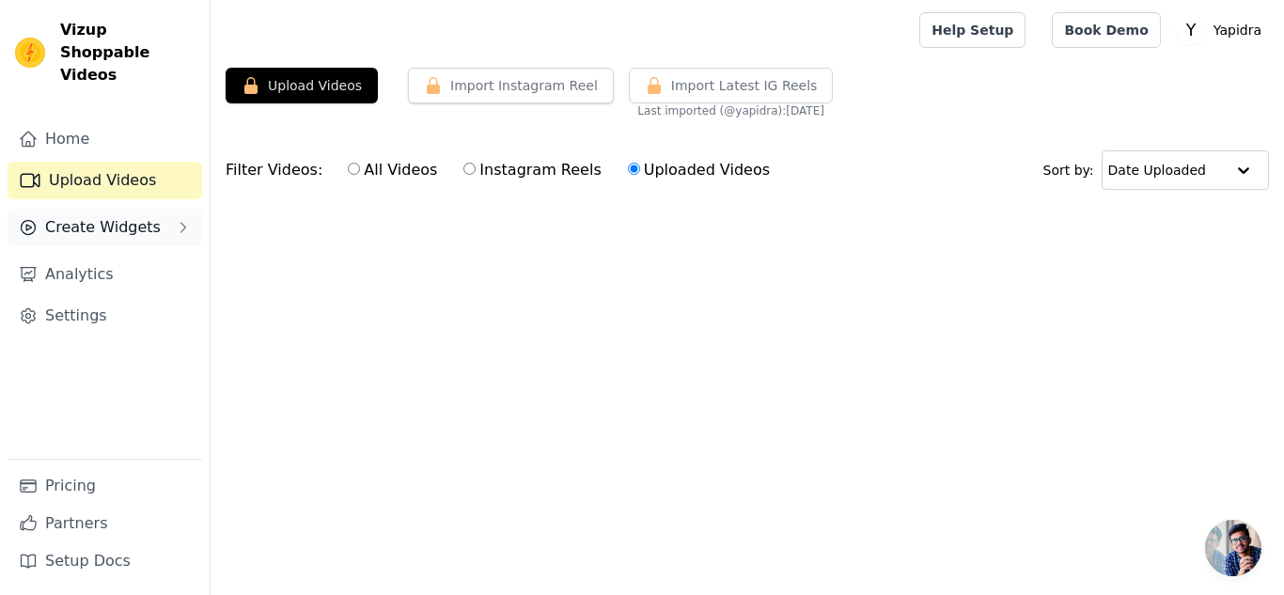
click at [117, 216] on span "Create Widgets" at bounding box center [103, 227] width 116 height 23
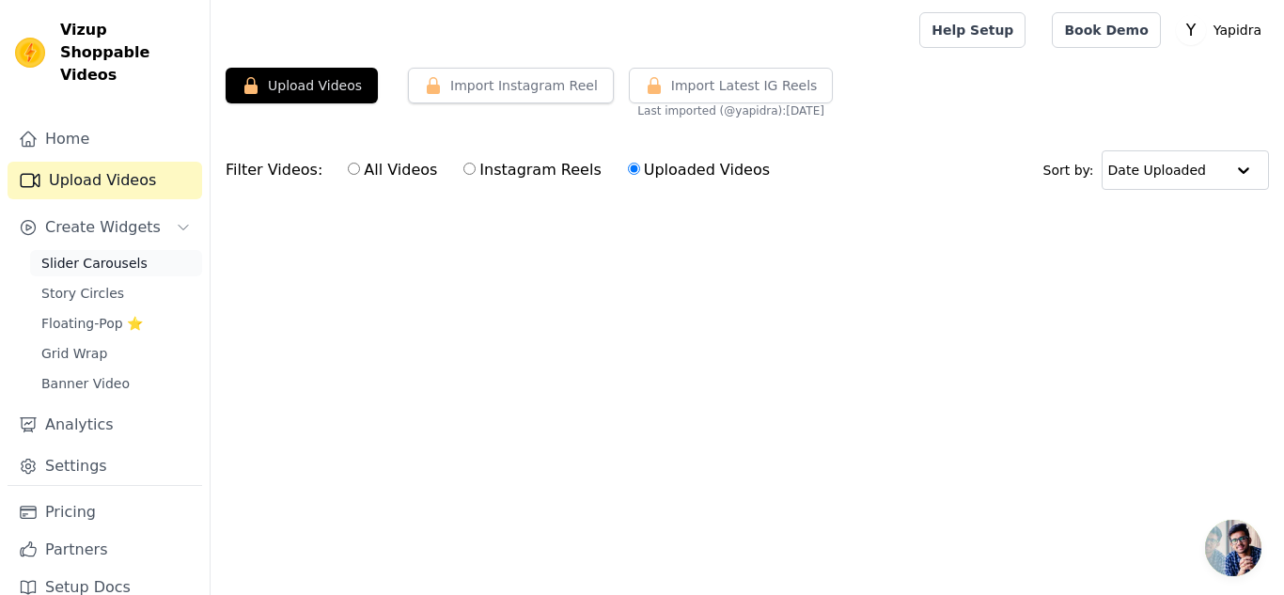
click at [104, 254] on span "Slider Carousels" at bounding box center [94, 263] width 106 height 19
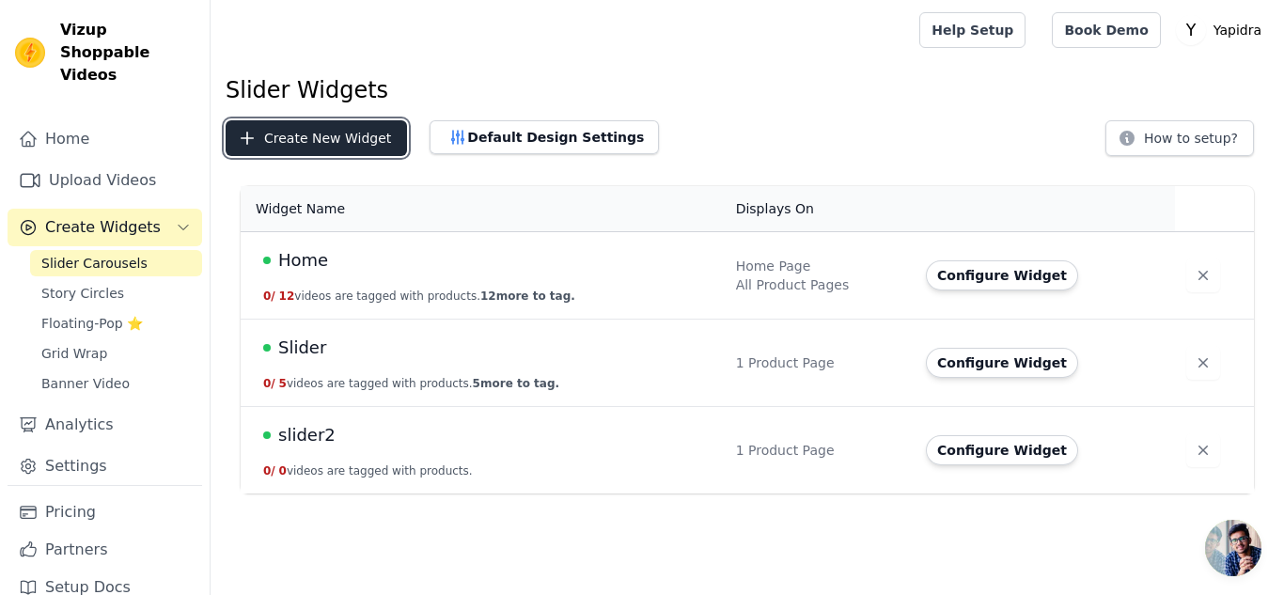
click at [282, 142] on button "Create New Widget" at bounding box center [316, 138] width 181 height 36
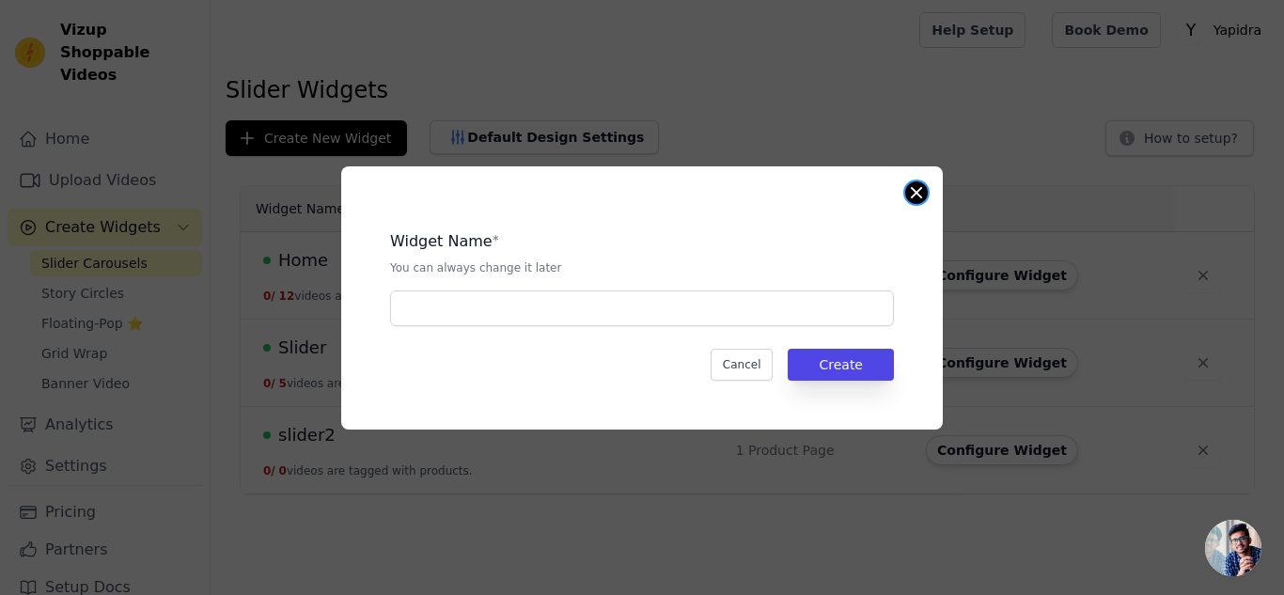
click at [912, 197] on button "Close modal" at bounding box center [916, 192] width 23 height 23
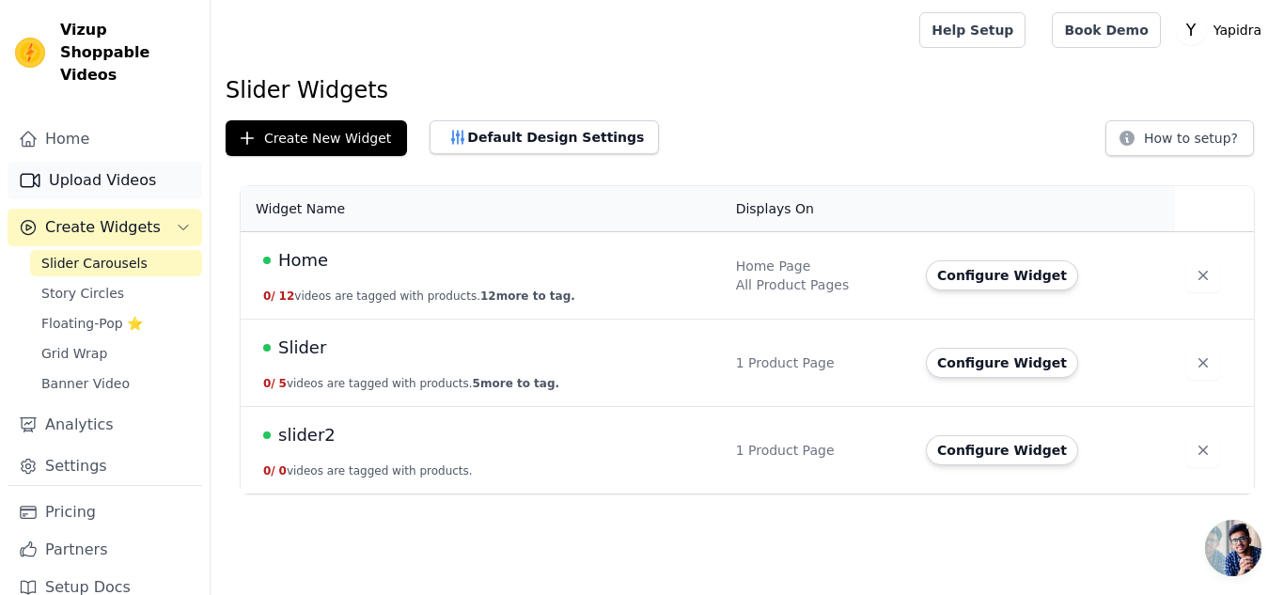
click at [116, 162] on link "Upload Videos" at bounding box center [105, 181] width 195 height 38
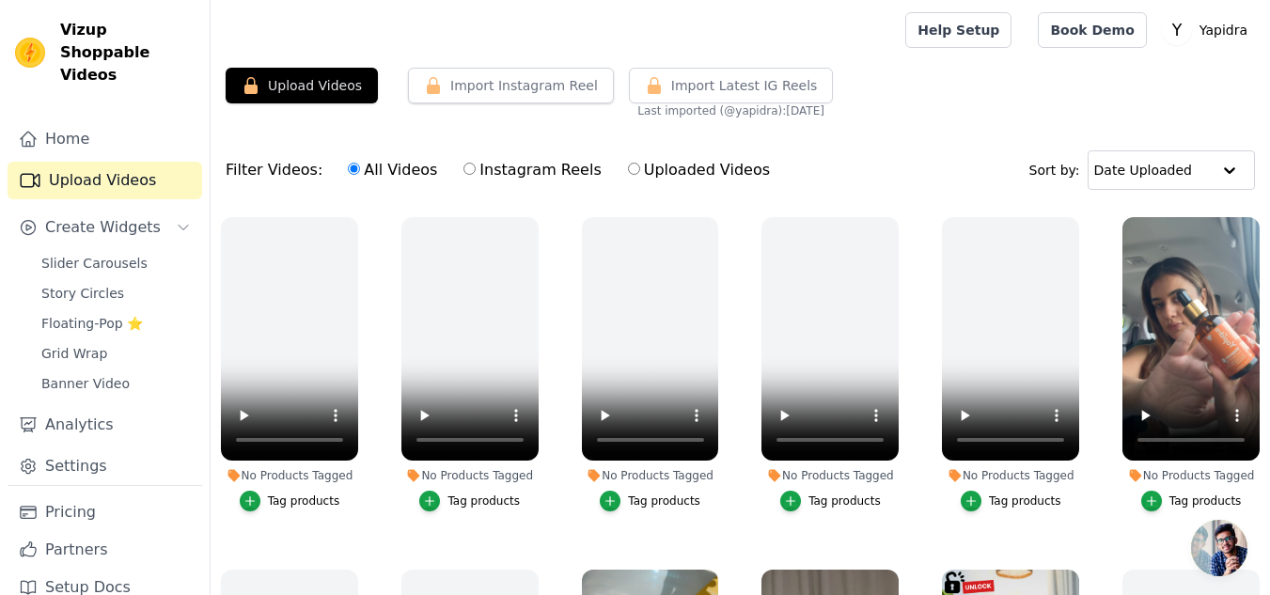
click at [638, 173] on label "Uploaded Videos" at bounding box center [699, 170] width 144 height 24
click at [638, 173] on input "Uploaded Videos" at bounding box center [634, 169] width 12 height 12
radio input "true"
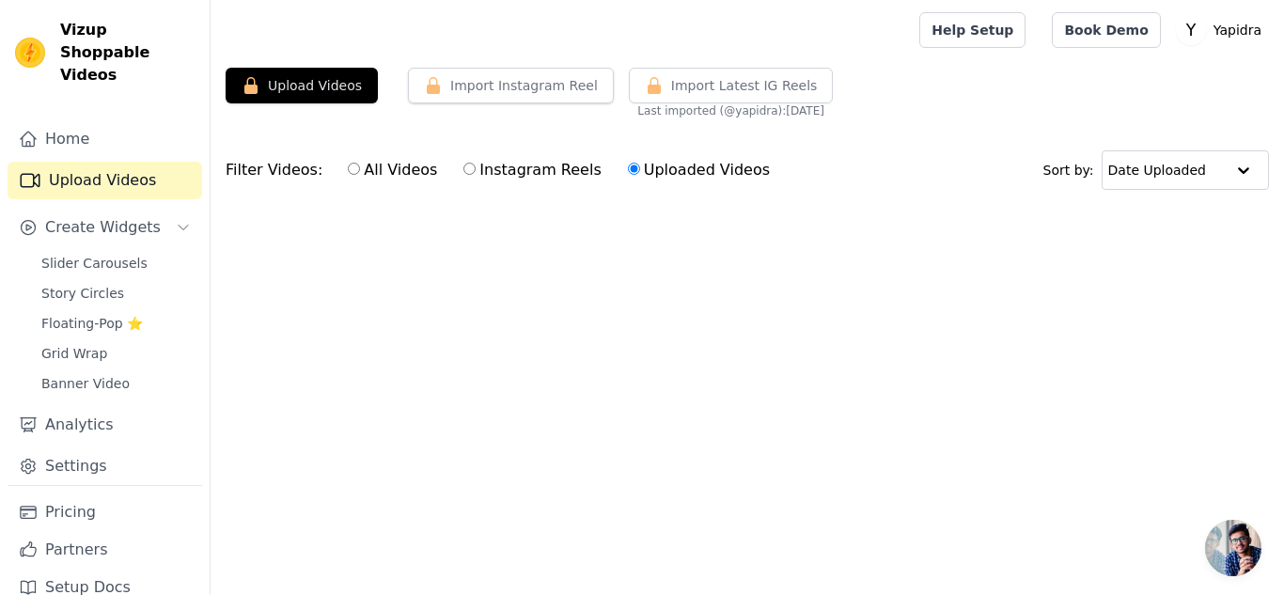
click at [367, 172] on label "All Videos" at bounding box center [392, 170] width 91 height 24
click at [360, 172] on input "All Videos" at bounding box center [354, 169] width 12 height 12
radio input "true"
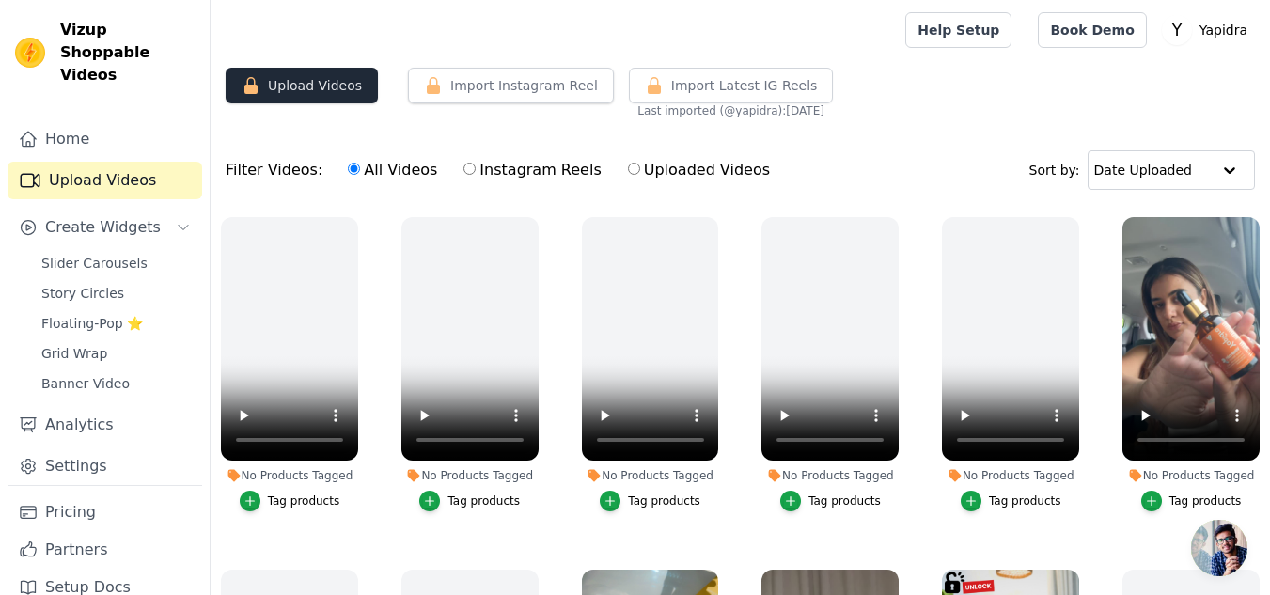
click at [296, 88] on button "Upload Videos" at bounding box center [302, 86] width 152 height 36
click at [101, 250] on link "Slider Carousels" at bounding box center [116, 263] width 172 height 26
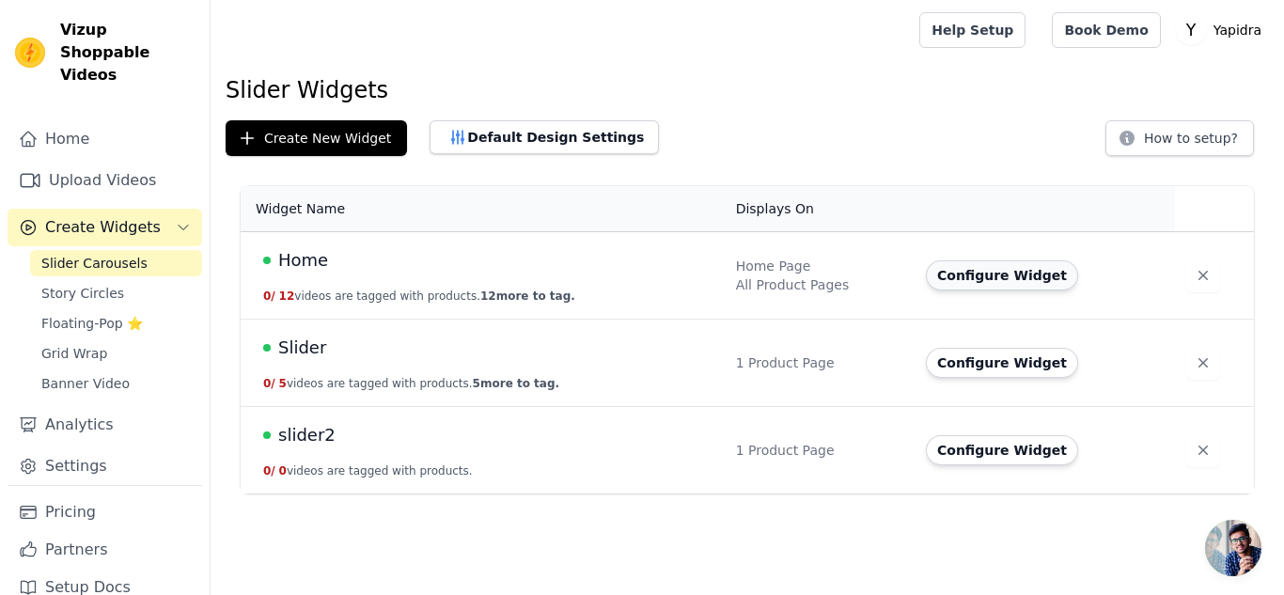
click at [969, 277] on button "Configure Widget" at bounding box center [1002, 275] width 152 height 30
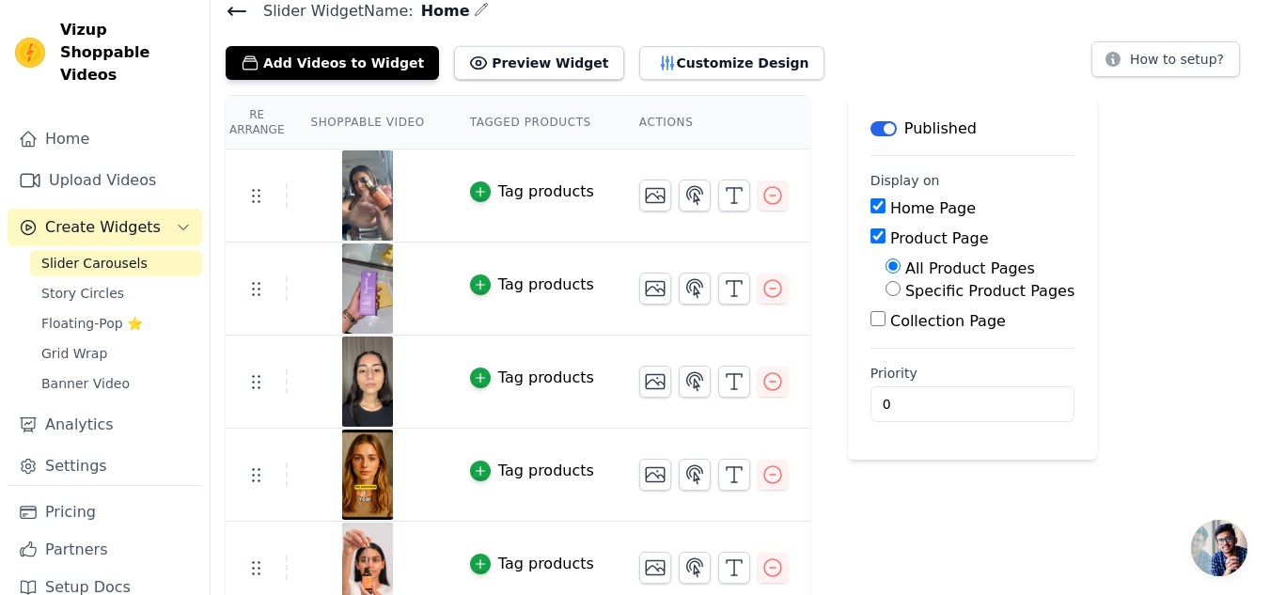
scroll to position [79, 0]
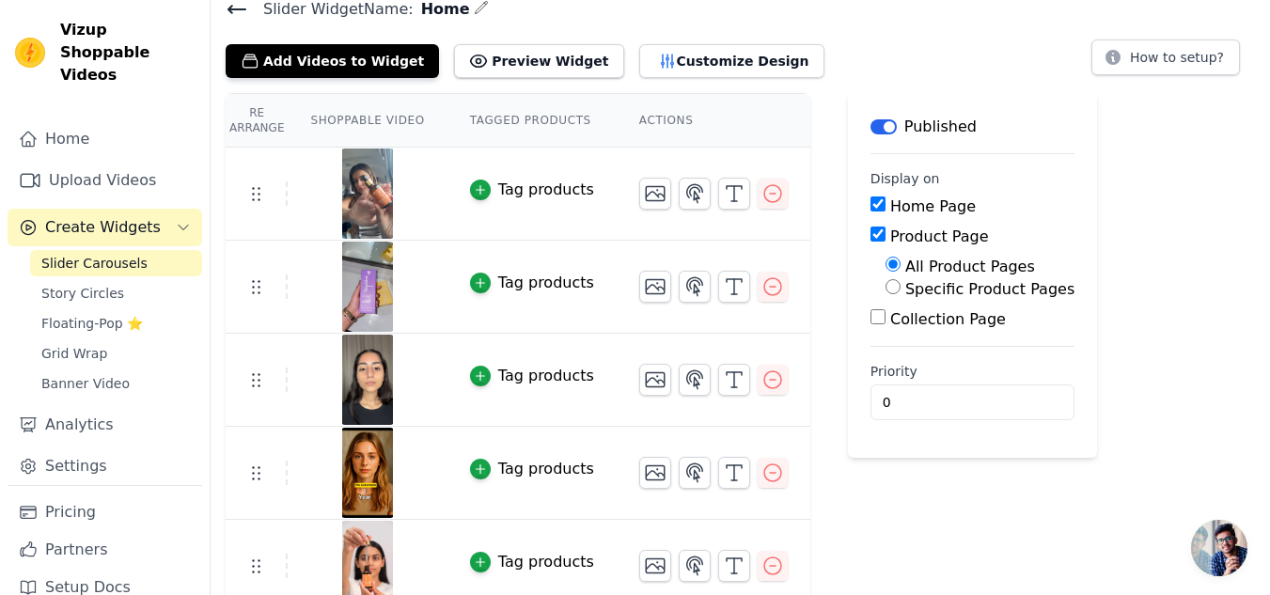
click at [905, 287] on label "Specific Product Pages" at bounding box center [989, 289] width 169 height 18
click at [898, 287] on input "Specific Product Pages" at bounding box center [892, 286] width 15 height 15
radio input "true"
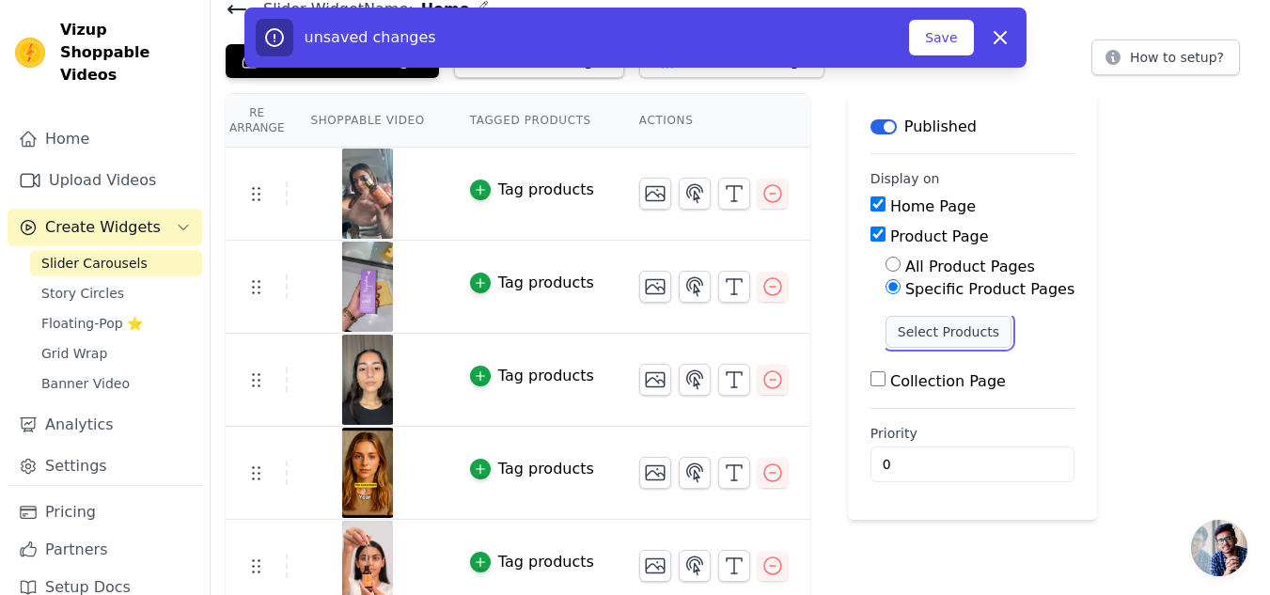
click at [919, 345] on button "Select Products" at bounding box center [948, 332] width 126 height 32
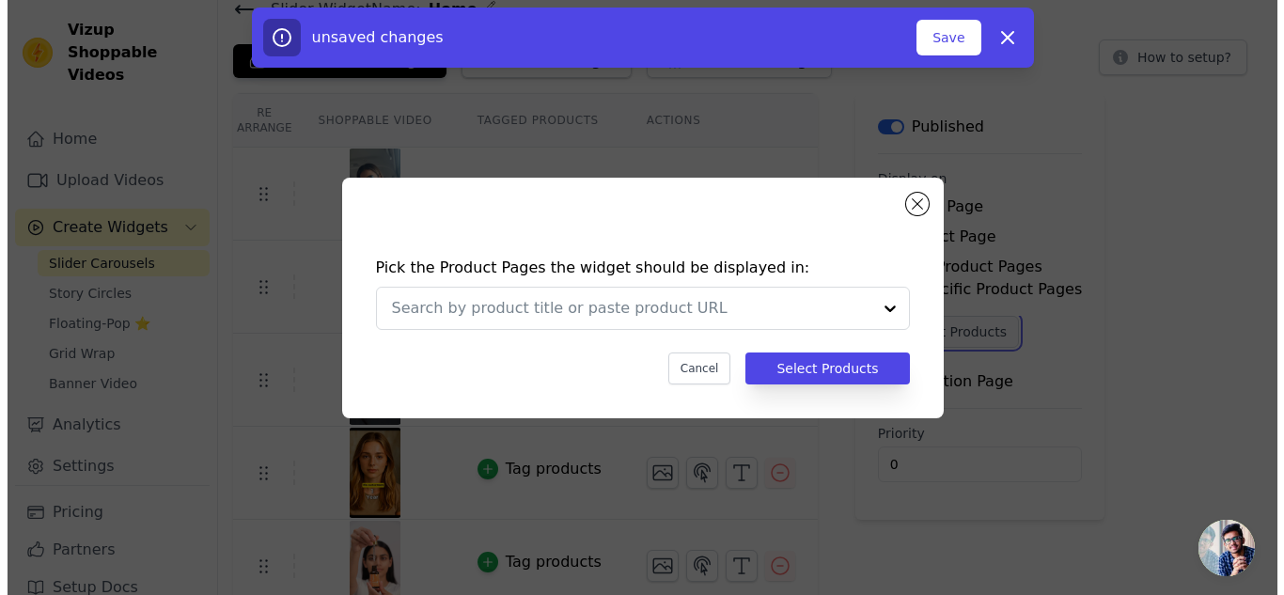
scroll to position [0, 0]
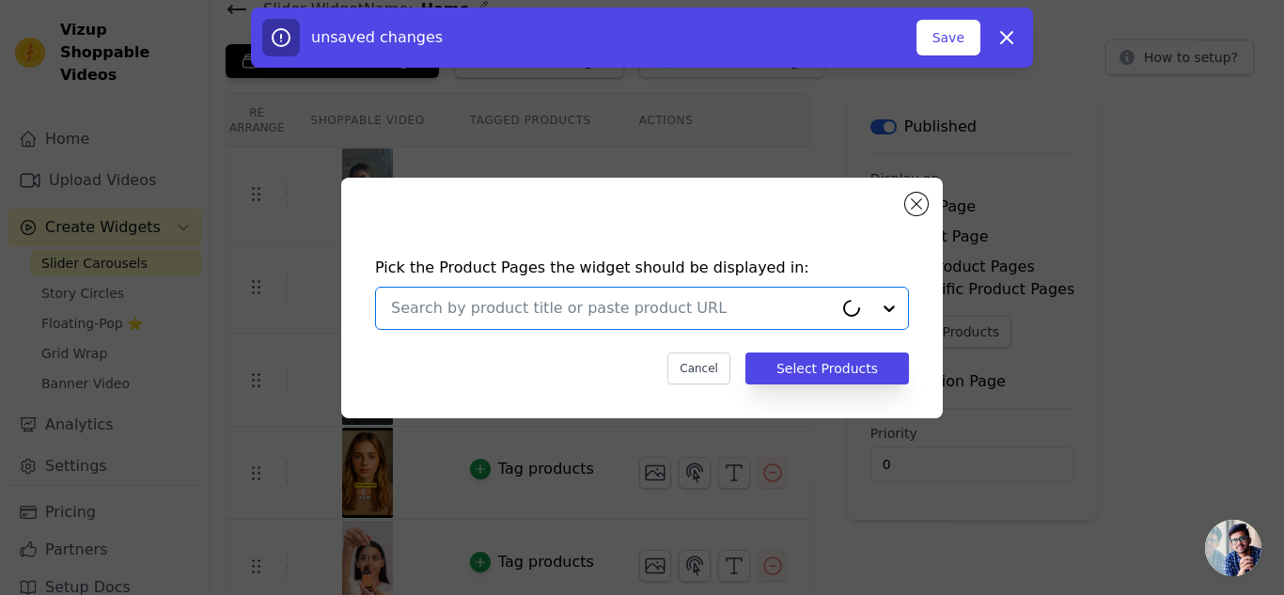
click at [544, 304] on input "text" at bounding box center [612, 308] width 442 height 23
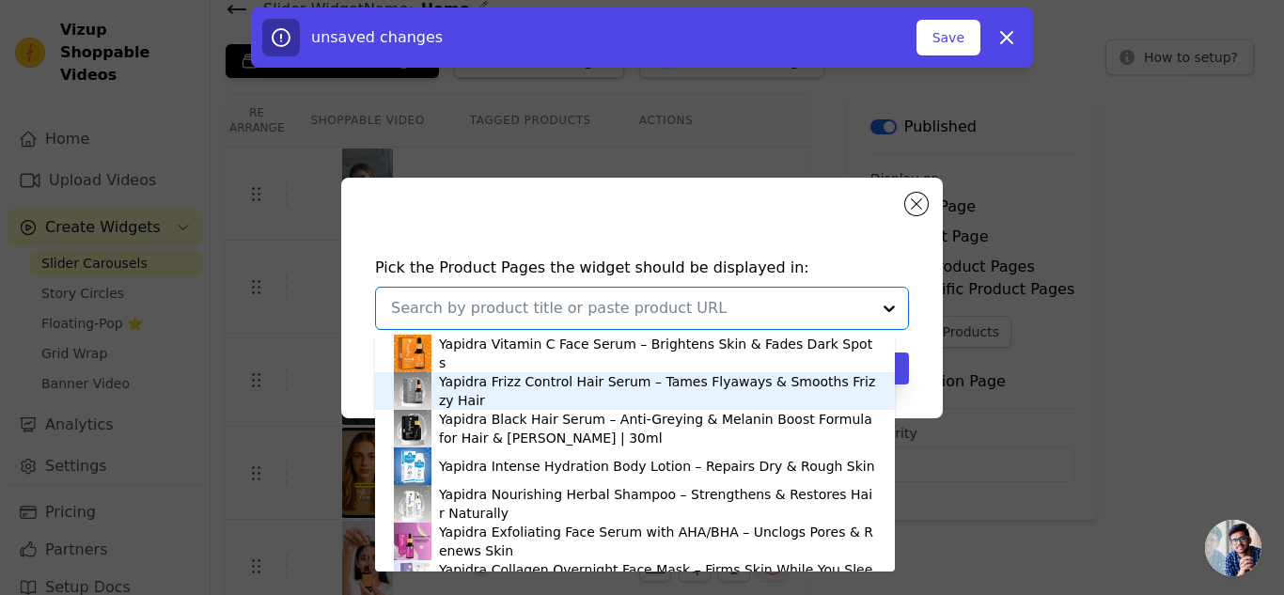
click at [564, 378] on div "Yapidra Frizz Control Hair Serum – Tames Flyaways & Smooths Frizzy Hair" at bounding box center [657, 391] width 437 height 38
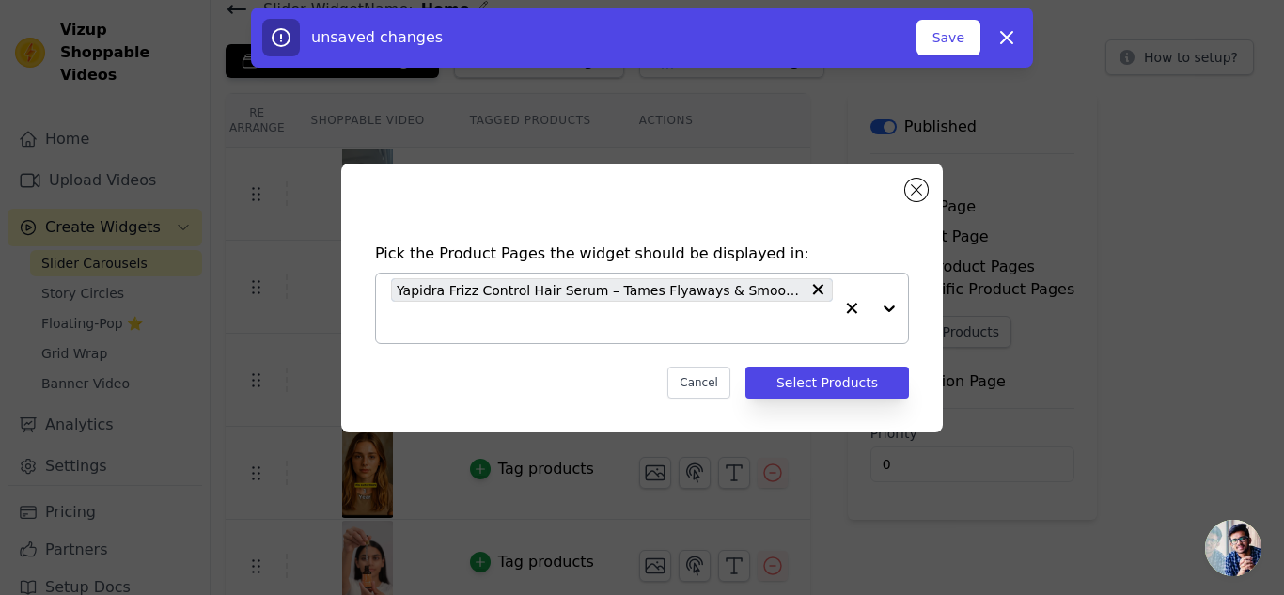
click at [893, 316] on div at bounding box center [870, 308] width 75 height 70
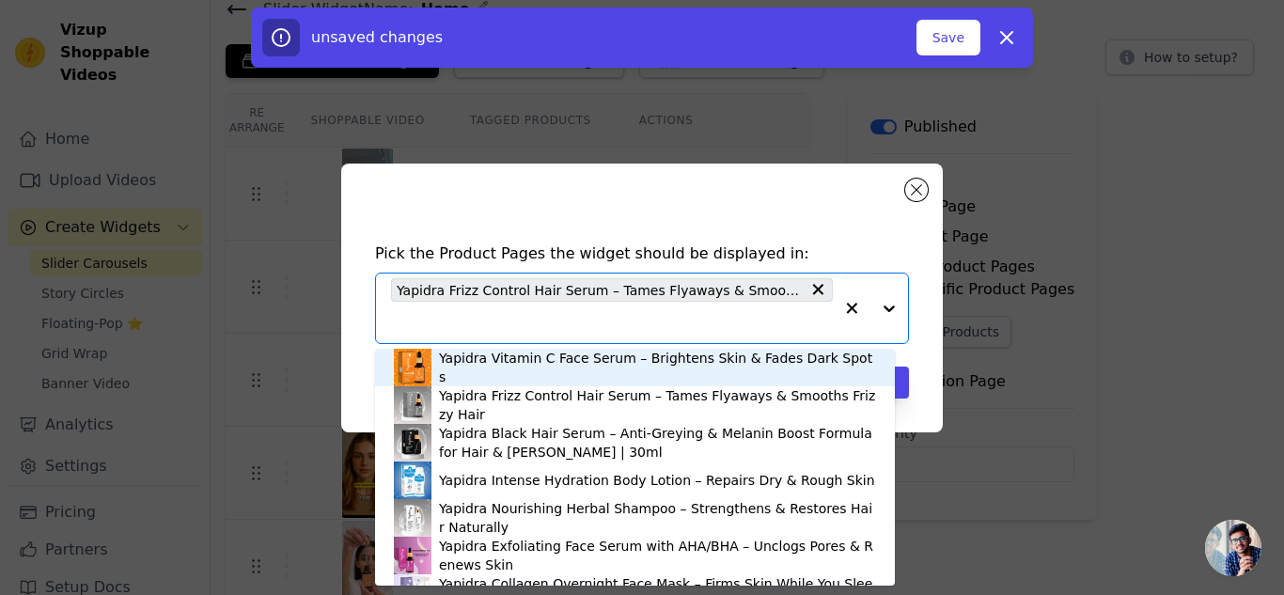
click at [576, 369] on div "Yapidra Vitamin C Face Serum – Brightens Skin & Fades Dark Spots" at bounding box center [657, 368] width 437 height 38
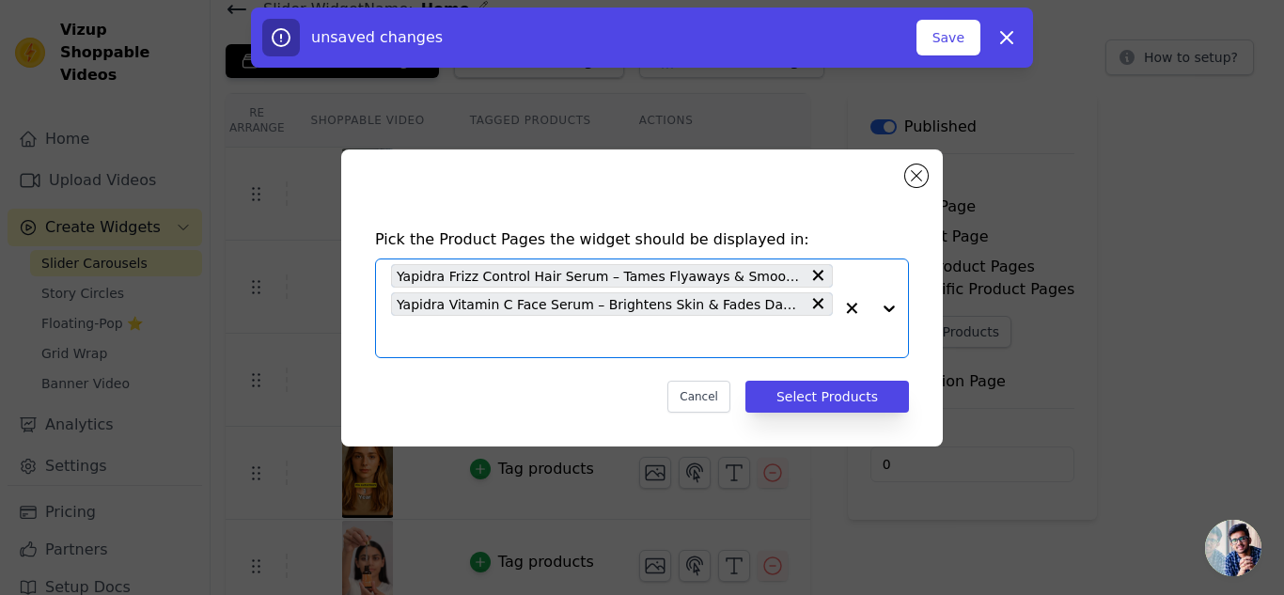
click at [885, 301] on div at bounding box center [870, 308] width 75 height 98
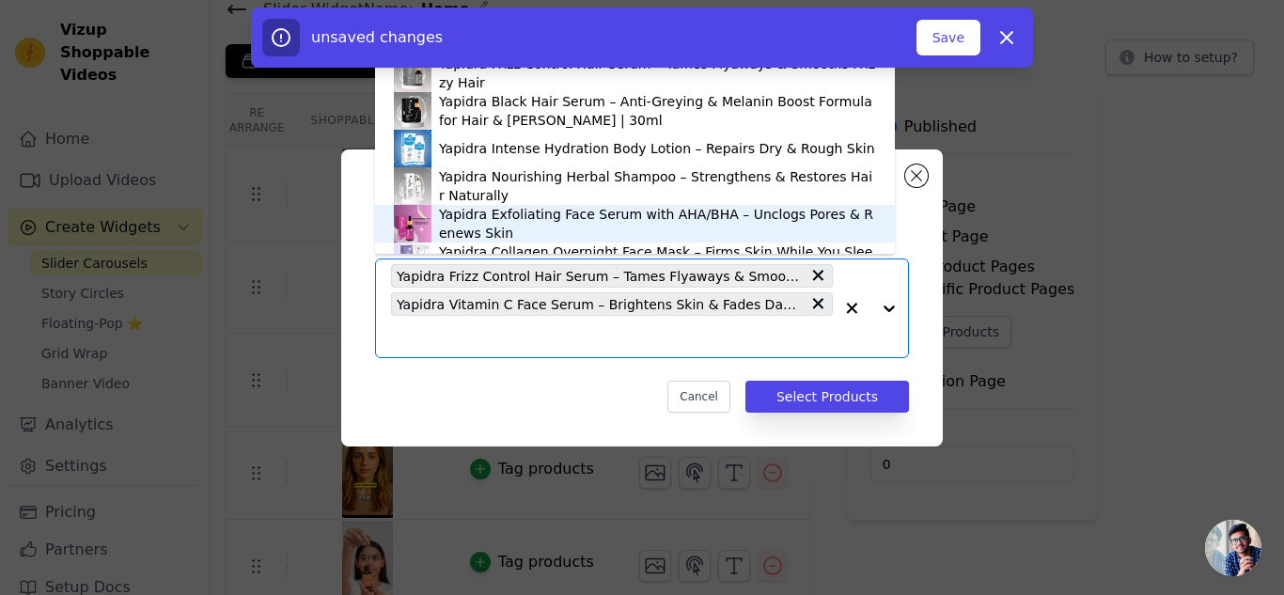
click at [581, 226] on div "Yapidra Exfoliating Face Serum with AHA/BHA – Unclogs Pores & Renews Skin" at bounding box center [657, 224] width 437 height 38
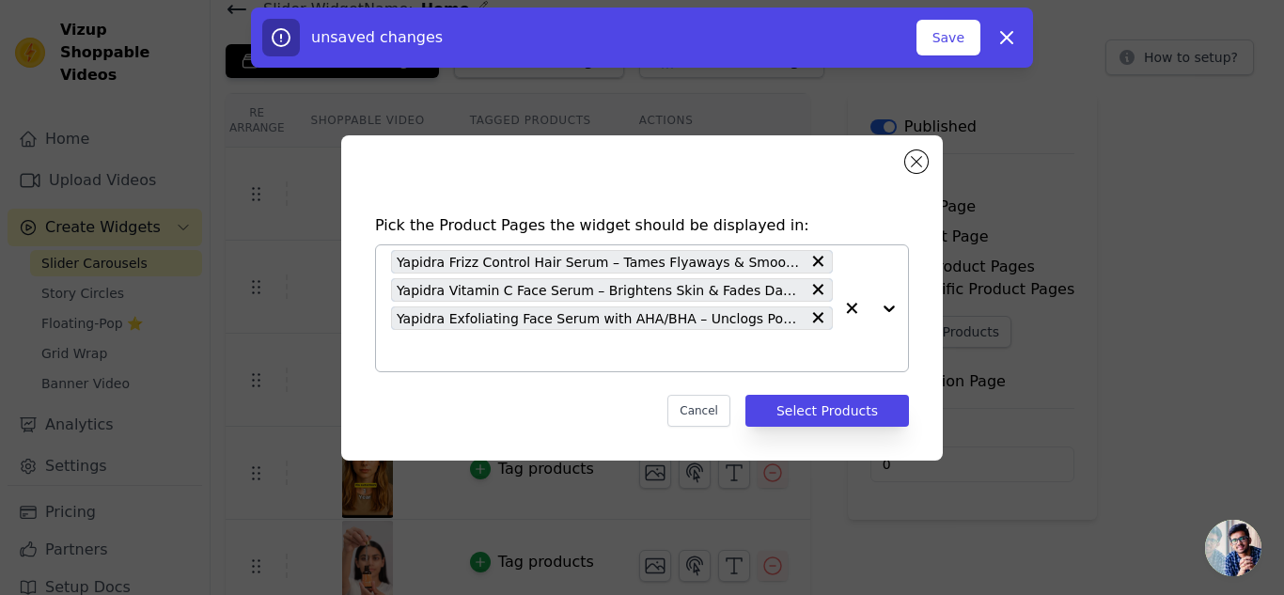
click at [890, 304] on div at bounding box center [870, 308] width 75 height 126
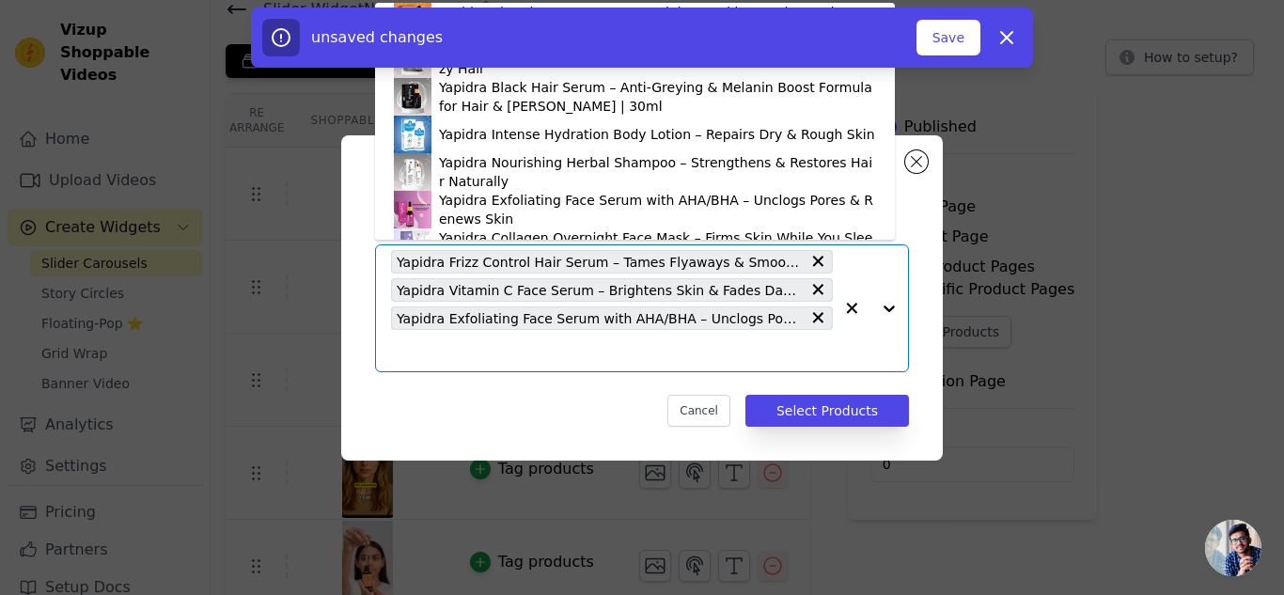
scroll to position [64, 0]
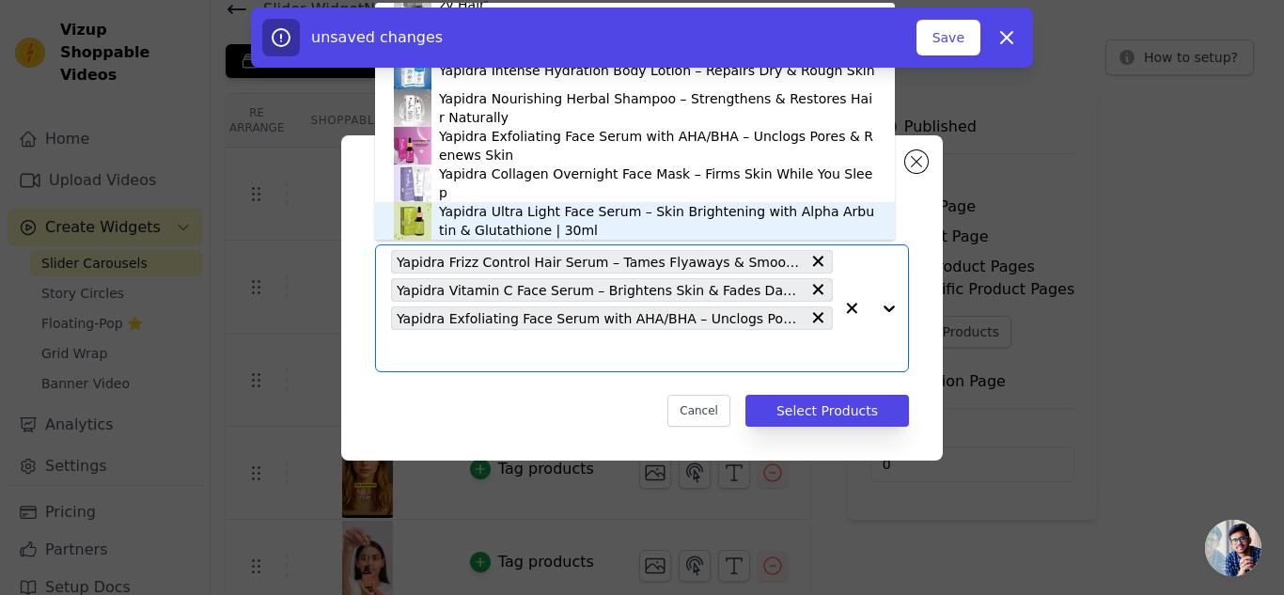
click at [636, 220] on div "Yapidra Ultra Light Face Serum – Skin Brightening with Alpha Arbutin & Glutathi…" at bounding box center [657, 221] width 437 height 38
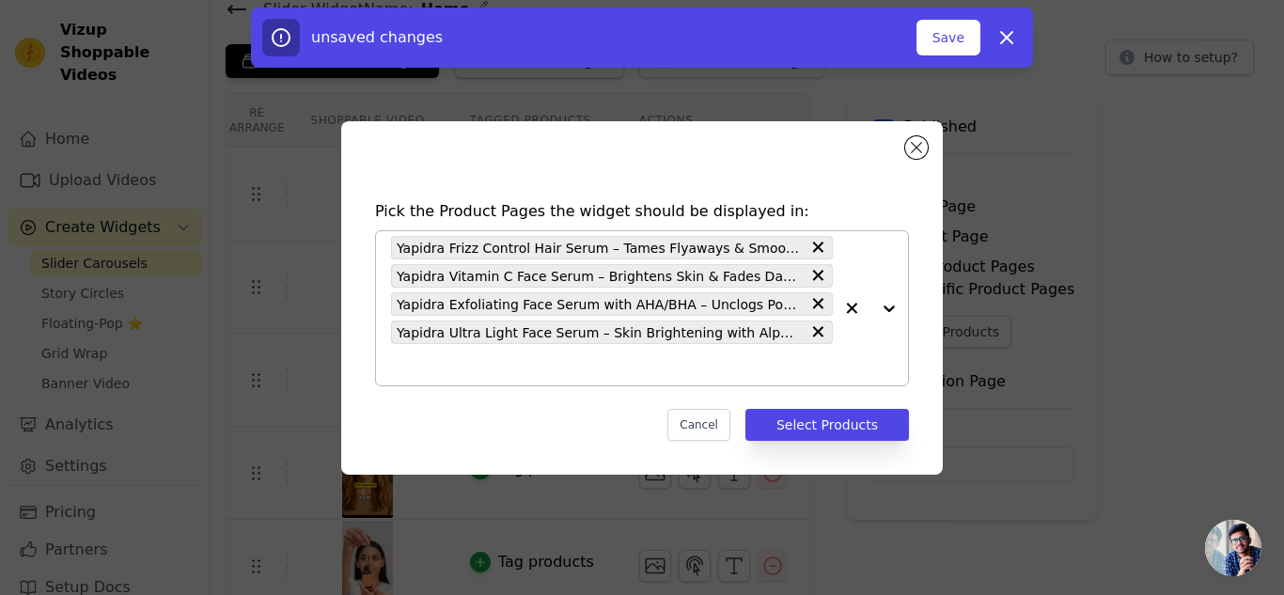
click at [893, 318] on div at bounding box center [870, 308] width 75 height 154
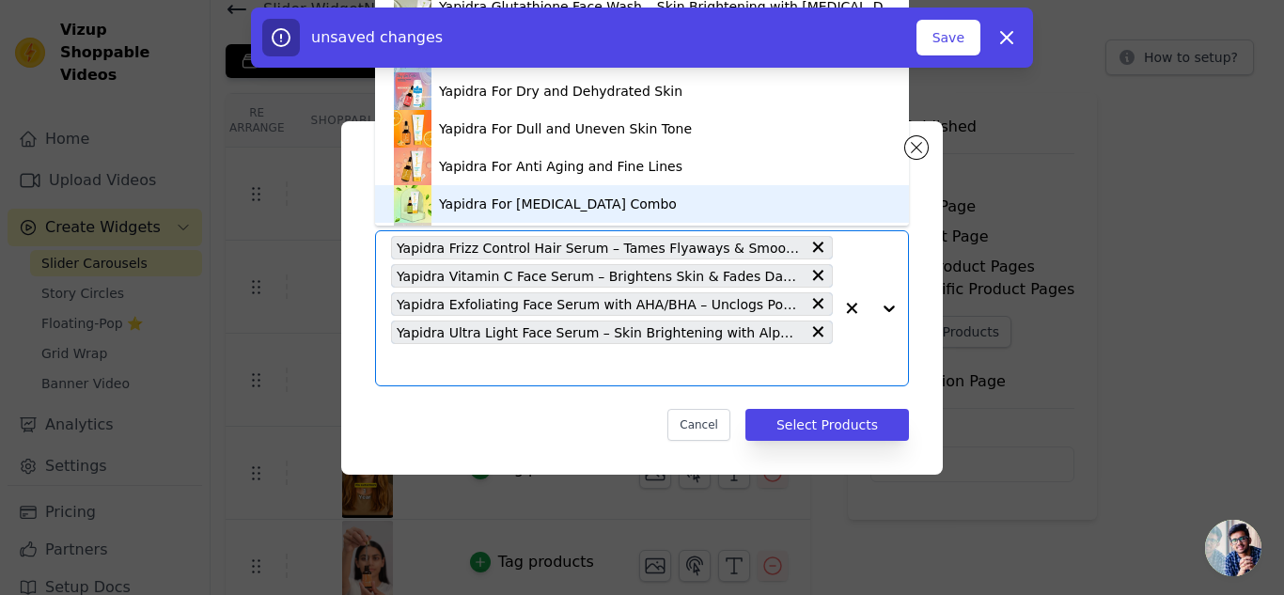
scroll to position [897, 0]
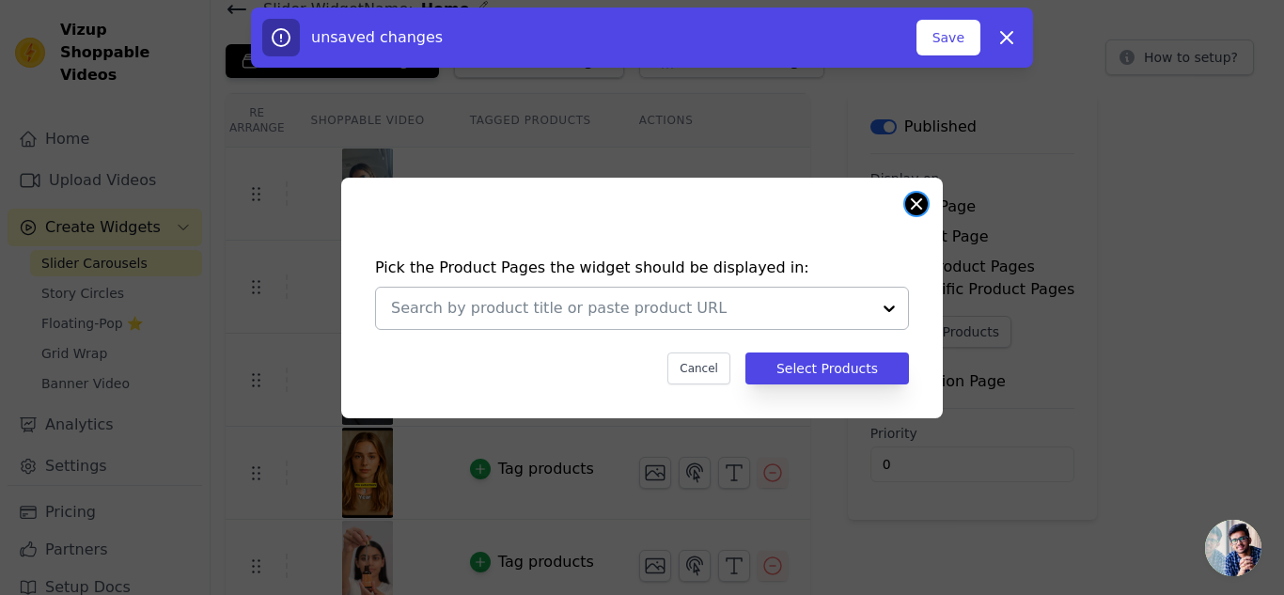
click at [913, 207] on button "Close modal" at bounding box center [916, 204] width 23 height 23
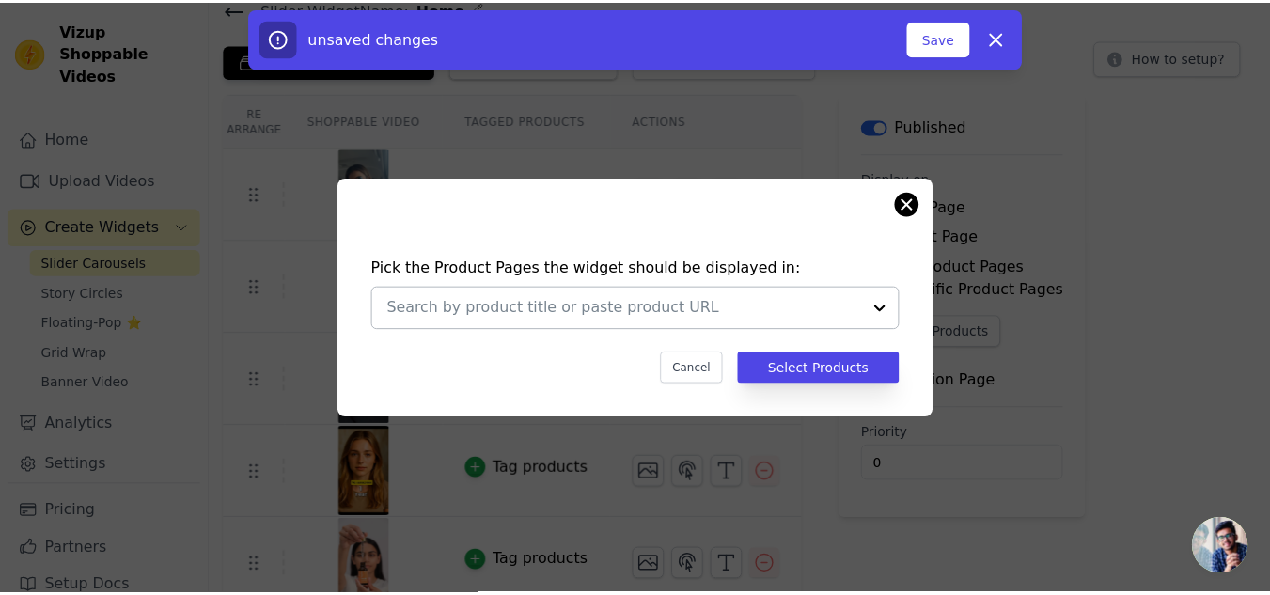
scroll to position [79, 0]
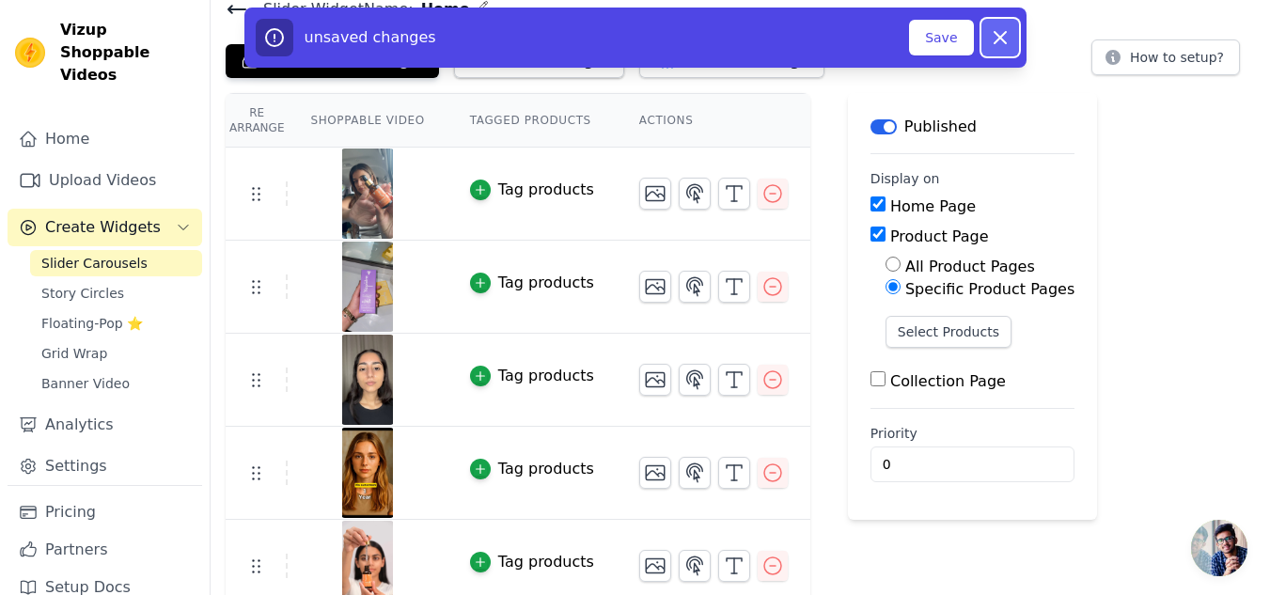
click at [1001, 32] on icon "button" at bounding box center [1000, 37] width 23 height 23
radio input "true"
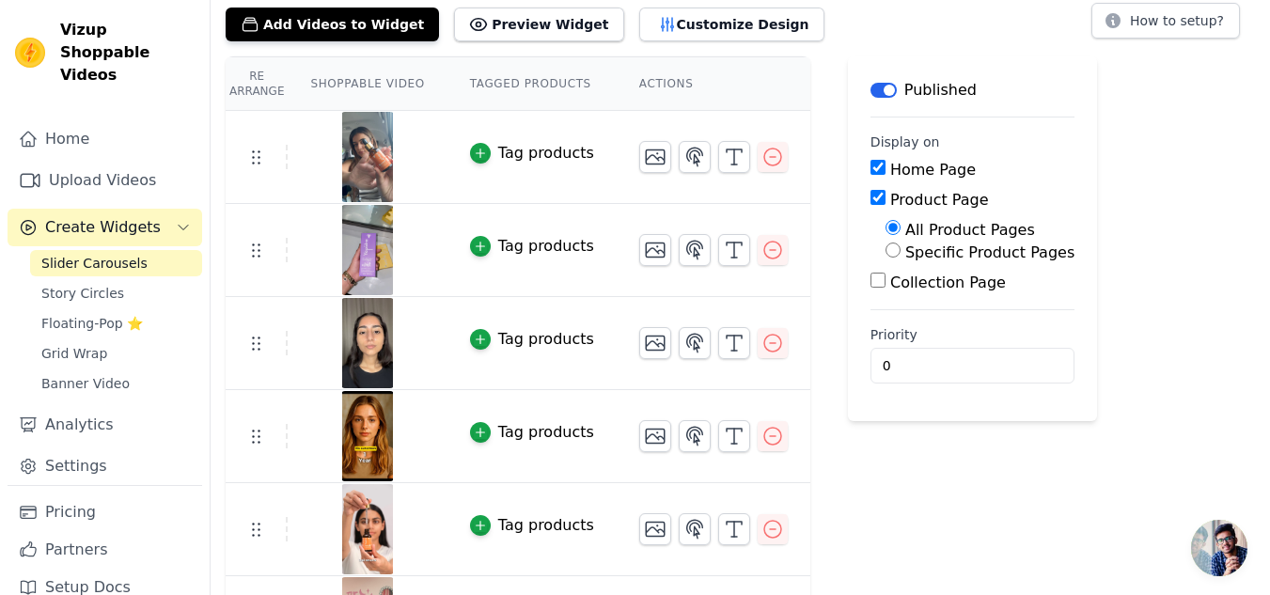
scroll to position [0, 0]
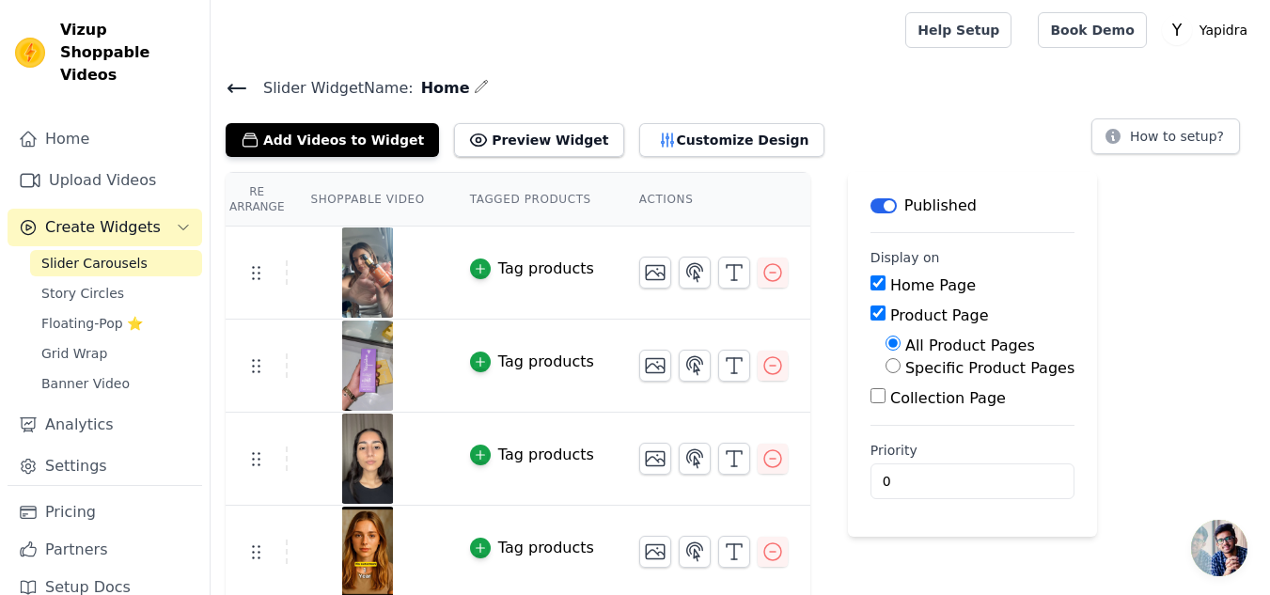
click at [870, 313] on input "Product Page" at bounding box center [877, 312] width 15 height 15
checkbox input "false"
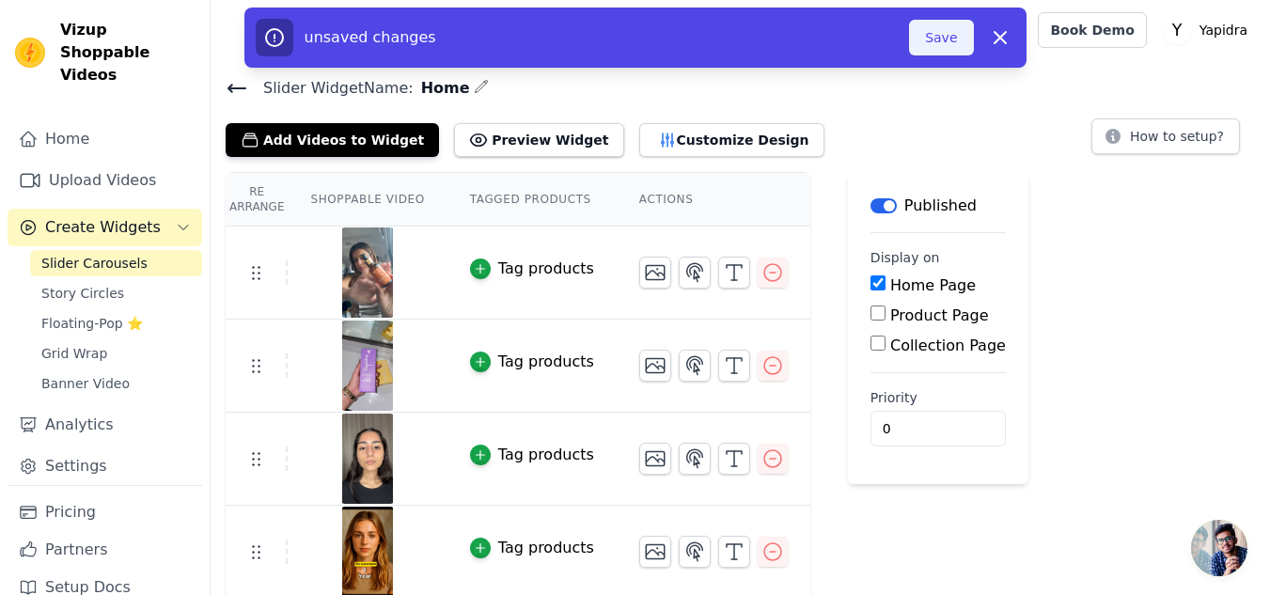
click at [945, 46] on button "Save" at bounding box center [941, 38] width 64 height 36
